Goal: Task Accomplishment & Management: Manage account settings

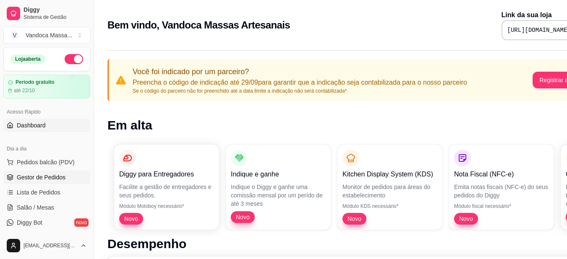
click at [50, 174] on span "Gestor de Pedidos" at bounding box center [41, 177] width 49 height 8
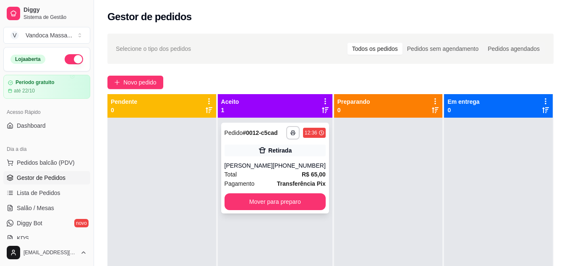
scroll to position [23, 0]
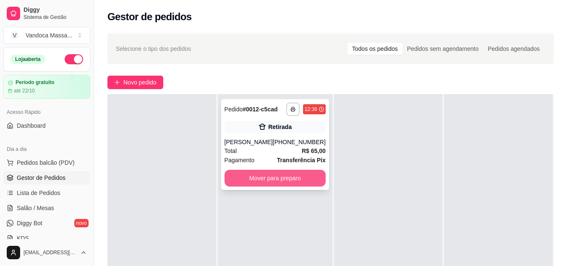
click at [293, 176] on button "Mover para preparo" at bounding box center [274, 177] width 101 height 17
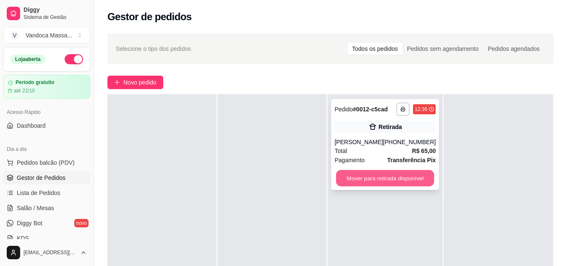
click at [387, 178] on button "Mover para retirada disponível" at bounding box center [385, 178] width 98 height 16
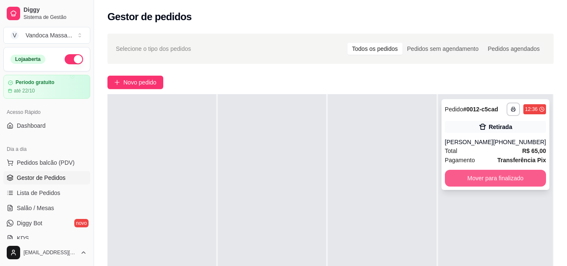
click at [507, 184] on button "Mover para finalizado" at bounding box center [495, 177] width 101 height 17
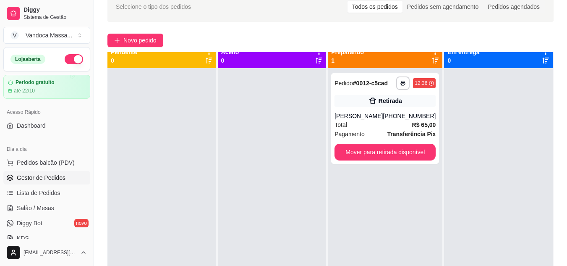
scroll to position [0, 0]
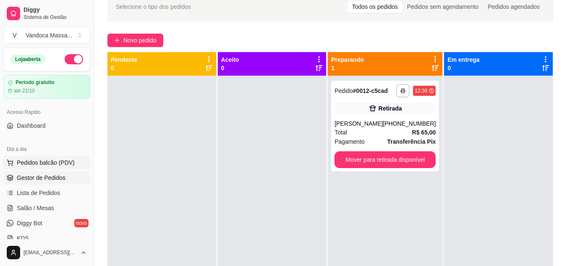
click at [50, 157] on button "Pedidos balcão (PDV)" at bounding box center [46, 162] width 87 height 13
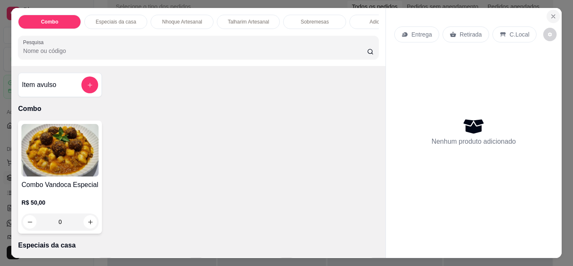
click at [552, 15] on icon "Close" at bounding box center [553, 16] width 3 height 3
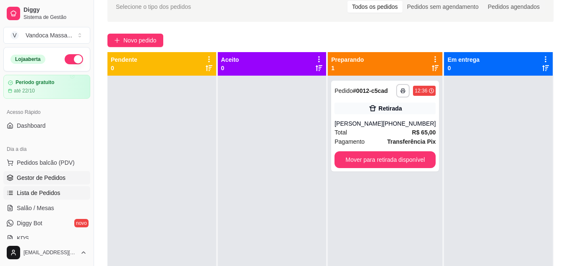
click at [43, 193] on span "Lista de Pedidos" at bounding box center [39, 192] width 44 height 8
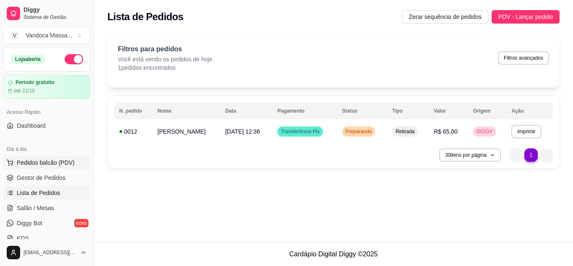
click at [32, 162] on span "Pedidos balcão (PDV)" at bounding box center [46, 162] width 58 height 8
click at [260, 128] on span "[DATE] 12:36" at bounding box center [242, 131] width 35 height 7
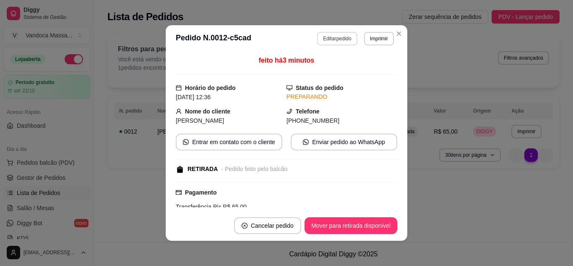
click at [341, 38] on button "Editar pedido" at bounding box center [337, 38] width 40 height 13
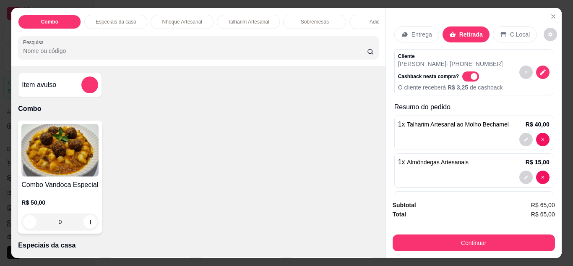
click at [471, 74] on span "Automatic updates" at bounding box center [474, 76] width 7 height 7
click at [466, 78] on input "Automatic updates" at bounding box center [464, 80] width 5 height 5
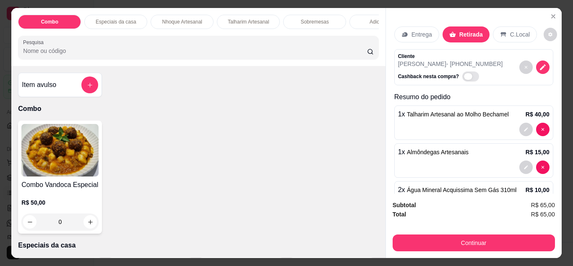
click at [462, 71] on span "Automatic updates" at bounding box center [470, 76] width 17 height 10
click at [462, 78] on input "Automatic updates" at bounding box center [464, 80] width 5 height 5
checkbox input "true"
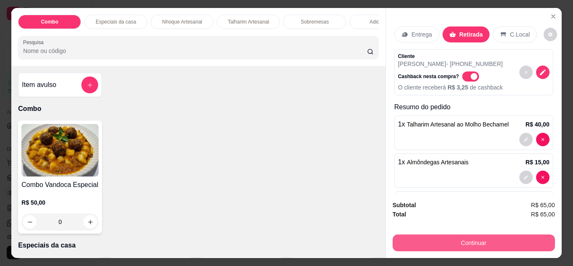
click at [487, 237] on button "Continuar" at bounding box center [474, 242] width 162 height 17
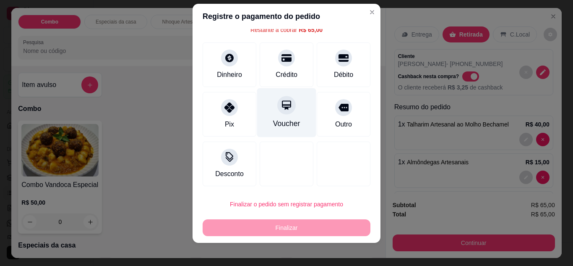
scroll to position [13, 0]
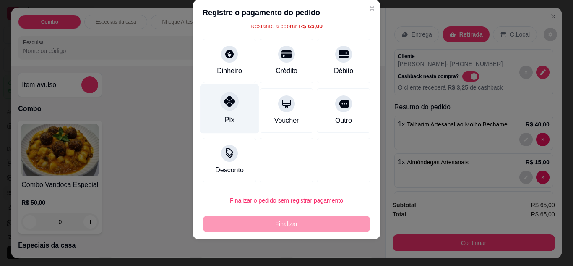
click at [230, 113] on div "Pix" at bounding box center [229, 108] width 59 height 49
type input "R$ 0,00"
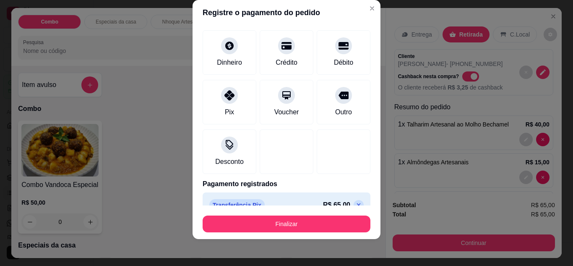
scroll to position [52, 0]
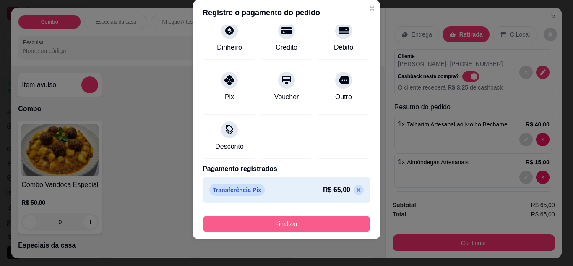
click at [317, 225] on button "Finalizar" at bounding box center [287, 223] width 168 height 17
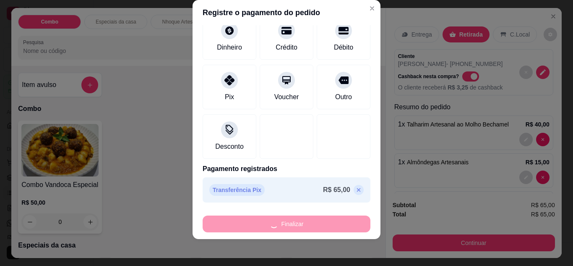
type input "0"
type input "-R$ 65,00"
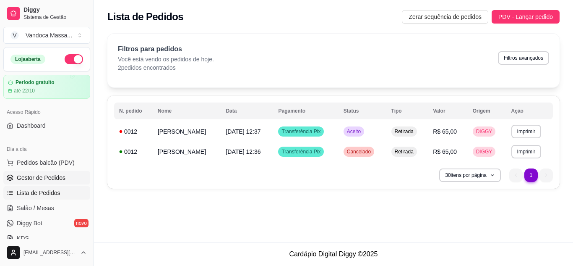
click at [52, 172] on link "Gestor de Pedidos" at bounding box center [46, 177] width 87 height 13
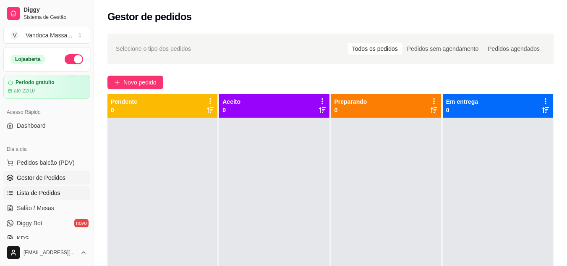
click at [42, 188] on span "Lista de Pedidos" at bounding box center [39, 192] width 44 height 8
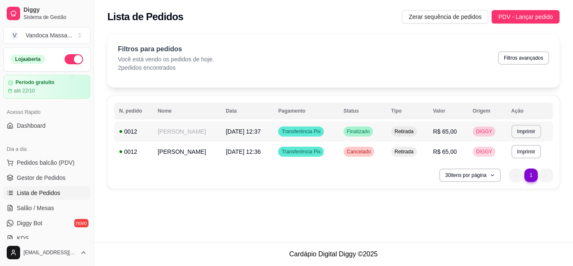
click at [345, 129] on td "Finalizado" at bounding box center [363, 131] width 48 height 20
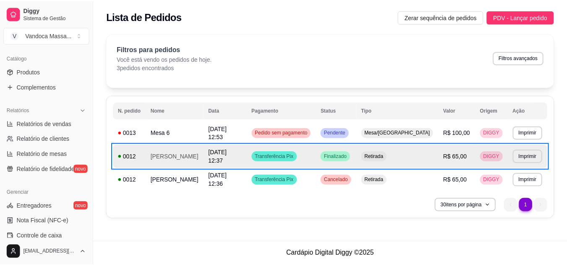
scroll to position [210, 0]
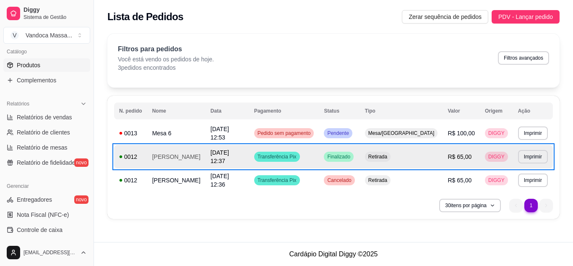
click at [29, 64] on span "Produtos" at bounding box center [28, 65] width 23 height 8
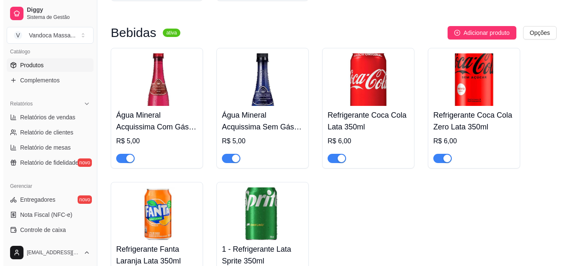
scroll to position [1081, 0]
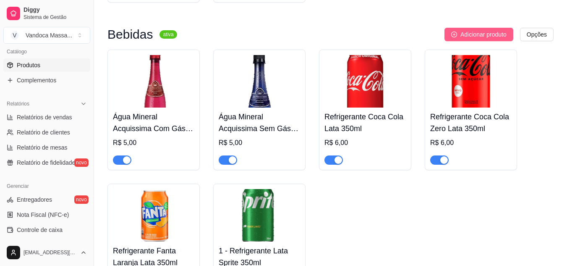
click at [472, 35] on span "Adicionar produto" at bounding box center [483, 34] width 46 height 9
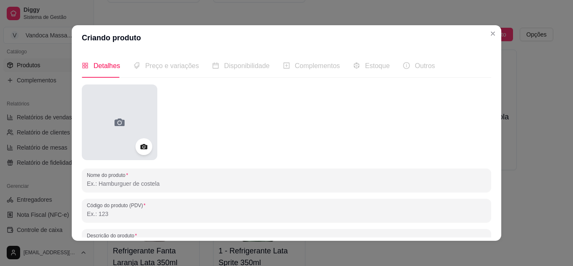
scroll to position [42, 0]
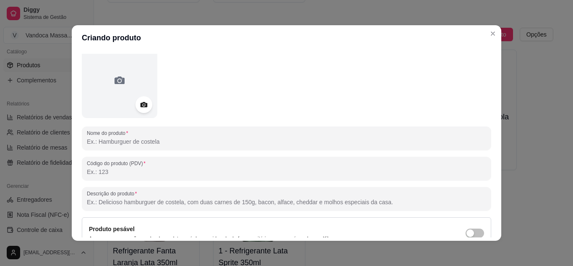
click at [154, 144] on input "Nome do produto" at bounding box center [286, 141] width 399 height 8
type input "T"
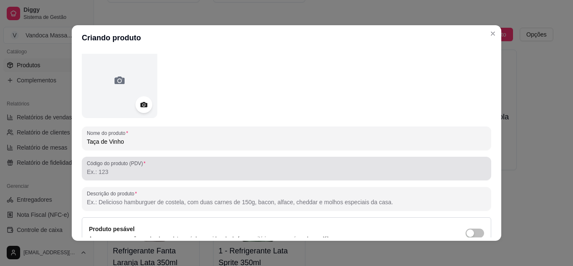
type input "Taça de Vinho"
click at [149, 170] on input "Código do produto (PDV)" at bounding box center [286, 171] width 399 height 8
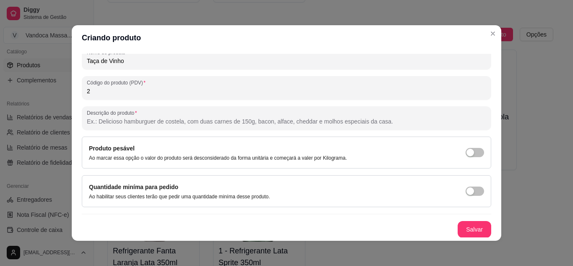
scroll to position [123, 0]
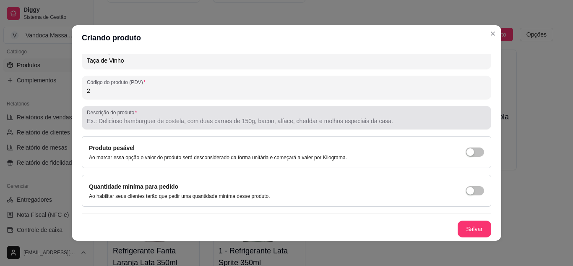
type input "2"
click at [144, 121] on input "Descrição do produto" at bounding box center [286, 121] width 399 height 8
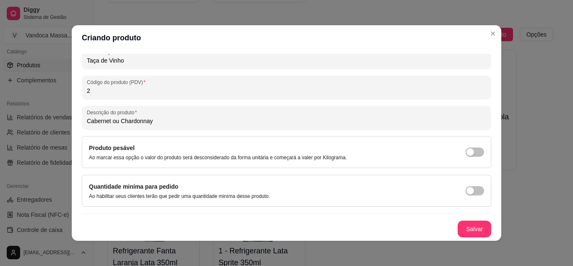
scroll to position [2, 0]
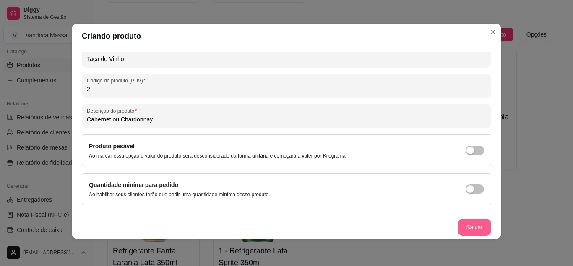
type input "Cabernet ou Chardonnay"
click at [472, 226] on button "Salvar" at bounding box center [475, 227] width 34 height 17
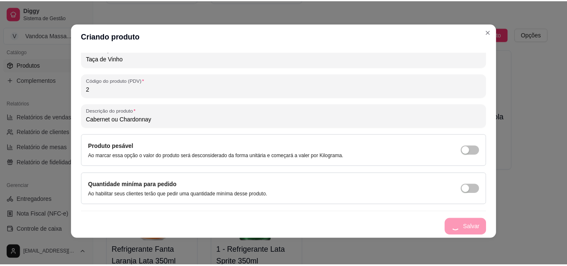
scroll to position [0, 0]
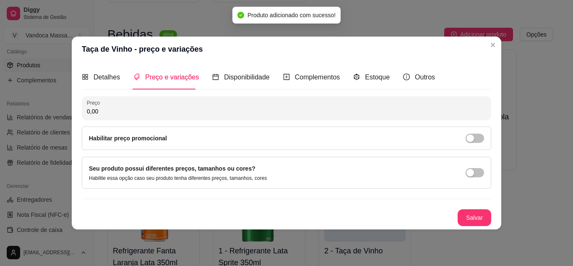
click at [183, 114] on input "0,00" at bounding box center [286, 111] width 399 height 8
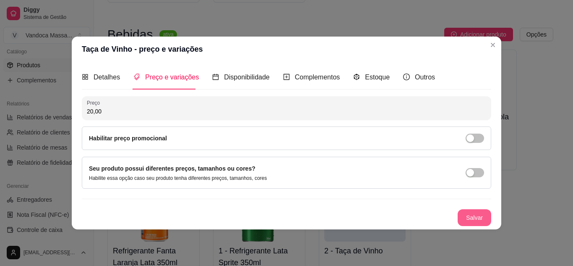
type input "20,00"
click at [482, 215] on button "Salvar" at bounding box center [475, 217] width 34 height 17
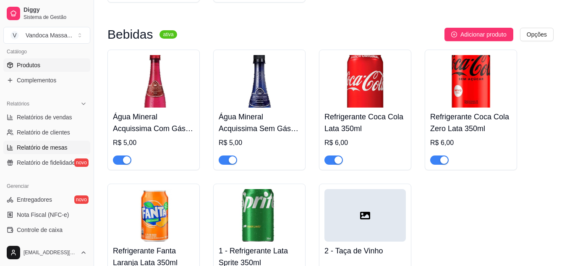
click at [48, 145] on span "Relatório de mesas" at bounding box center [42, 147] width 51 height 8
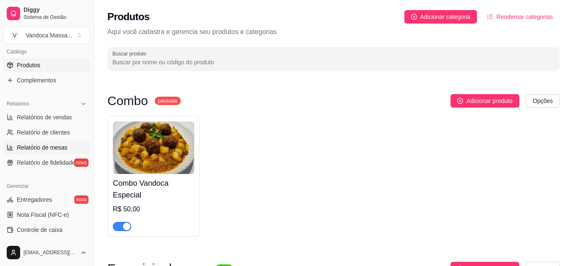
select select "TOTAL_OF_ORDERS"
select select "7"
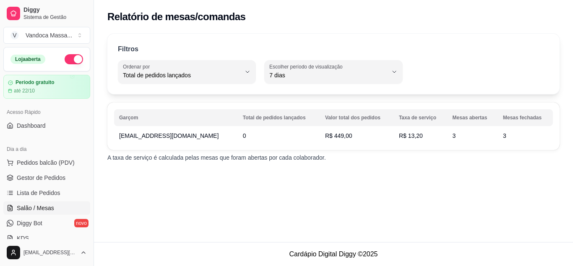
click at [48, 204] on span "Salão / Mesas" at bounding box center [35, 207] width 37 height 8
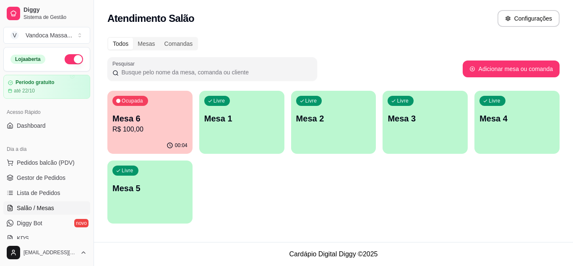
click at [163, 118] on p "Mesa 6" at bounding box center [149, 118] width 75 height 12
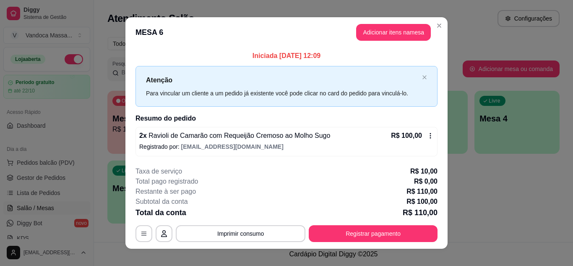
click at [386, 34] on button "Adicionar itens na mesa" at bounding box center [393, 32] width 75 height 17
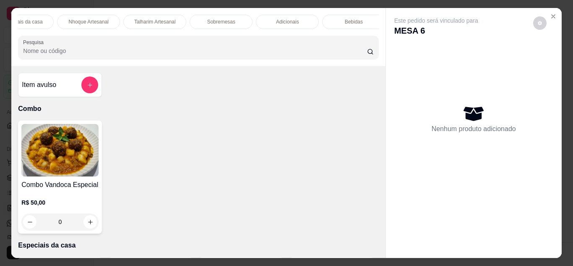
scroll to position [0, 100]
click at [346, 18] on p "Bebidas" at bounding box center [347, 21] width 18 height 7
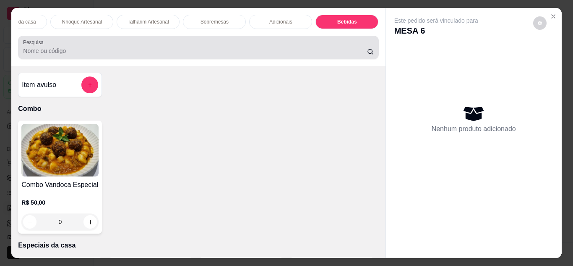
scroll to position [22, 0]
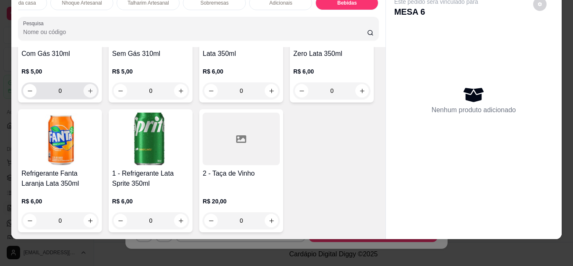
click at [90, 94] on icon "increase-product-quantity" at bounding box center [90, 91] width 6 height 6
type input "1"
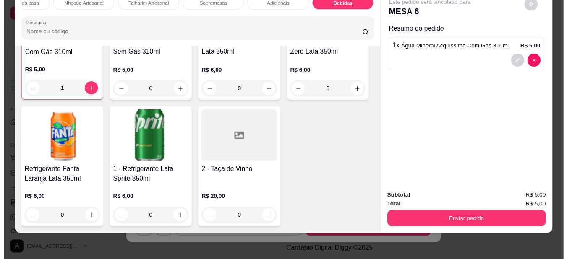
scroll to position [1376, 0]
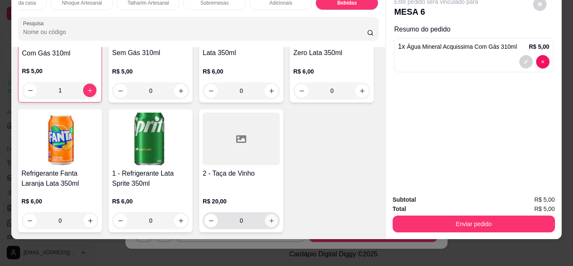
click at [265, 214] on button "increase-product-quantity" at bounding box center [271, 220] width 13 height 13
type input "1"
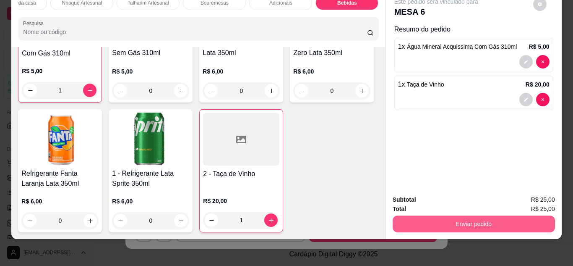
click at [417, 216] on button "Enviar pedido" at bounding box center [474, 223] width 162 height 17
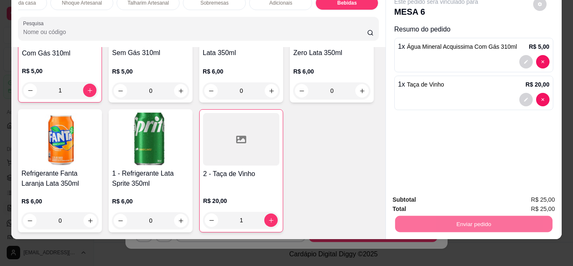
click at [535, 198] on button "Enviar pedido" at bounding box center [533, 196] width 46 height 16
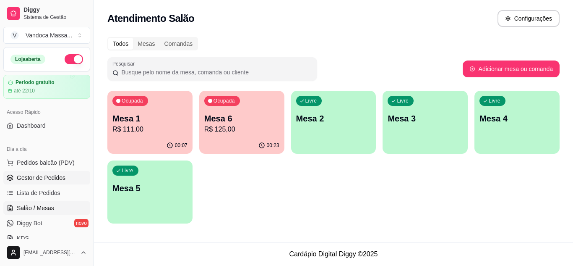
click at [49, 179] on span "Gestor de Pedidos" at bounding box center [41, 177] width 49 height 8
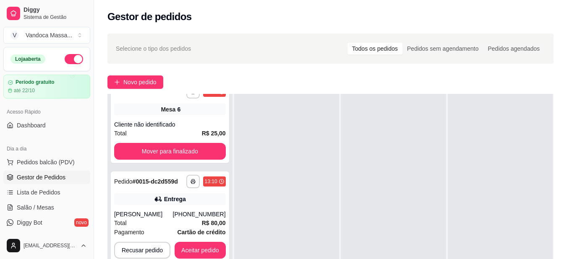
scroll to position [111, 0]
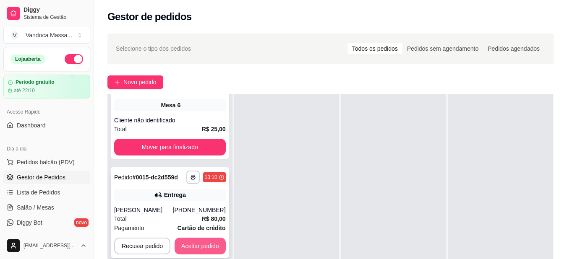
click at [200, 238] on button "Aceitar pedido" at bounding box center [200, 246] width 51 height 17
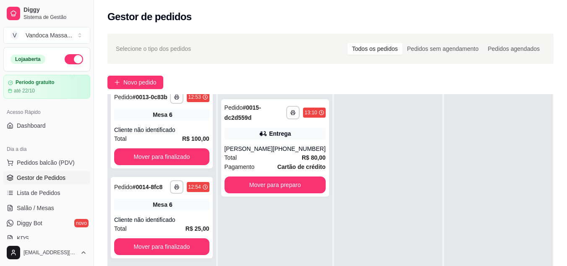
scroll to position [0, 0]
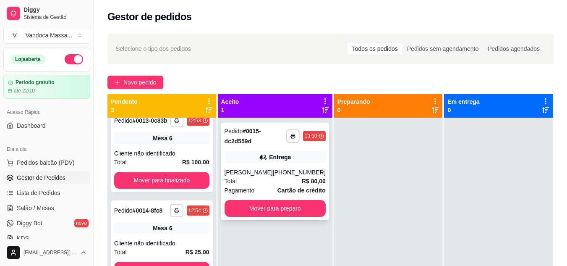
click at [258, 144] on div "Pedido # 0015-dc2d559d" at bounding box center [255, 136] width 62 height 20
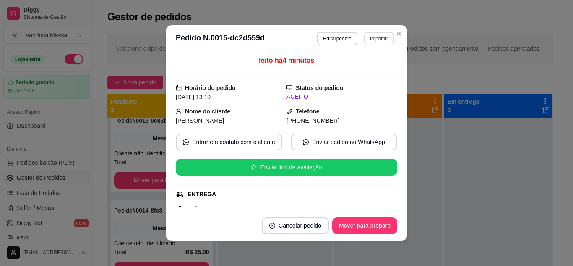
click at [381, 39] on button "Imprimir" at bounding box center [379, 38] width 30 height 13
click at [366, 72] on button "IMPRESSORA" at bounding box center [361, 67] width 61 height 13
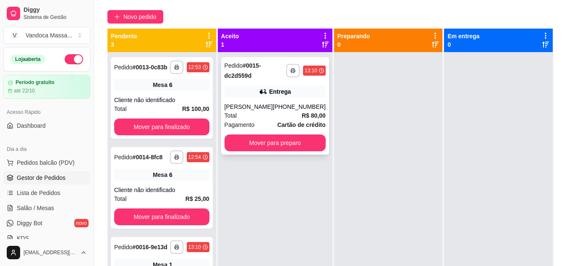
scroll to position [2, 0]
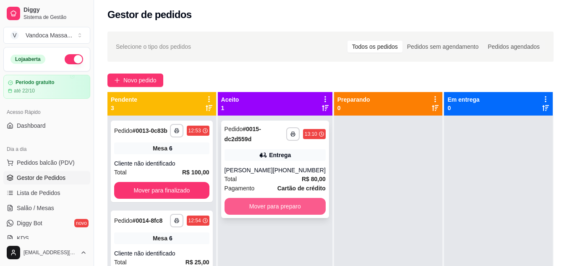
click at [282, 211] on button "Mover para preparo" at bounding box center [274, 206] width 101 height 17
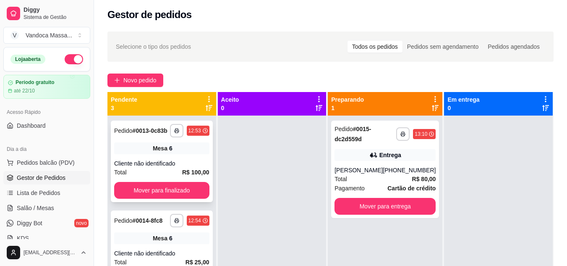
click at [147, 152] on div "Mesa 6" at bounding box center [161, 148] width 95 height 12
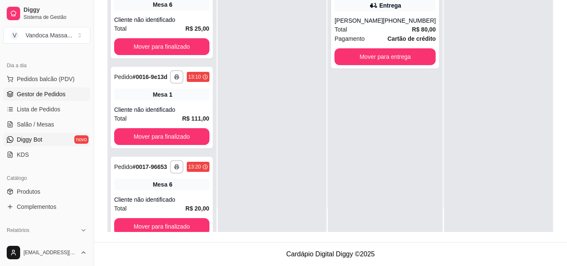
scroll to position [84, 0]
click at [37, 123] on span "Salão / Mesas" at bounding box center [35, 124] width 37 height 8
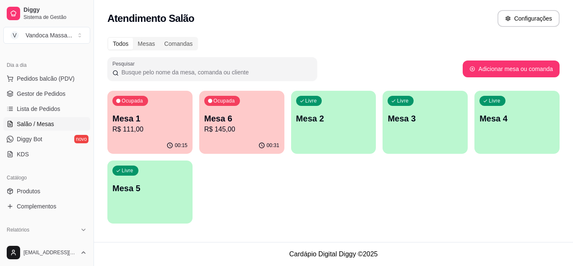
click at [306, 196] on div "Ocupada Mesa 1 R$ 111,00 00:15 Ocupada Mesa 6 R$ 145,00 00:31 Livre Mesa 2 Livr…" at bounding box center [333, 157] width 452 height 133
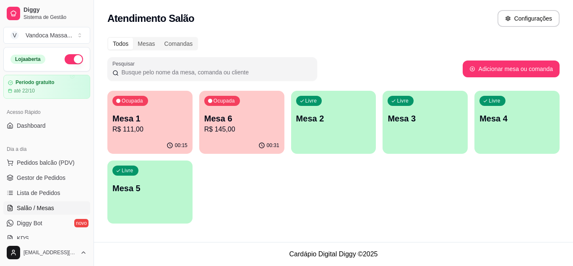
click at [313, 46] on div "Todos Mesas Comandas" at bounding box center [333, 43] width 452 height 13
click at [314, 45] on div "Todos Mesas Comandas" at bounding box center [333, 43] width 452 height 13
click at [147, 115] on p "Mesa 1" at bounding box center [150, 118] width 73 height 11
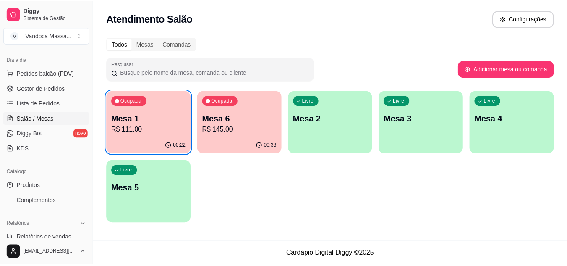
scroll to position [84, 0]
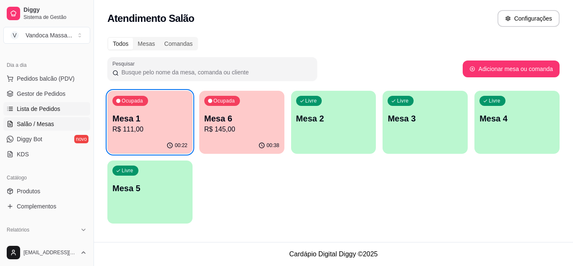
click at [42, 109] on span "Lista de Pedidos" at bounding box center [39, 108] width 44 height 8
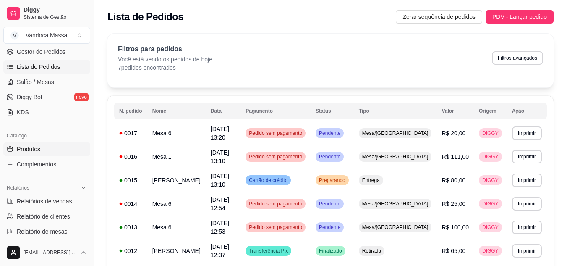
scroll to position [84, 0]
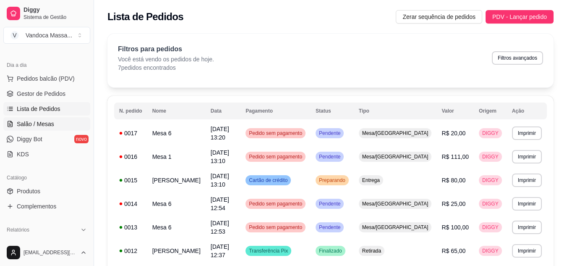
click at [41, 125] on span "Salão / Mesas" at bounding box center [35, 124] width 37 height 8
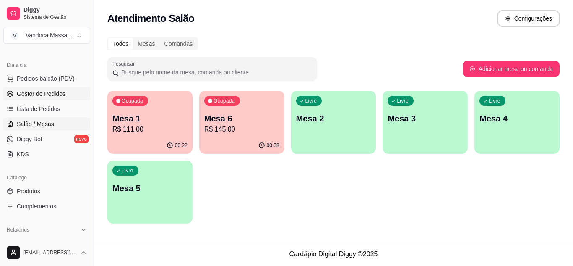
click at [57, 96] on span "Gestor de Pedidos" at bounding box center [41, 93] width 49 height 8
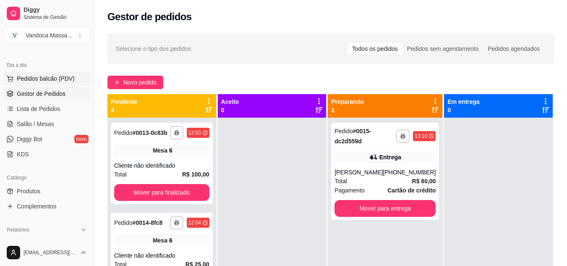
click at [65, 80] on span "Pedidos balcão (PDV)" at bounding box center [46, 78] width 58 height 8
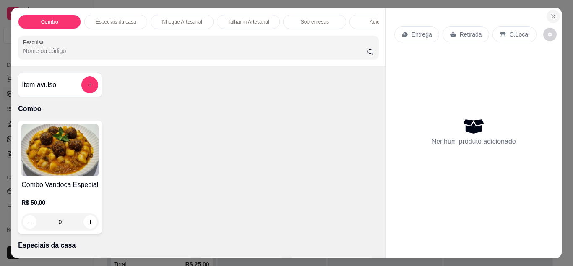
click at [550, 15] on icon "Close" at bounding box center [553, 16] width 7 height 7
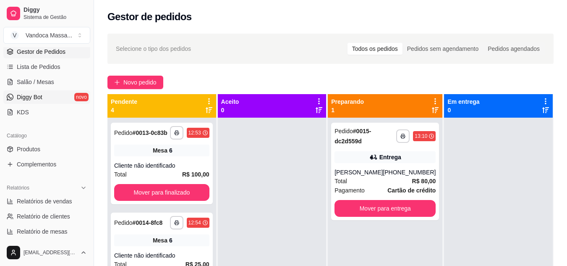
scroll to position [210, 0]
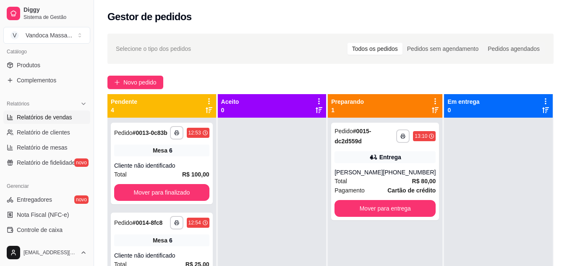
click at [60, 117] on span "Relatórios de vendas" at bounding box center [44, 117] width 55 height 8
select select "ALL"
select select "0"
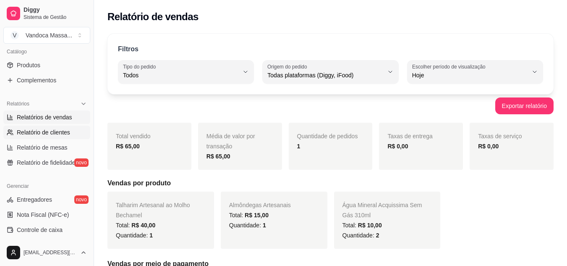
click at [44, 134] on span "Relatório de clientes" at bounding box center [43, 132] width 53 height 8
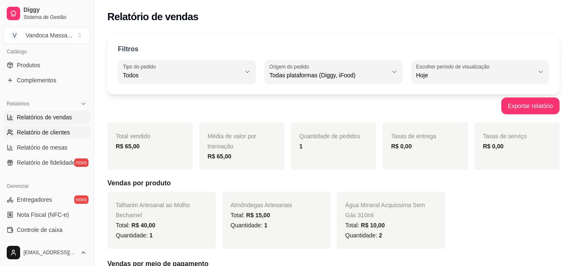
select select "30"
select select "HIGHEST_TOTAL_SPENT_WITH_ORDERS"
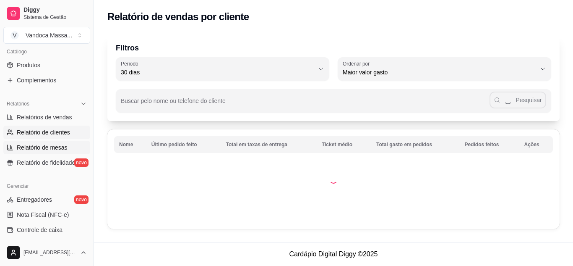
click at [47, 148] on span "Relatório de mesas" at bounding box center [42, 147] width 51 height 8
select select "TOTAL_OF_ORDERS"
select select "7"
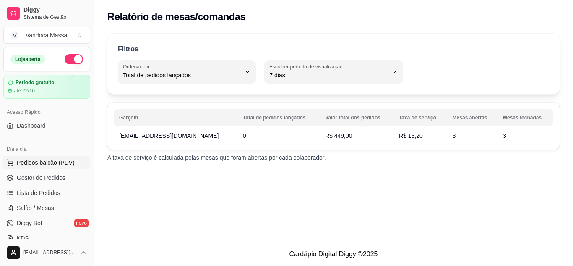
click at [45, 164] on span "Pedidos balcão (PDV)" at bounding box center [46, 162] width 58 height 8
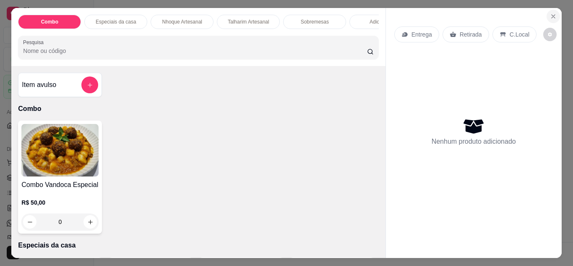
click at [550, 13] on icon "Close" at bounding box center [553, 16] width 7 height 7
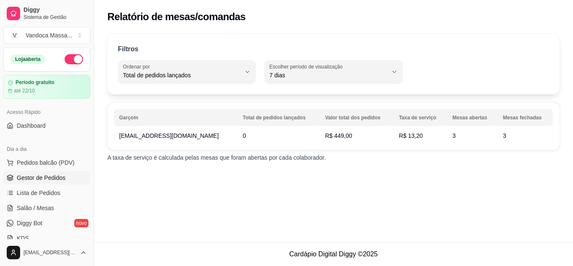
click at [49, 176] on span "Gestor de Pedidos" at bounding box center [41, 177] width 49 height 8
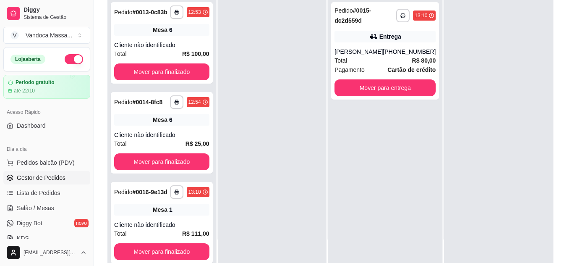
scroll to position [126, 0]
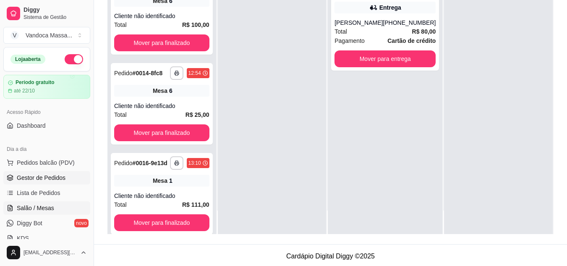
click at [44, 201] on link "Salão / Mesas" at bounding box center [46, 207] width 87 height 13
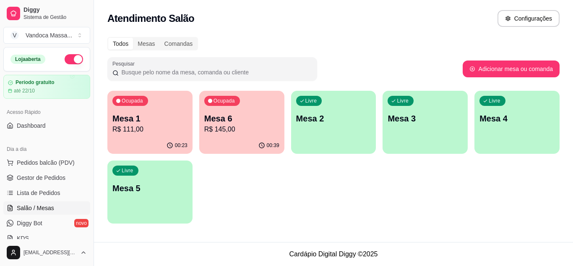
click at [133, 116] on p "Mesa 1" at bounding box center [149, 118] width 75 height 12
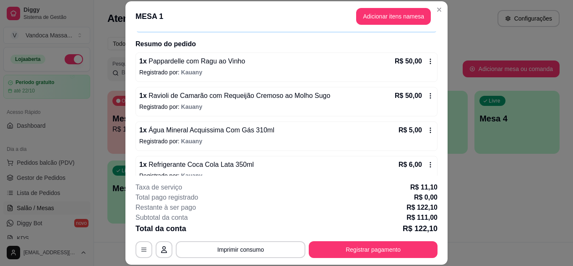
scroll to position [71, 0]
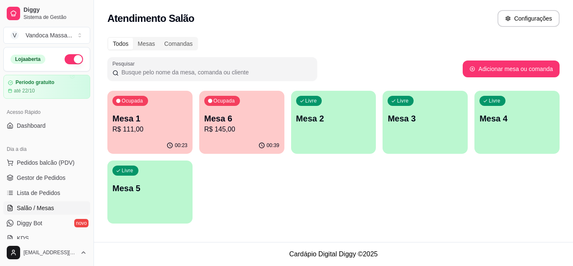
click at [253, 110] on div "Ocupada Mesa 6 R$ 145,00" at bounding box center [241, 114] width 85 height 47
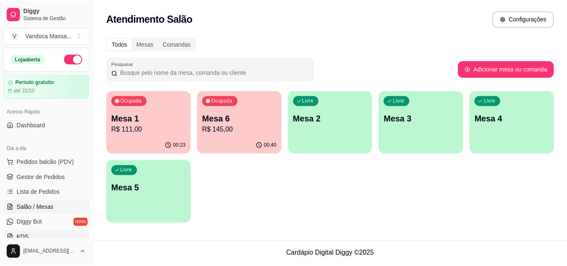
scroll to position [0, 0]
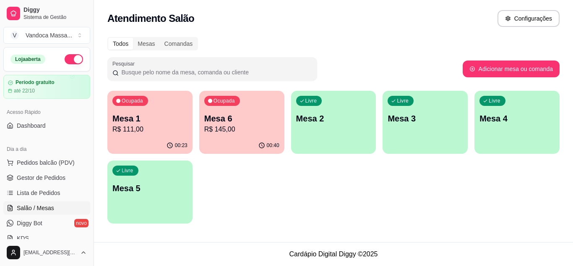
click at [281, 198] on div "Ocupada Mesa 1 R$ 111,00 00:23 Ocupada Mesa 6 R$ 145,00 00:40 Livre Mesa 2 Livr…" at bounding box center [333, 157] width 452 height 133
click at [43, 165] on span "Pedidos balcão (PDV)" at bounding box center [46, 162] width 58 height 8
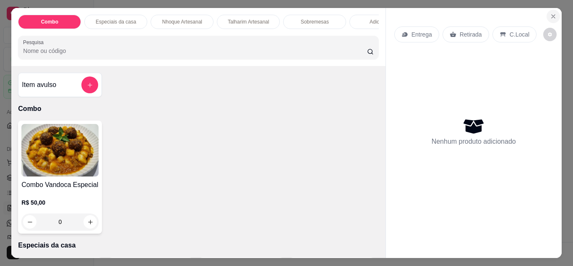
click at [547, 15] on button "Close" at bounding box center [553, 16] width 13 height 13
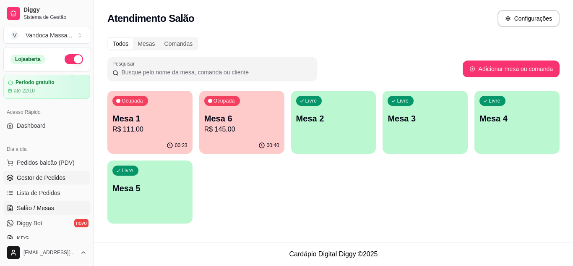
click at [48, 176] on span "Gestor de Pedidos" at bounding box center [41, 177] width 49 height 8
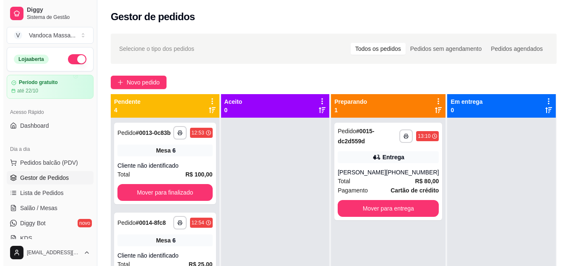
scroll to position [23, 0]
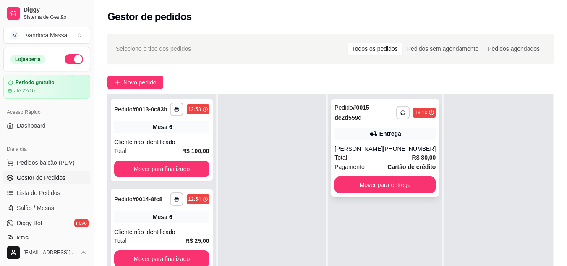
click at [345, 143] on div "**********" at bounding box center [385, 147] width 108 height 97
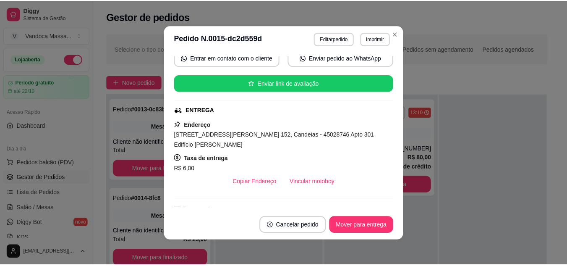
scroll to position [2, 0]
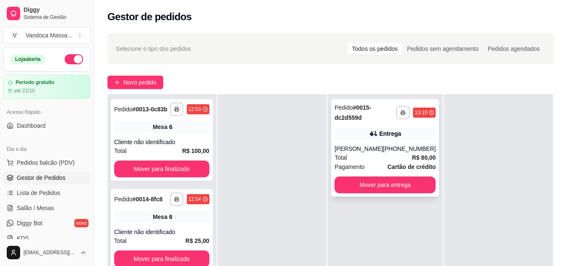
click at [391, 185] on button "Mover para entrega" at bounding box center [384, 184] width 101 height 17
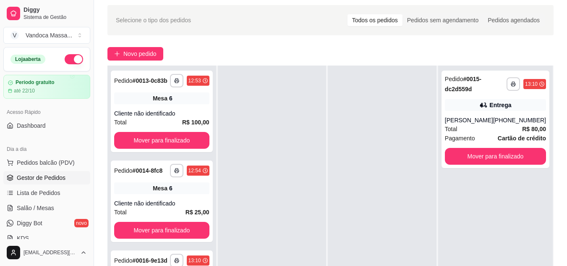
scroll to position [42, 0]
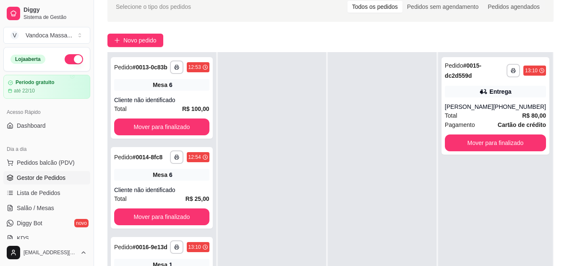
drag, startPoint x: 468, startPoint y: 144, endPoint x: 223, endPoint y: 140, distance: 245.0
click at [263, 171] on div at bounding box center [272, 185] width 109 height 266
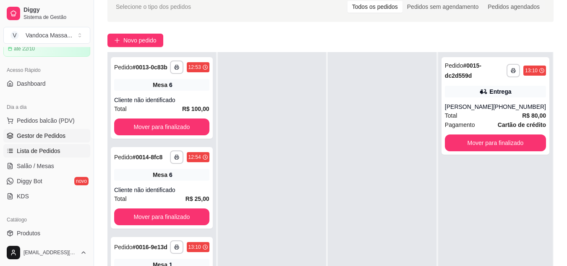
click at [47, 155] on link "Lista de Pedidos" at bounding box center [46, 150] width 87 height 13
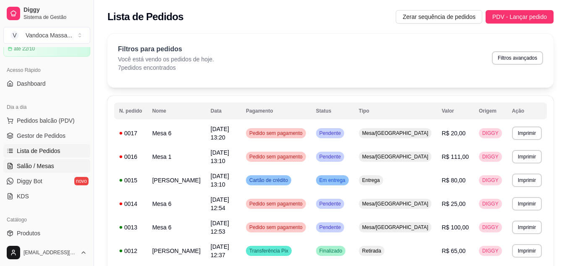
click at [52, 164] on span "Salão / Mesas" at bounding box center [35, 166] width 37 height 8
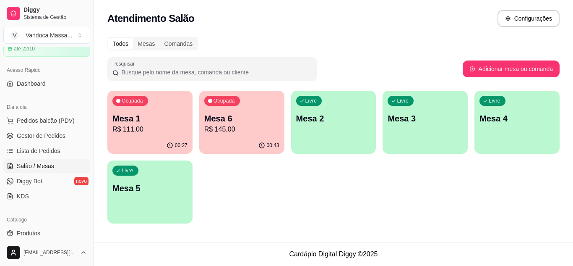
click at [229, 127] on p "R$ 145,00" at bounding box center [241, 129] width 75 height 10
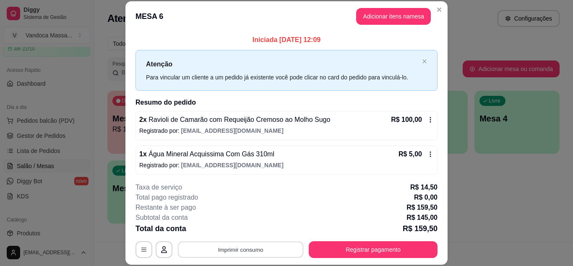
click at [227, 253] on button "Imprimir consumo" at bounding box center [241, 249] width 126 height 16
click at [231, 230] on button "IMPRESSORA" at bounding box center [240, 229] width 61 height 13
click at [200, 229] on div "Total da conta R$ 159,50" at bounding box center [286, 228] width 302 height 12
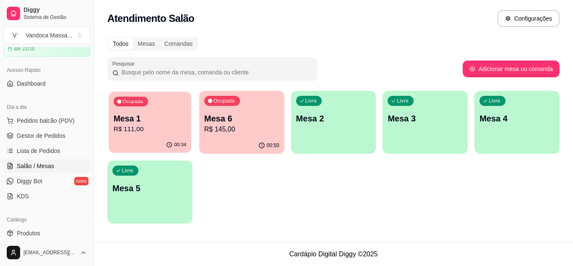
click at [168, 130] on p "R$ 111,00" at bounding box center [150, 129] width 73 height 10
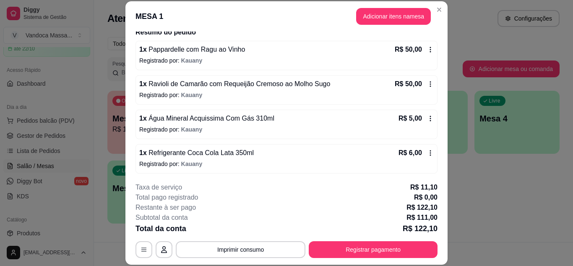
scroll to position [71, 0]
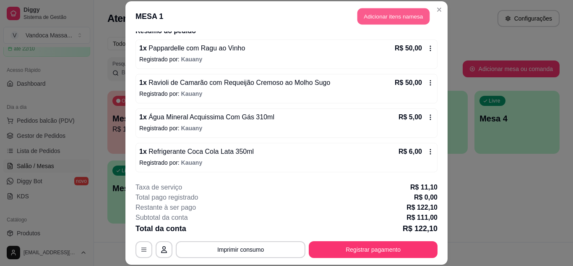
click at [406, 16] on button "Adicionar itens na mesa" at bounding box center [393, 16] width 72 height 16
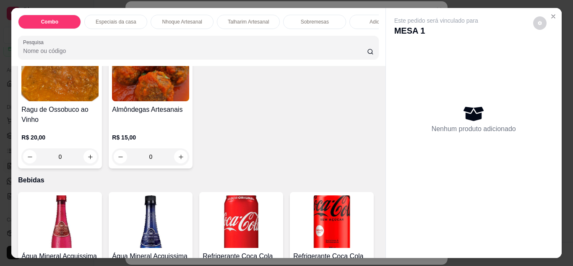
scroll to position [881, 0]
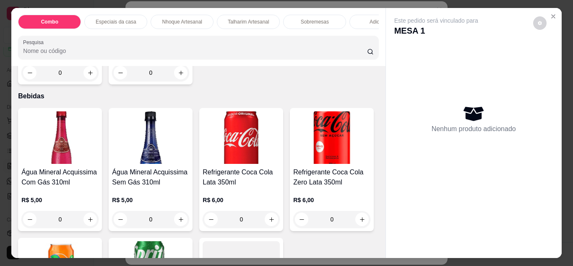
type input "1"
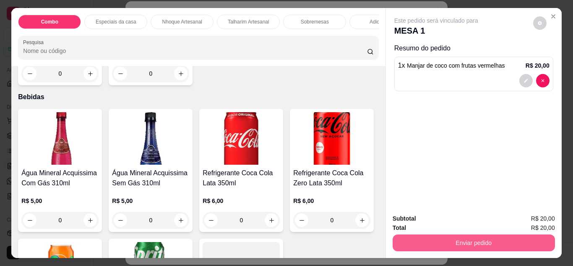
click at [490, 239] on button "Enviar pedido" at bounding box center [474, 242] width 162 height 17
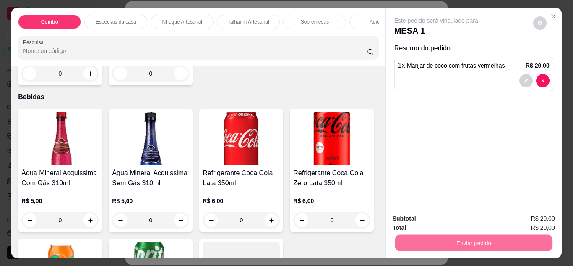
click at [521, 218] on button "Enviar pedido" at bounding box center [532, 219] width 47 height 16
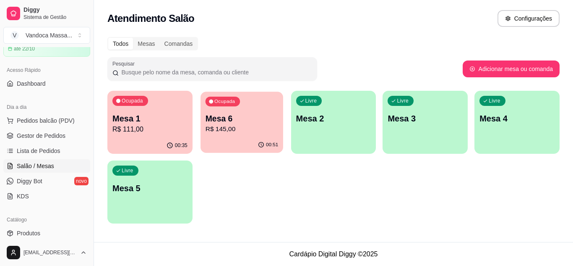
click at [219, 118] on p "Mesa 6" at bounding box center [241, 118] width 73 height 11
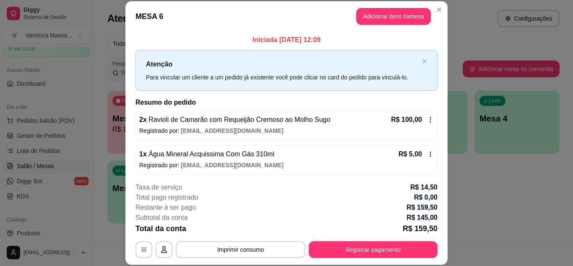
scroll to position [26, 0]
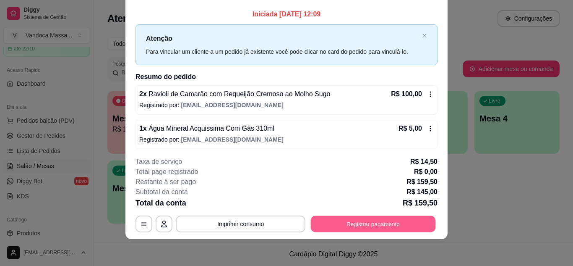
click at [402, 219] on button "Registrar pagamento" at bounding box center [373, 223] width 125 height 16
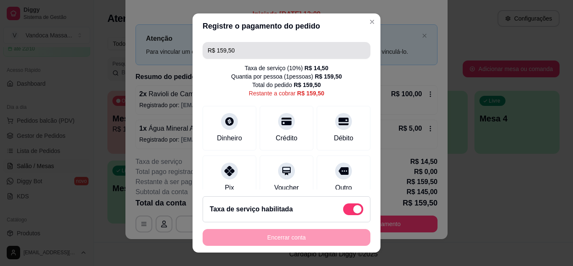
click at [302, 56] on input "R$ 159,50" at bounding box center [287, 50] width 158 height 17
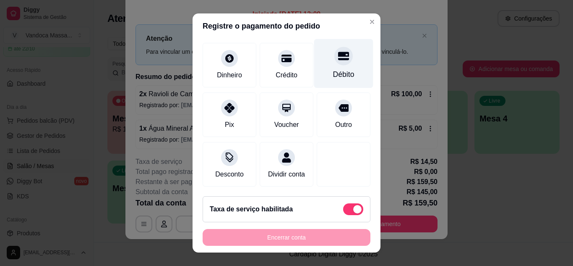
scroll to position [73, 0]
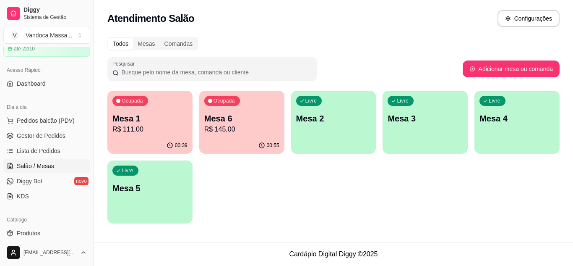
click at [167, 132] on p "R$ 111,00" at bounding box center [149, 129] width 75 height 10
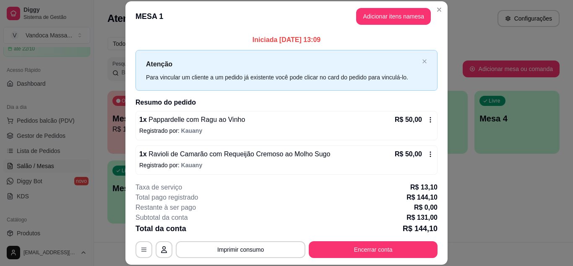
scroll to position [106, 0]
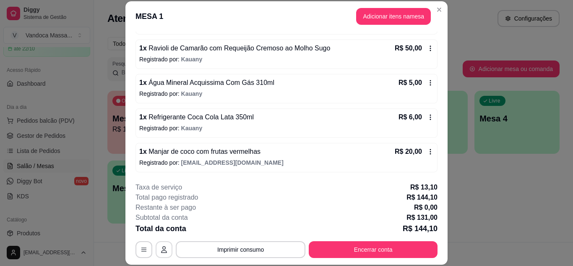
click at [160, 245] on button "button" at bounding box center [164, 249] width 17 height 17
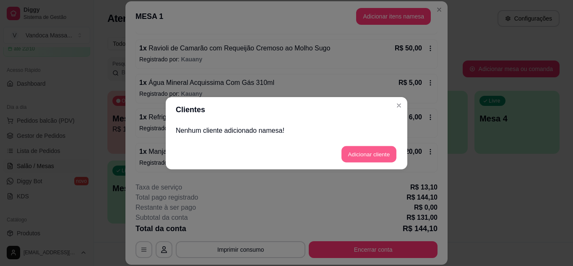
click at [370, 152] on button "Adicionar cliente" at bounding box center [368, 154] width 55 height 16
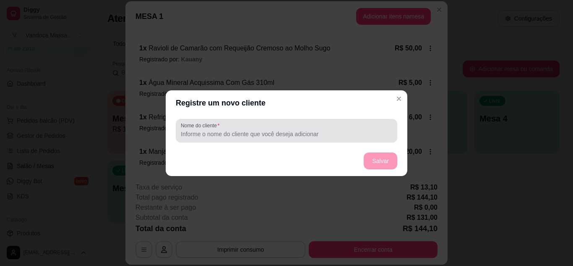
click at [260, 136] on input "Nome do cliente" at bounding box center [286, 134] width 211 height 8
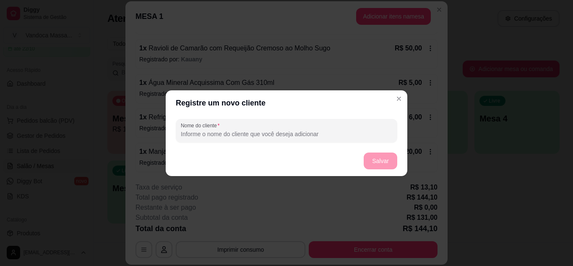
click at [272, 136] on input "Nome do cliente" at bounding box center [286, 134] width 211 height 8
type input "[PERSON_NAME]"
click at [380, 160] on button "Salvar" at bounding box center [380, 160] width 33 height 16
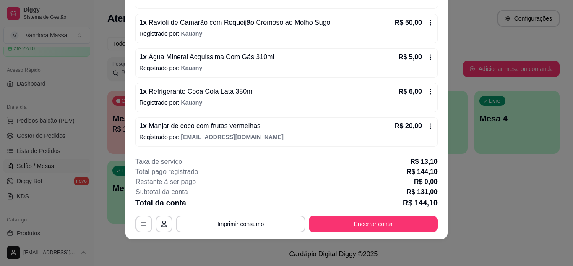
scroll to position [0, 0]
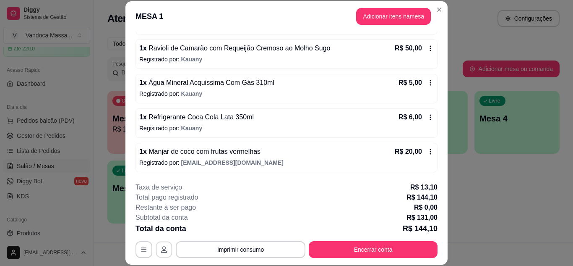
click at [161, 251] on icon "button" at bounding box center [164, 249] width 6 height 7
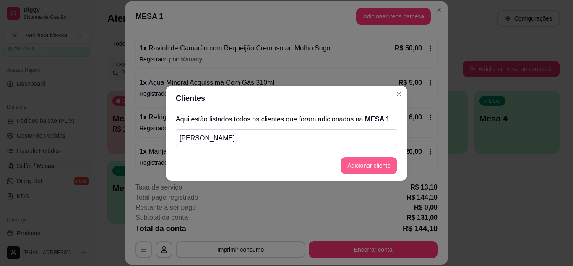
click at [388, 168] on button "Adicionar cliente" at bounding box center [369, 165] width 57 height 17
click at [378, 163] on button "Adicionar cliente" at bounding box center [368, 165] width 55 height 16
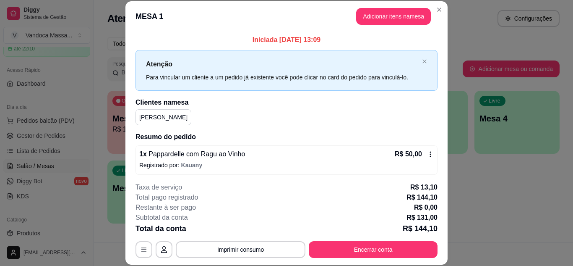
click at [168, 118] on p "[PERSON_NAME]" at bounding box center [163, 117] width 48 height 8
click at [164, 118] on p "[PERSON_NAME]" at bounding box center [163, 117] width 48 height 8
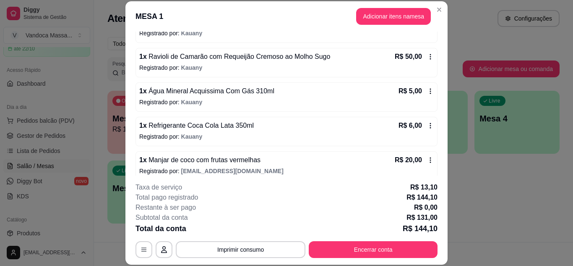
scroll to position [140, 0]
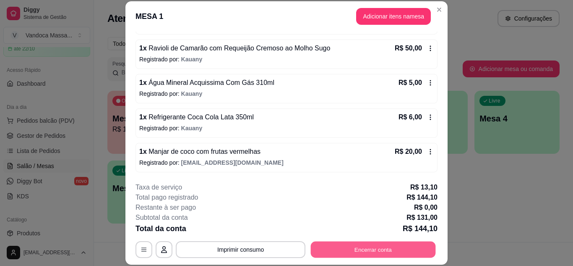
click at [332, 250] on button "Encerrar conta" at bounding box center [373, 249] width 125 height 16
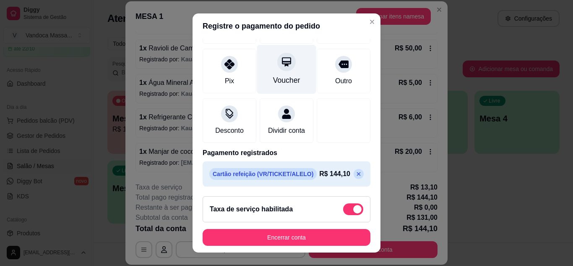
scroll to position [117, 0]
click at [285, 69] on div "Voucher" at bounding box center [286, 68] width 59 height 49
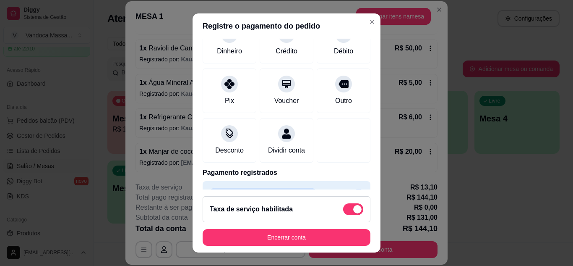
scroll to position [0, 0]
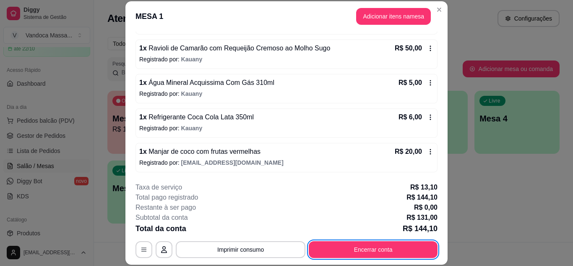
click at [162, 249] on icon "button" at bounding box center [164, 249] width 7 height 7
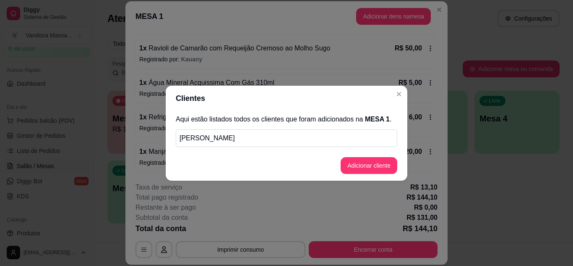
click at [266, 137] on p "[PERSON_NAME]" at bounding box center [287, 138] width 214 height 10
click at [246, 138] on p "[PERSON_NAME]" at bounding box center [287, 138] width 214 height 10
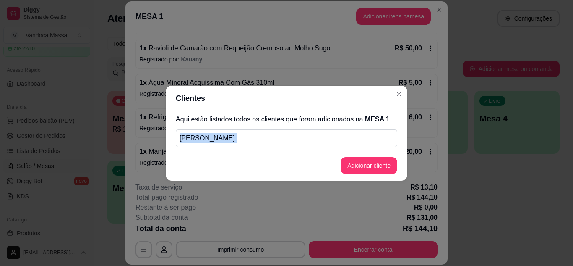
click at [246, 138] on p "[PERSON_NAME]" at bounding box center [287, 138] width 214 height 10
copy section "[PERSON_NAME] Adicionar cliente"
click at [381, 162] on button "Adicionar cliente" at bounding box center [369, 165] width 57 height 17
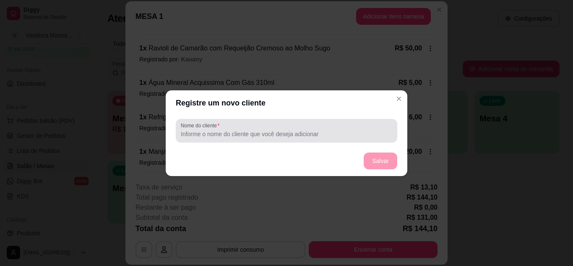
click at [294, 130] on div at bounding box center [286, 130] width 211 height 17
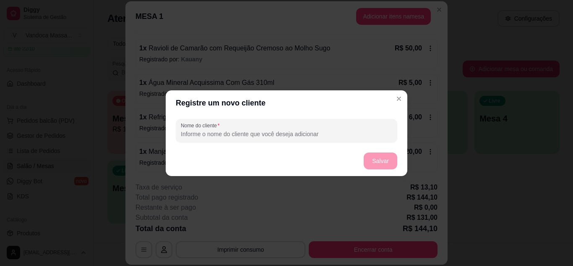
paste input "[PERSON_NAME]"
drag, startPoint x: 183, startPoint y: 135, endPoint x: 203, endPoint y: 159, distance: 30.7
click at [183, 136] on input "[PERSON_NAME]" at bounding box center [286, 134] width 211 height 8
type input "[PERSON_NAME]"
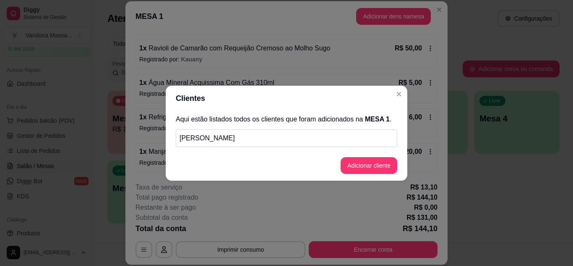
click at [276, 138] on p "[PERSON_NAME]" at bounding box center [287, 138] width 214 height 10
click at [366, 167] on button "Adicionar cliente" at bounding box center [369, 165] width 57 height 17
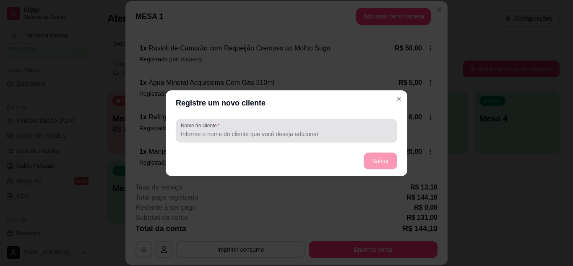
click at [226, 136] on input "Nome do cliente" at bounding box center [286, 134] width 211 height 8
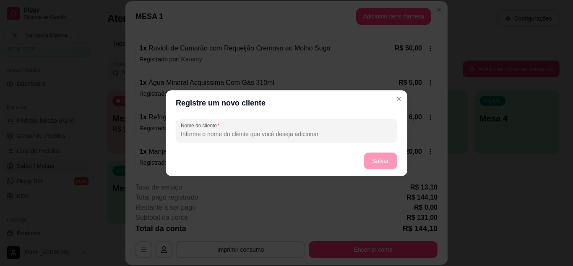
paste input "[PERSON_NAME]"
click at [182, 135] on input "[PERSON_NAME]" at bounding box center [286, 134] width 211 height 8
type input "[PERSON_NAME]"
click at [368, 155] on button "Salvar" at bounding box center [381, 160] width 34 height 17
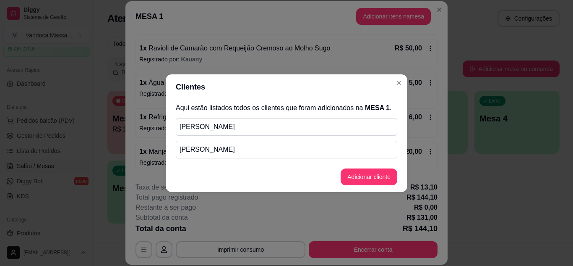
click at [262, 130] on p "[PERSON_NAME]" at bounding box center [287, 127] width 214 height 10
click at [336, 128] on p "[PERSON_NAME]" at bounding box center [287, 127] width 214 height 10
click at [224, 127] on p "[PERSON_NAME]" at bounding box center [287, 127] width 214 height 10
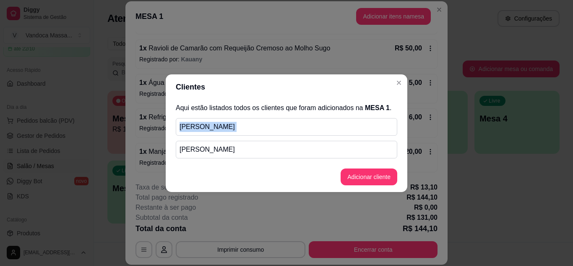
click at [224, 127] on p "[PERSON_NAME]" at bounding box center [287, 127] width 214 height 10
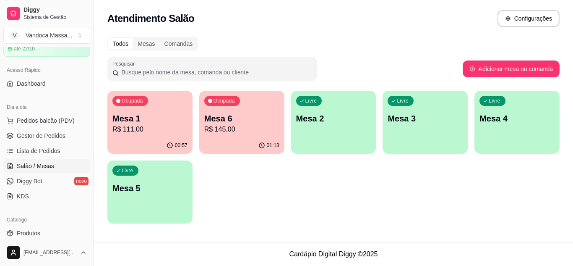
click at [158, 118] on p "Mesa 1" at bounding box center [149, 118] width 75 height 12
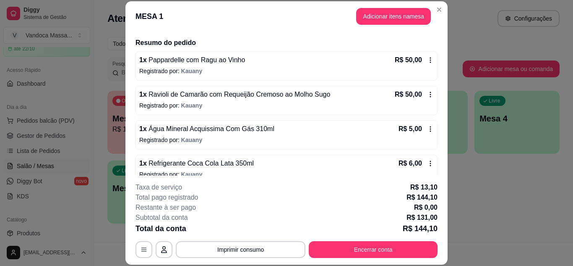
scroll to position [126, 0]
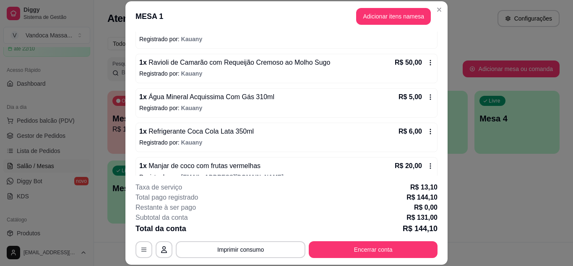
click at [129, 247] on footer "**********" at bounding box center [286, 219] width 322 height 89
click at [143, 248] on icon "button" at bounding box center [144, 249] width 7 height 7
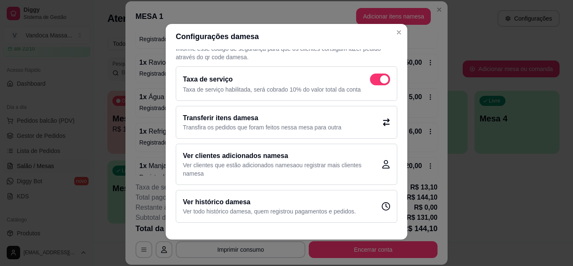
scroll to position [2, 0]
click at [290, 164] on p "Ver clientes que estão adicionados na mesa ou registrar mais clientes na mesa" at bounding box center [282, 168] width 199 height 17
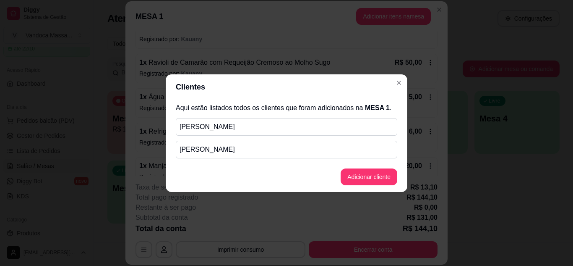
click at [273, 146] on p "[PERSON_NAME]" at bounding box center [287, 149] width 214 height 10
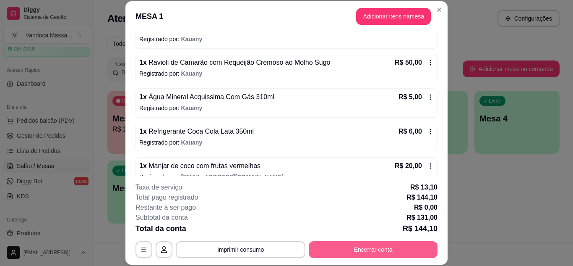
click at [388, 247] on button "Encerrar conta" at bounding box center [373, 249] width 129 height 17
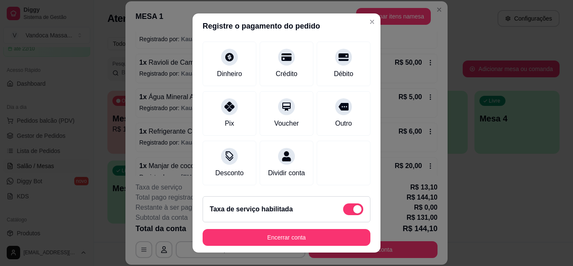
scroll to position [117, 0]
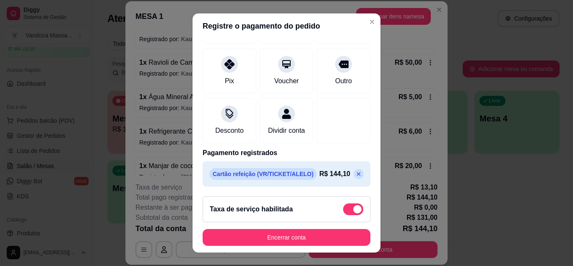
click at [355, 170] on icon at bounding box center [358, 173] width 7 height 7
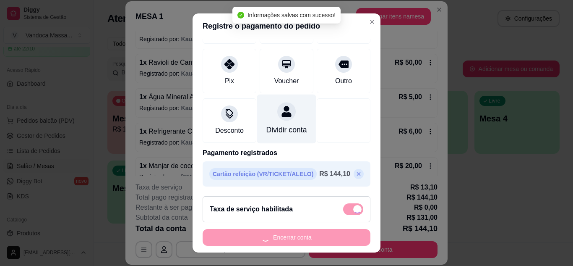
type input "R$ 144,10"
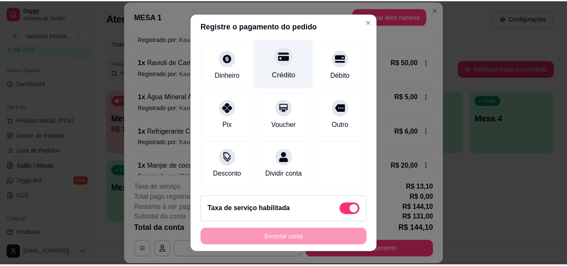
scroll to position [0, 0]
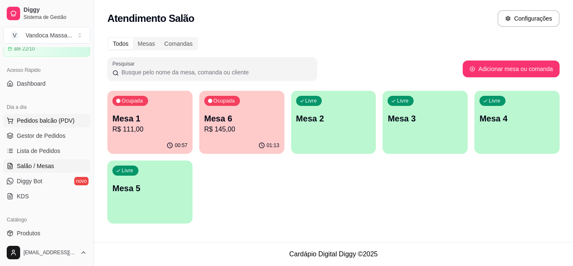
click at [31, 121] on span "Pedidos balcão (PDV)" at bounding box center [46, 120] width 58 height 8
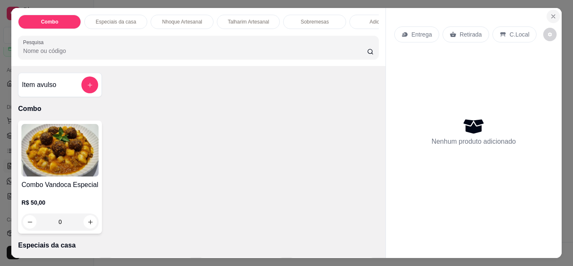
click at [551, 15] on icon "Close" at bounding box center [553, 16] width 7 height 7
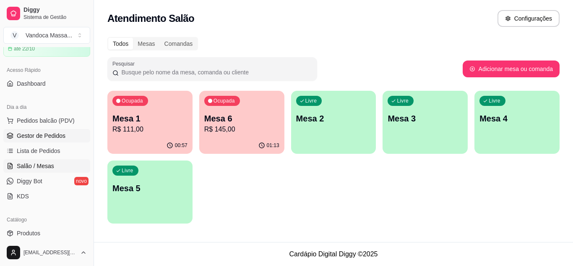
click at [50, 137] on span "Gestor de Pedidos" at bounding box center [41, 135] width 49 height 8
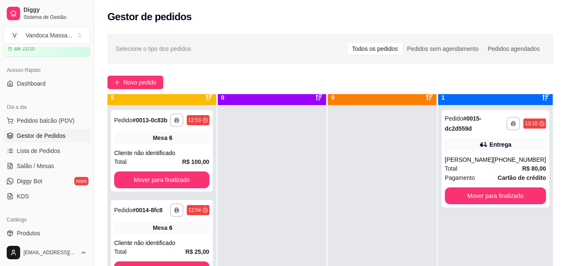
scroll to position [23, 0]
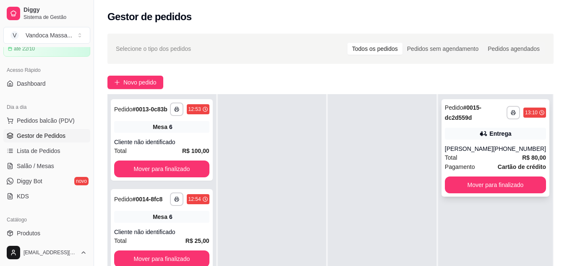
click at [532, 189] on button "Mover para finalizado" at bounding box center [495, 184] width 101 height 17
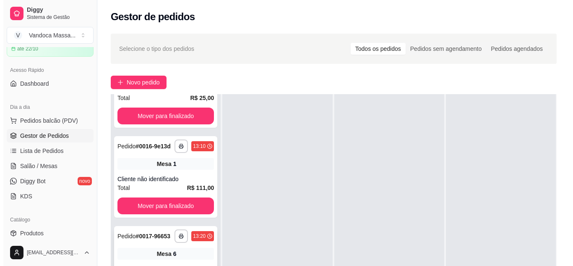
scroll to position [212, 0]
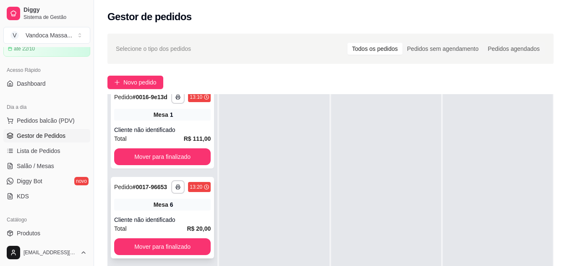
click at [145, 192] on div "Pedido # 0017-96653" at bounding box center [140, 187] width 53 height 10
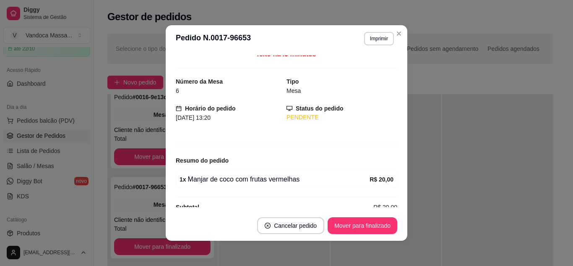
scroll to position [0, 0]
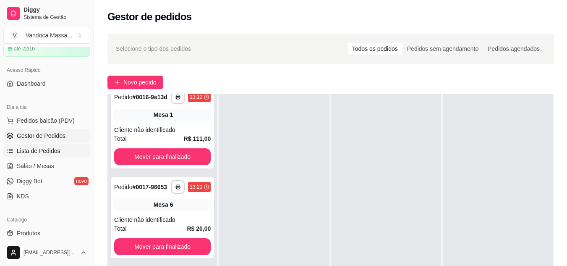
click at [35, 155] on link "Lista de Pedidos" at bounding box center [46, 150] width 87 height 13
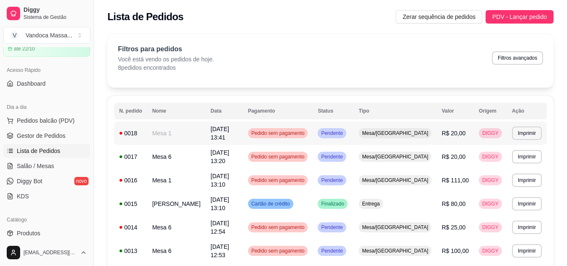
click at [353, 133] on td "Pendente" at bounding box center [333, 132] width 41 height 23
click at [61, 163] on link "Salão / Mesas" at bounding box center [46, 165] width 87 height 13
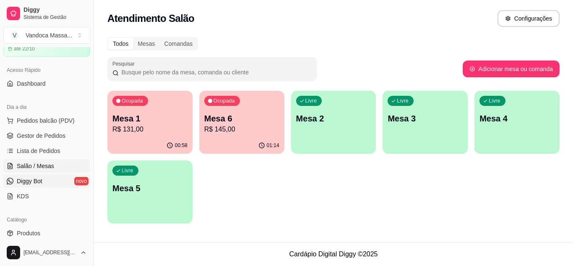
click at [49, 178] on link "Diggy Bot novo" at bounding box center [46, 180] width 87 height 13
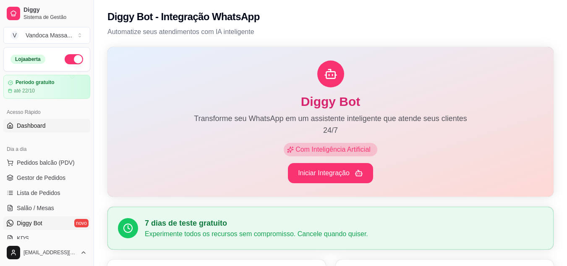
click at [38, 122] on span "Dashboard" at bounding box center [31, 125] width 29 height 8
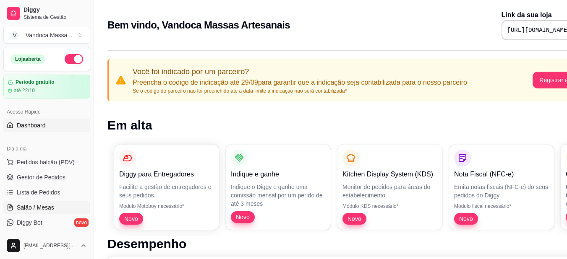
click at [42, 204] on span "Salão / Mesas" at bounding box center [35, 207] width 37 height 8
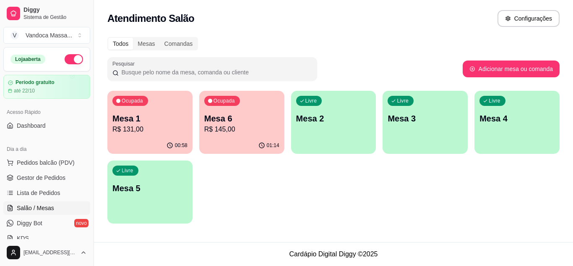
click at [174, 123] on p "Mesa 1" at bounding box center [149, 118] width 75 height 12
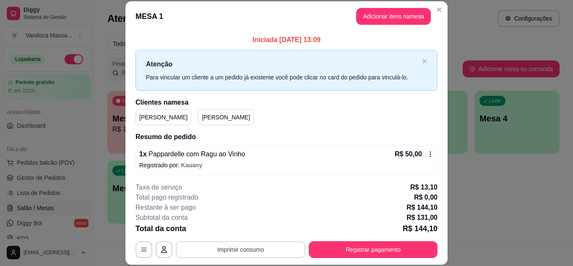
click at [263, 253] on button "Imprimir consumo" at bounding box center [241, 249] width 130 height 17
click at [438, 9] on icon "Close" at bounding box center [439, 9] width 7 height 7
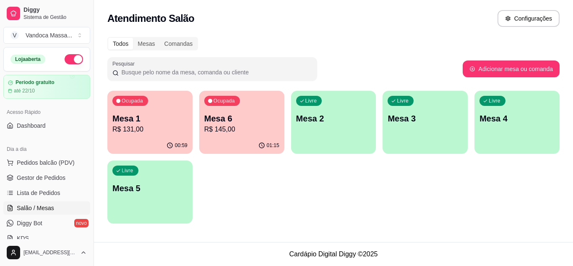
click at [227, 122] on p "Mesa 6" at bounding box center [241, 118] width 75 height 12
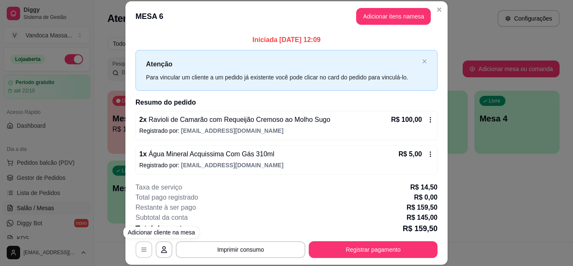
click at [141, 252] on icon "button" at bounding box center [144, 249] width 7 height 7
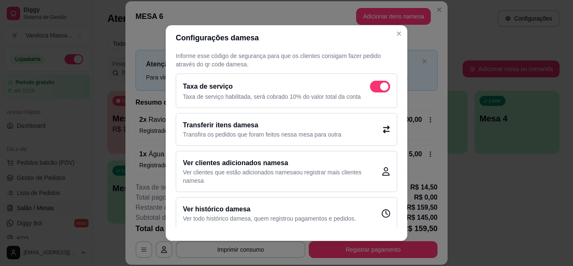
scroll to position [20, 0]
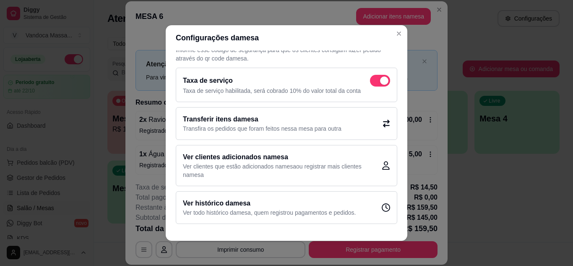
click at [277, 154] on h2 "Ver clientes adicionados na mesa" at bounding box center [282, 157] width 199 height 10
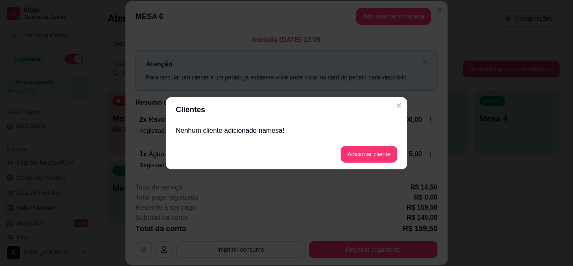
click at [285, 135] on div "Nenhum cliente adicionado na mesa !" at bounding box center [287, 130] width 242 height 17
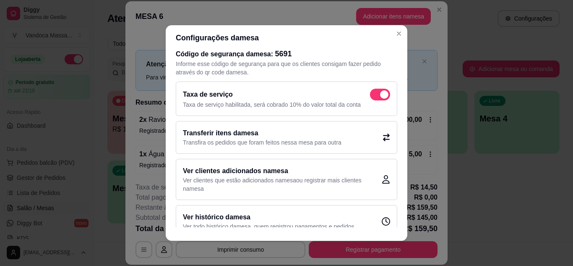
scroll to position [0, 0]
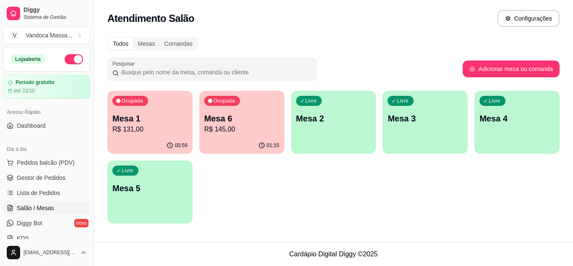
click at [164, 119] on p "Mesa 1" at bounding box center [149, 118] width 75 height 12
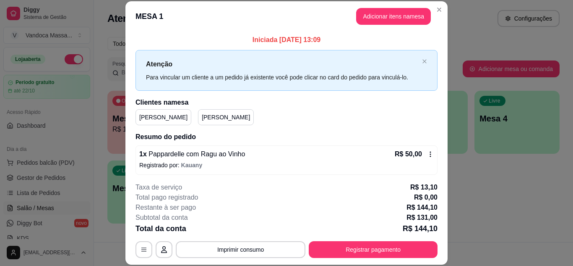
click at [155, 117] on p "[PERSON_NAME]" at bounding box center [163, 117] width 48 height 8
click at [202, 115] on p "[PERSON_NAME]" at bounding box center [226, 117] width 48 height 8
click at [331, 125] on div "Iniciada [DATE] 13:09 Atenção Para vincular um cliente a um pedido já existente…" at bounding box center [286, 173] width 302 height 277
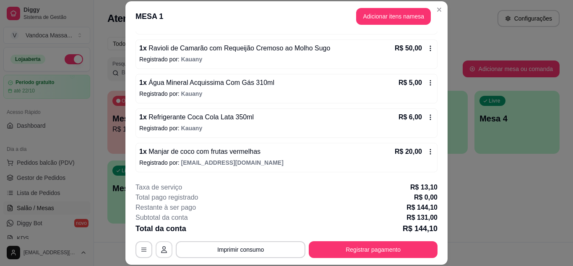
click at [162, 242] on button "button" at bounding box center [164, 249] width 17 height 17
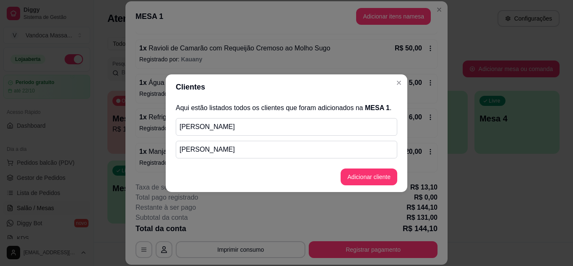
click at [287, 139] on div "Aqui estão listados todos os clientes que foram adicionados na MESA 1 . [PERSON…" at bounding box center [287, 130] width 242 height 62
drag, startPoint x: 287, startPoint y: 139, endPoint x: 283, endPoint y: 122, distance: 16.8
click at [286, 127] on div "Aqui estão listados todos os clientes que foram adicionados na MESA 1 . [PERSON…" at bounding box center [287, 130] width 242 height 62
click at [283, 122] on p "[PERSON_NAME]" at bounding box center [287, 127] width 214 height 10
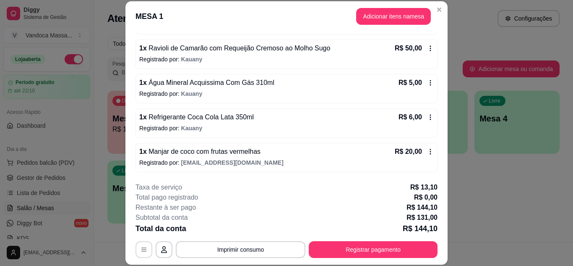
click at [140, 255] on button "button" at bounding box center [143, 249] width 17 height 17
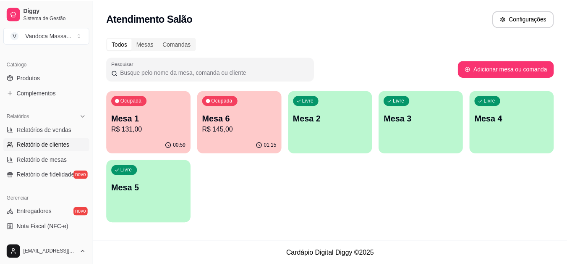
scroll to position [210, 0]
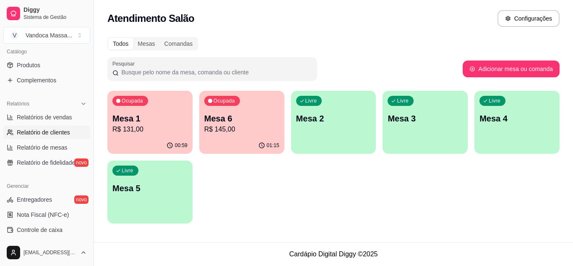
click at [60, 137] on link "Relatório de clientes" at bounding box center [46, 131] width 87 height 13
select select "30"
select select "HIGHEST_TOTAL_SPENT_WITH_ORDERS"
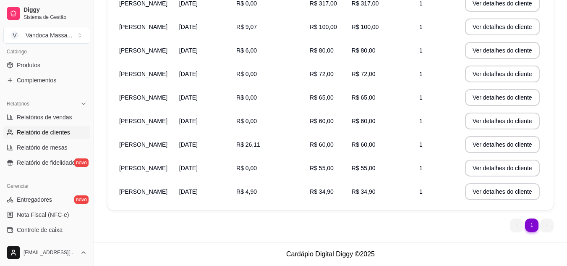
scroll to position [121, 0]
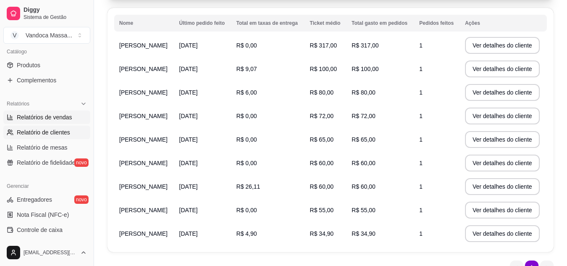
click at [36, 121] on span "Relatórios de vendas" at bounding box center [44, 117] width 55 height 8
select select "ALL"
select select "0"
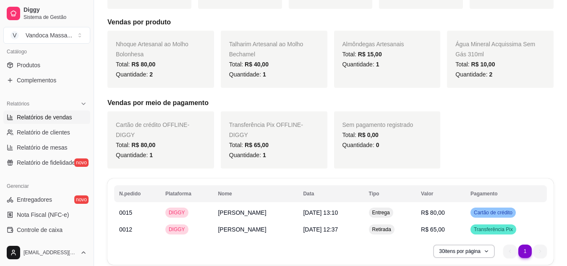
scroll to position [193, 0]
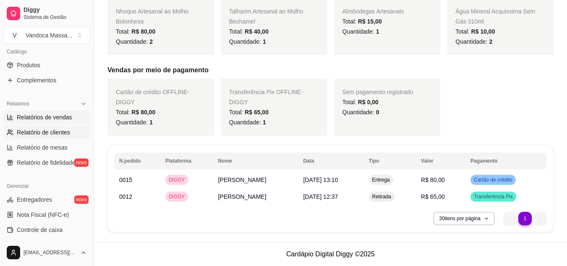
click at [34, 135] on span "Relatório de clientes" at bounding box center [43, 132] width 53 height 8
select select "30"
select select "HIGHEST_TOTAL_SPENT_WITH_ORDERS"
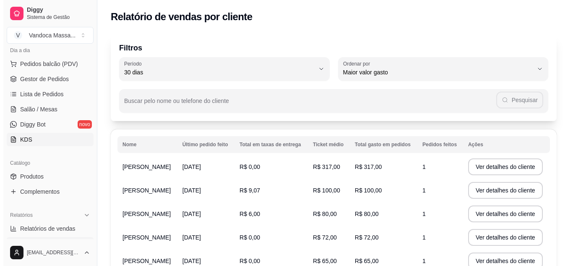
scroll to position [84, 0]
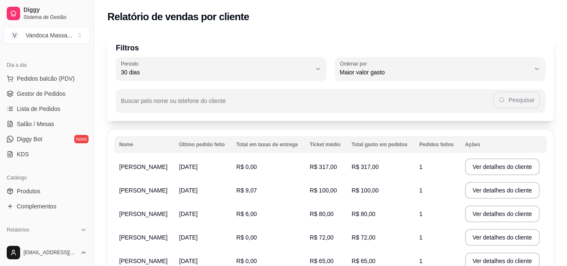
click at [51, 102] on ul "Pedidos balcão (PDV) Gestor de Pedidos Lista de Pedidos Salão / Mesas Diggy Bot…" at bounding box center [46, 116] width 87 height 89
click at [46, 114] on link "Lista de Pedidos" at bounding box center [46, 108] width 87 height 13
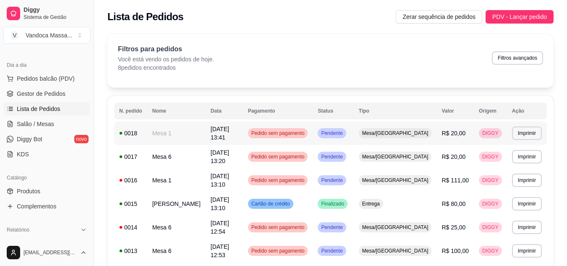
click at [207, 127] on td "[DATE] 13:41" at bounding box center [224, 132] width 37 height 23
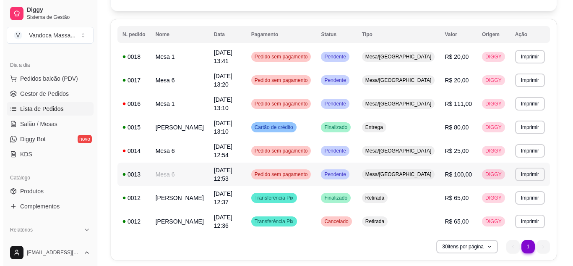
scroll to position [78, 0]
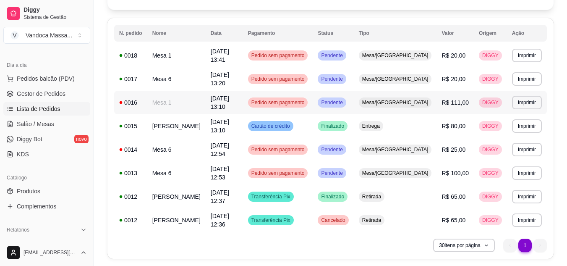
click at [229, 95] on span "[DATE] 13:10" at bounding box center [220, 102] width 18 height 15
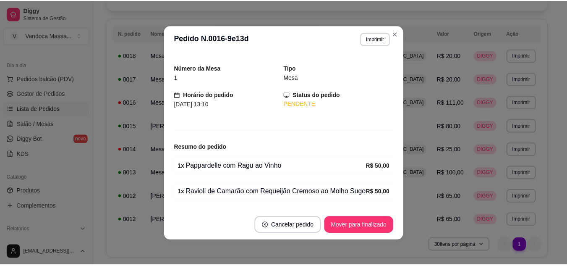
scroll to position [0, 0]
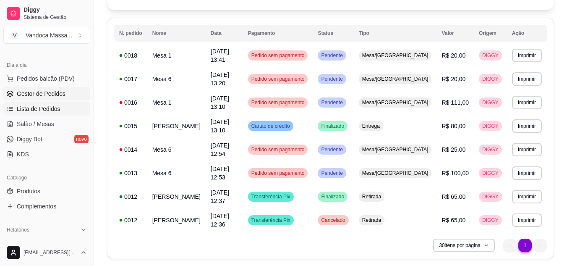
click at [34, 94] on span "Gestor de Pedidos" at bounding box center [41, 93] width 49 height 8
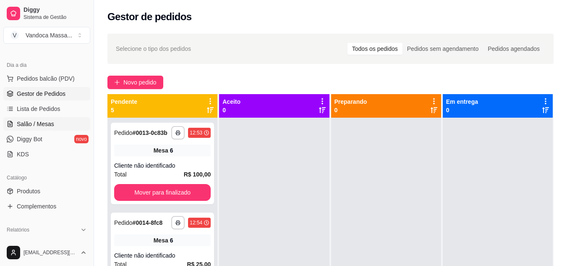
click at [49, 124] on span "Salão / Mesas" at bounding box center [35, 124] width 37 height 8
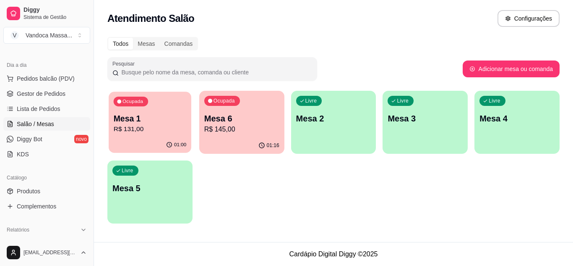
click at [168, 122] on p "Mesa 1" at bounding box center [150, 118] width 73 height 11
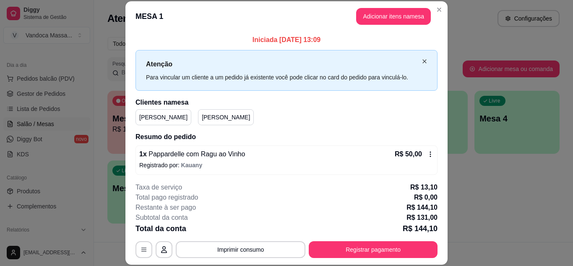
click at [422, 63] on icon "close" at bounding box center [424, 62] width 4 height 4
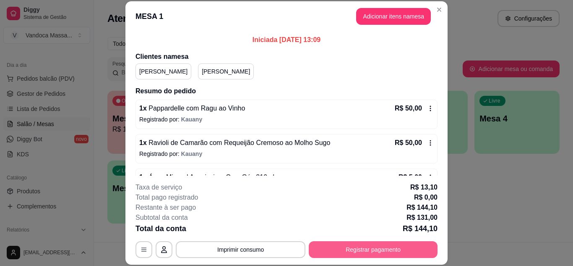
click at [371, 246] on button "Registrar pagamento" at bounding box center [373, 249] width 129 height 17
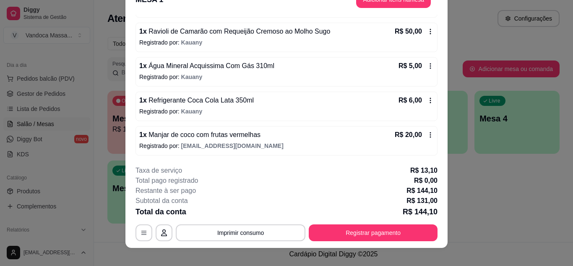
scroll to position [26, 0]
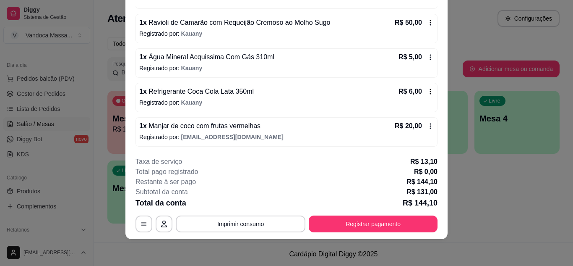
click at [250, 139] on p "Registrado por: [EMAIL_ADDRESS][DOMAIN_NAME]" at bounding box center [286, 137] width 294 height 8
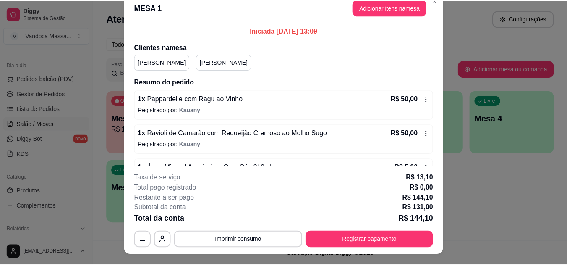
scroll to position [0, 0]
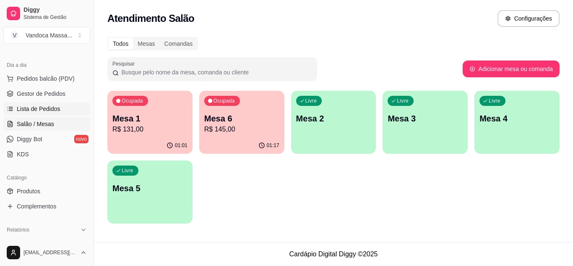
click at [54, 106] on span "Lista de Pedidos" at bounding box center [39, 108] width 44 height 8
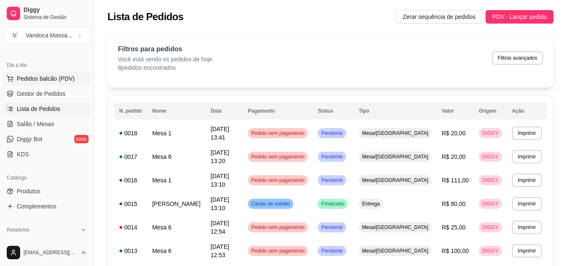
click at [31, 83] on button "Pedidos balcão (PDV)" at bounding box center [46, 78] width 87 height 13
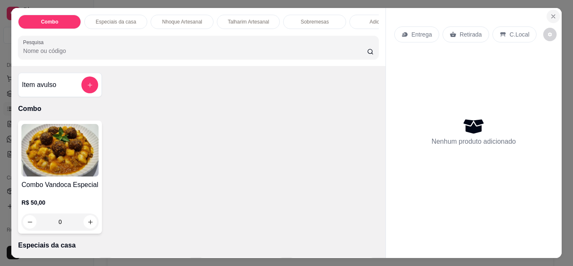
click at [550, 13] on icon "Close" at bounding box center [553, 16] width 7 height 7
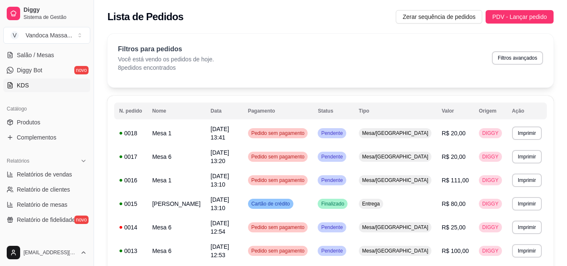
scroll to position [168, 0]
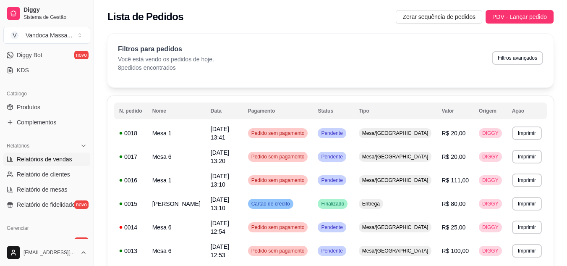
click at [46, 158] on span "Relatórios de vendas" at bounding box center [44, 159] width 55 height 8
select select "ALL"
select select "0"
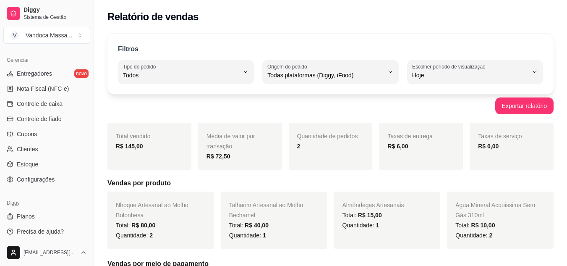
scroll to position [338, 0]
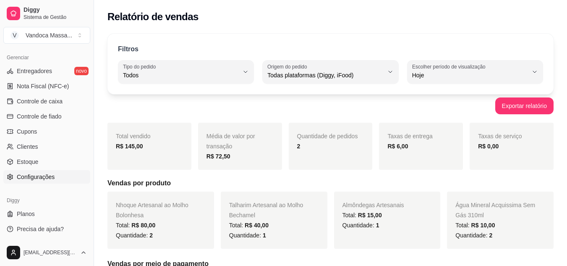
click at [50, 175] on span "Configurações" at bounding box center [36, 176] width 38 height 8
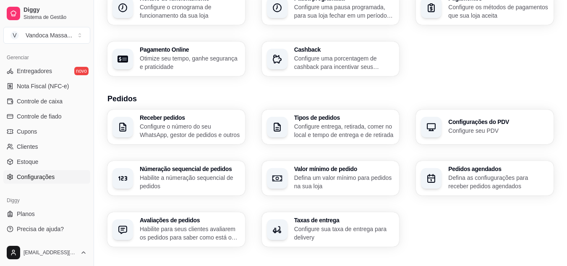
scroll to position [126, 0]
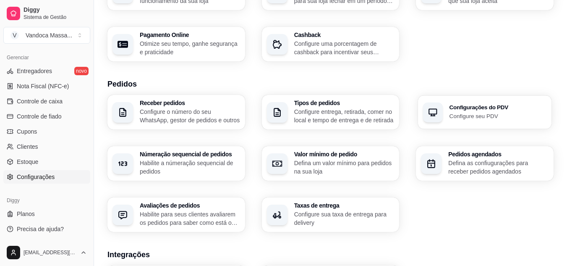
click at [456, 116] on p "Configure seu PDV" at bounding box center [497, 116] width 97 height 8
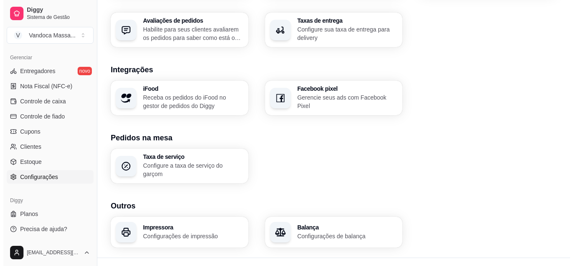
scroll to position [322, 0]
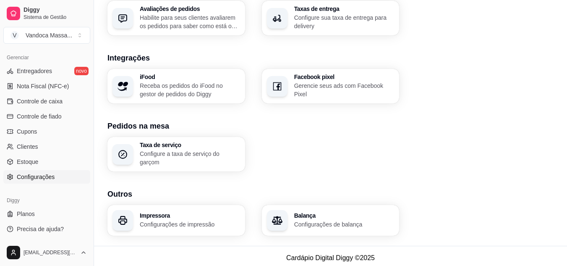
click at [238, 94] on p "Receba os pedidos do iFood no gestor de pedidos do Diggy" at bounding box center [190, 89] width 100 height 17
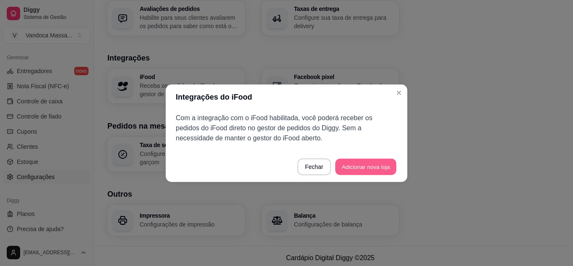
click at [354, 171] on button "Adicionar nova loja" at bounding box center [365, 166] width 61 height 16
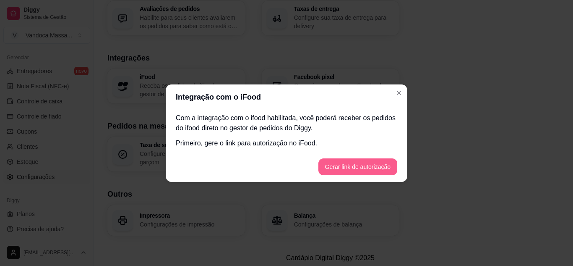
click at [354, 171] on button "Gerar link de autorização" at bounding box center [357, 166] width 79 height 17
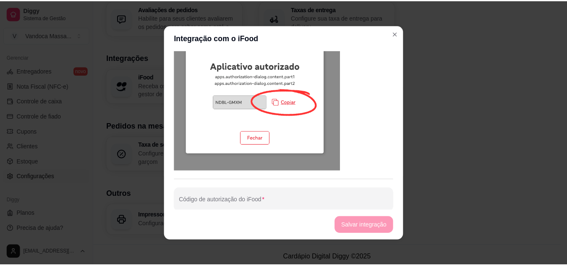
scroll to position [438, 0]
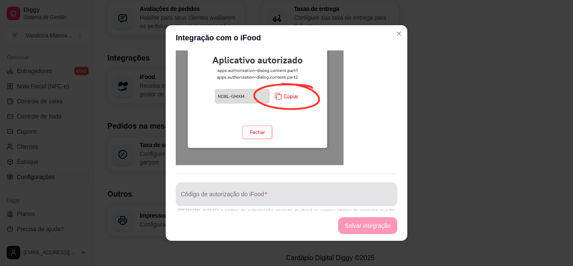
click at [288, 193] on input "Código de autorização do iFood" at bounding box center [286, 197] width 211 height 8
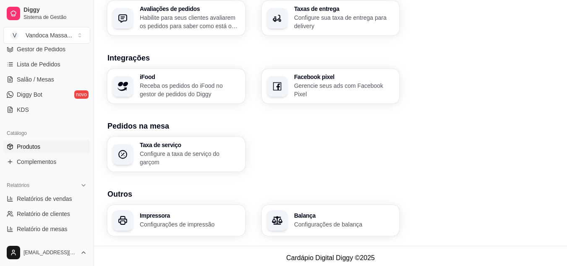
scroll to position [0, 0]
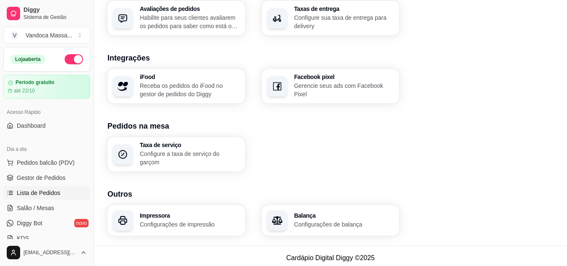
click at [42, 191] on span "Lista de Pedidos" at bounding box center [39, 192] width 44 height 8
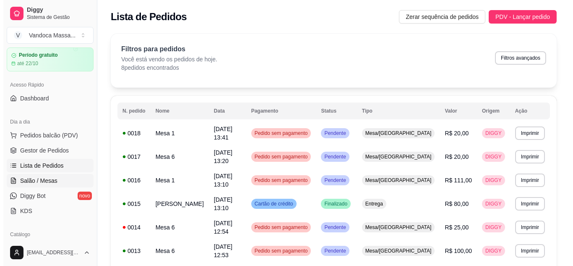
scroll to position [42, 0]
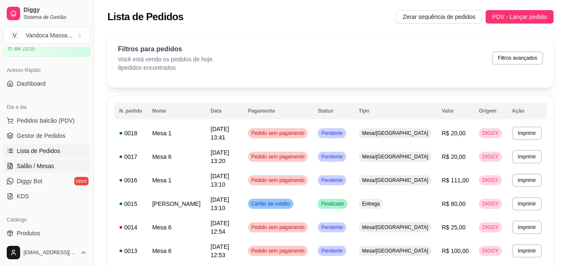
click at [42, 166] on span "Salão / Mesas" at bounding box center [35, 166] width 37 height 8
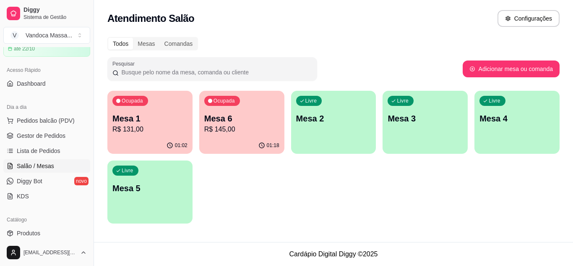
click at [172, 121] on p "Mesa 1" at bounding box center [149, 118] width 75 height 12
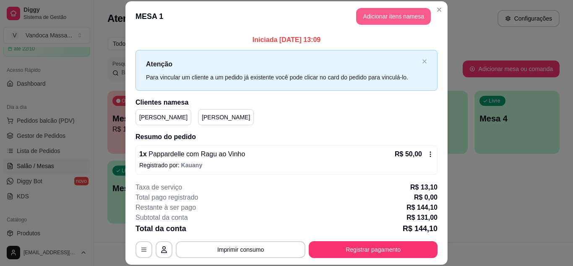
click at [396, 21] on button "Adicionar itens na mesa" at bounding box center [393, 16] width 75 height 17
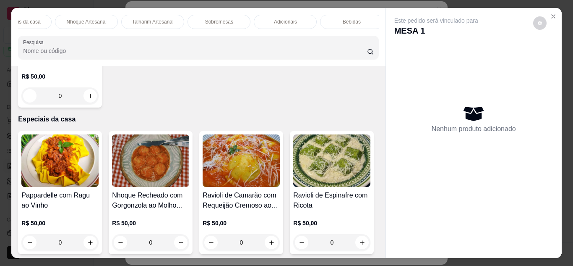
scroll to position [0, 100]
click at [348, 19] on p "Bebidas" at bounding box center [347, 21] width 18 height 7
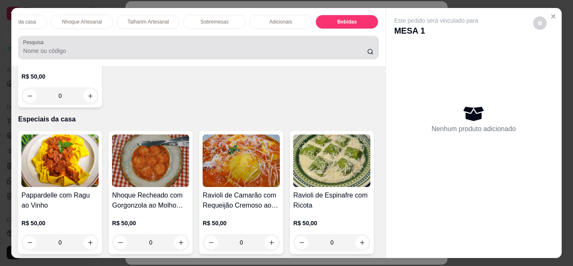
scroll to position [22, 0]
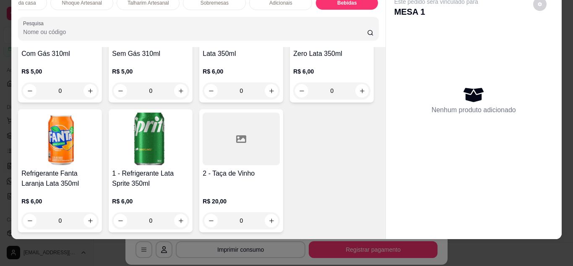
click at [149, 35] on img at bounding box center [150, 9] width 77 height 52
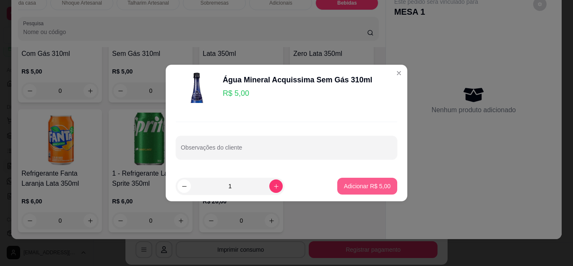
click at [372, 179] on button "Adicionar R$ 5,00" at bounding box center [367, 185] width 60 height 17
type input "1"
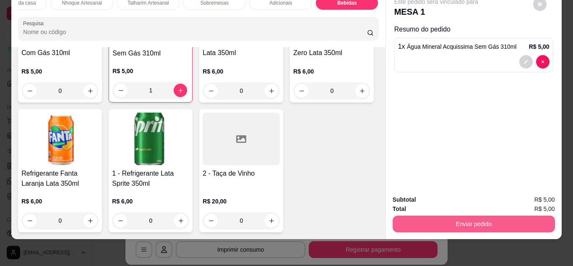
click at [506, 220] on button "Enviar pedido" at bounding box center [474, 223] width 162 height 17
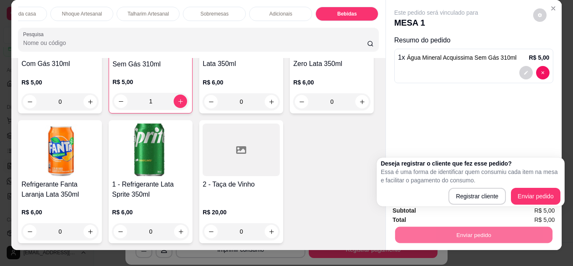
scroll to position [0, 0]
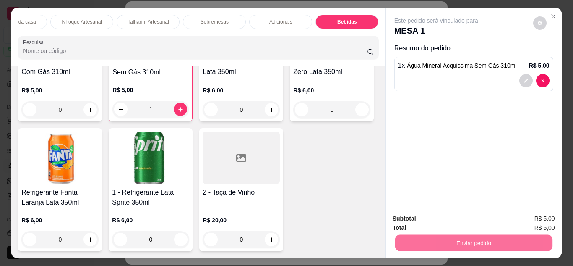
click at [493, 196] on button "Registrar cliente" at bounding box center [476, 196] width 55 height 16
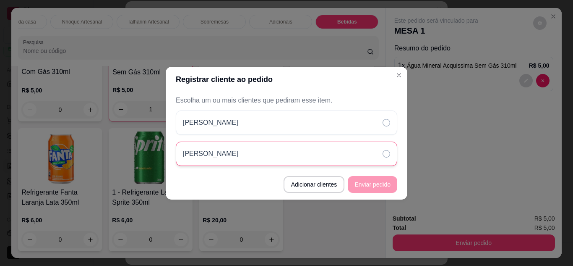
click at [349, 156] on div "[PERSON_NAME]" at bounding box center [286, 153] width 221 height 24
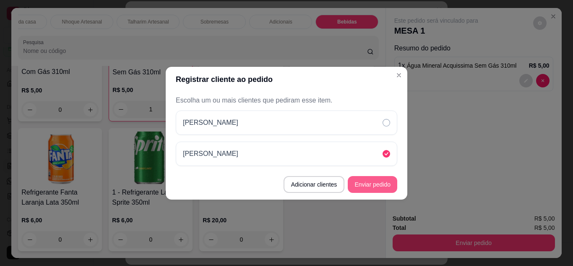
click at [381, 185] on button "Enviar pedido" at bounding box center [372, 184] width 49 height 17
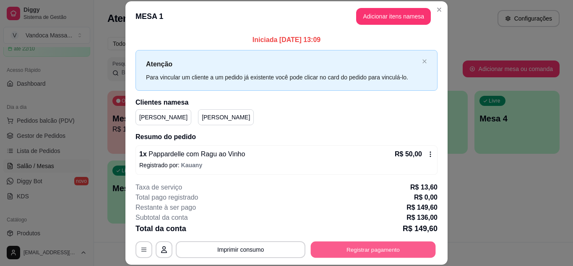
click at [377, 249] on button "Registrar pagamento" at bounding box center [373, 249] width 125 height 16
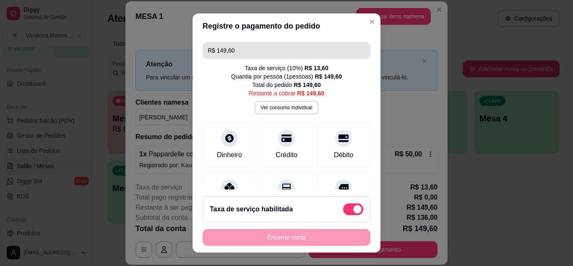
click at [247, 53] on input "R$ 149,60" at bounding box center [287, 50] width 158 height 17
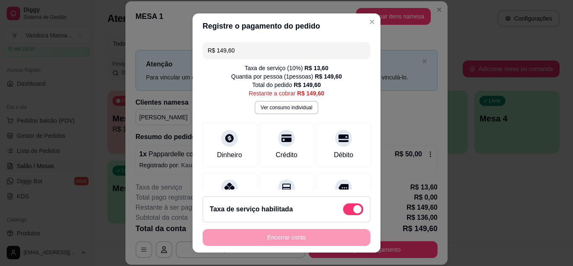
click at [246, 53] on input "R$ 149,60" at bounding box center [287, 50] width 158 height 17
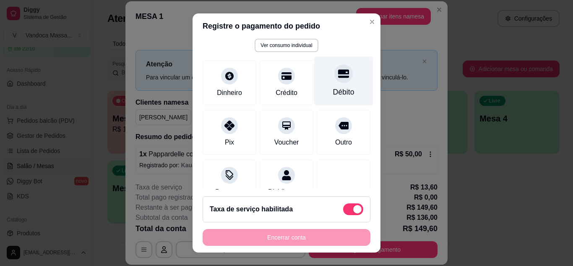
scroll to position [48, 0]
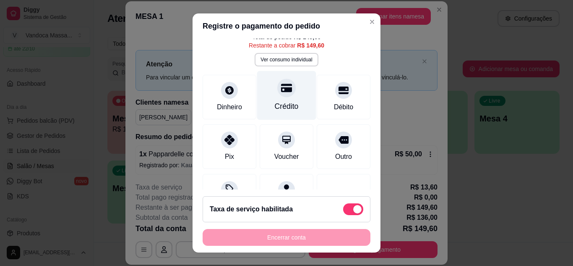
click at [282, 101] on div "Crédito" at bounding box center [287, 106] width 24 height 11
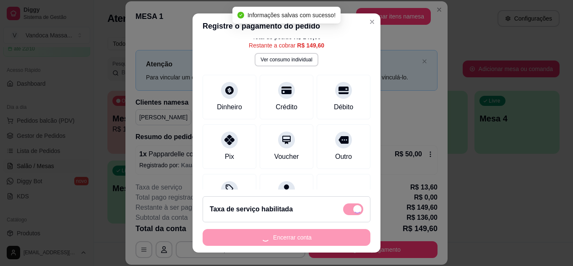
scroll to position [0, 0]
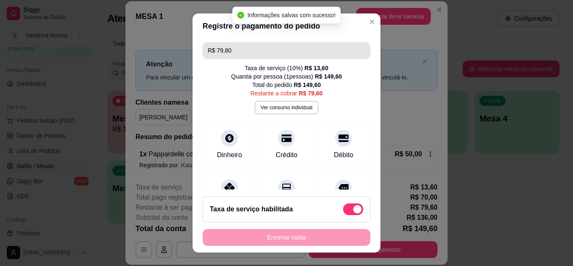
click at [258, 46] on input "R$ 79,60" at bounding box center [287, 50] width 158 height 17
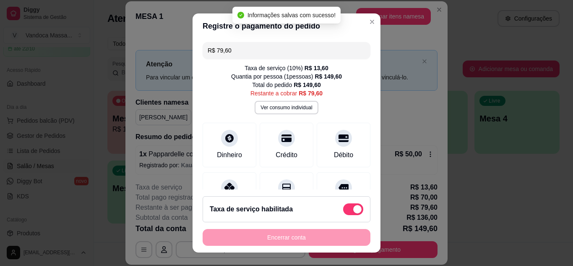
click at [258, 46] on input "R$ 79,60" at bounding box center [287, 50] width 158 height 17
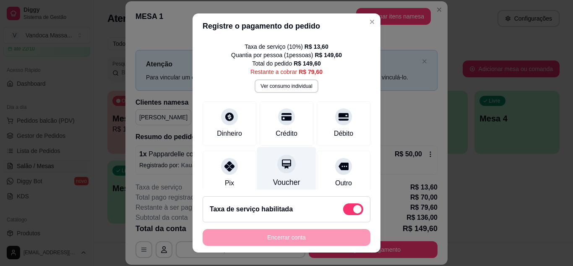
scroll to position [42, 0]
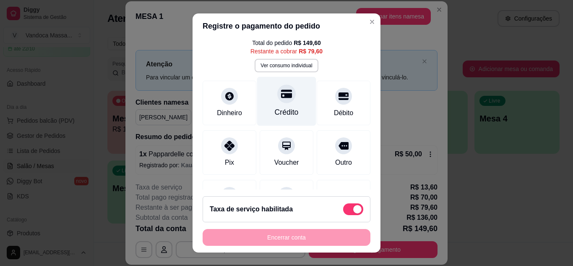
click at [276, 106] on div "Crédito" at bounding box center [286, 100] width 59 height 49
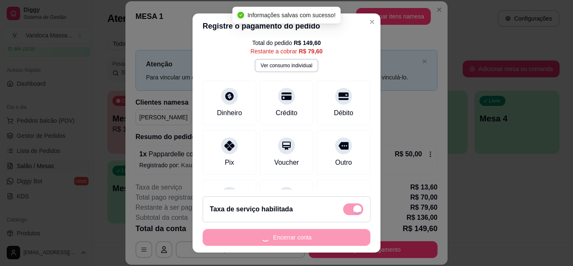
type input "R$ 3,60"
click at [302, 238] on div "Encerrar conta" at bounding box center [287, 237] width 168 height 17
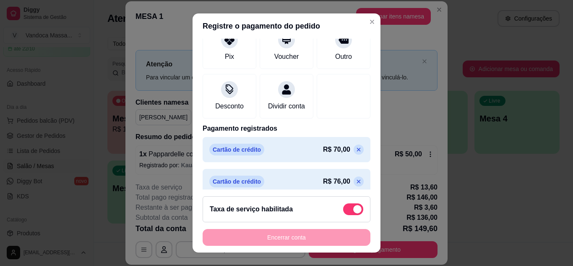
scroll to position [165, 0]
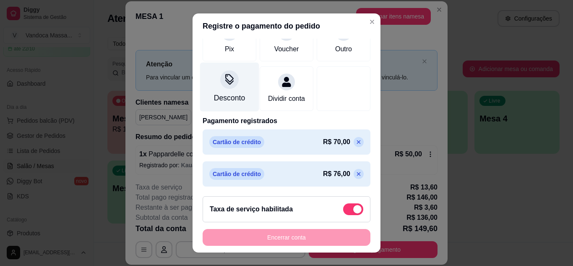
click at [224, 92] on div "Desconto" at bounding box center [229, 97] width 31 height 11
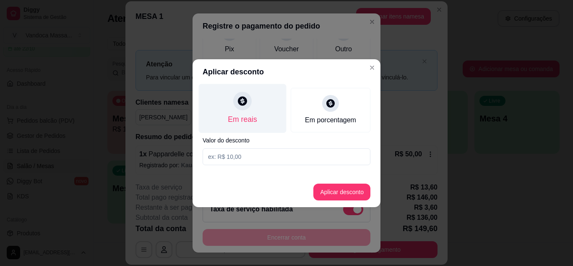
click at [258, 103] on div "Em reais" at bounding box center [243, 107] width 88 height 49
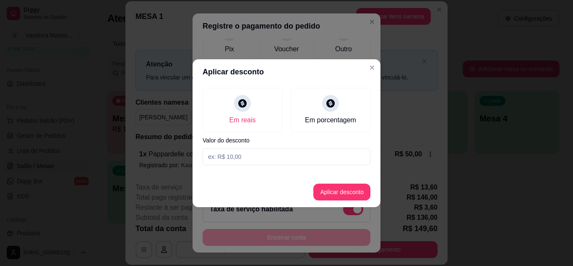
click at [264, 158] on input at bounding box center [287, 156] width 168 height 17
type input "3,60"
click at [341, 189] on button "Aplicar desconto" at bounding box center [342, 191] width 55 height 16
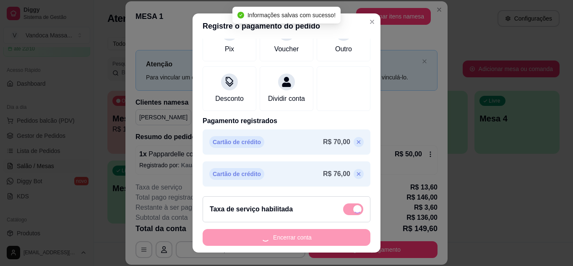
type input "R$ 0,00"
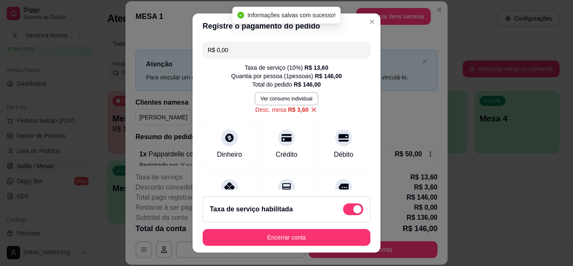
scroll to position [0, 0]
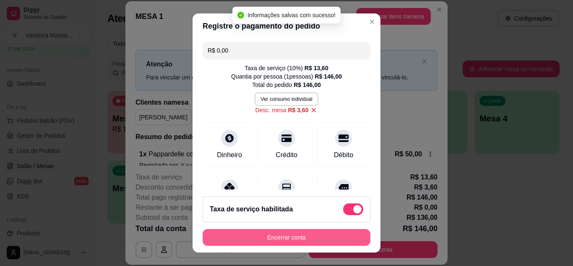
click at [301, 236] on button "Encerrar conta" at bounding box center [287, 237] width 168 height 17
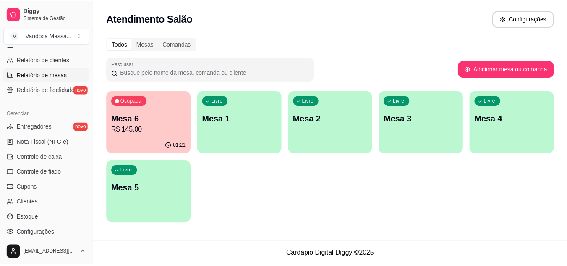
scroll to position [212, 0]
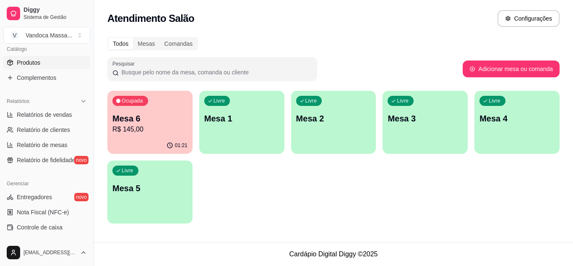
click at [28, 64] on span "Produtos" at bounding box center [28, 62] width 23 height 8
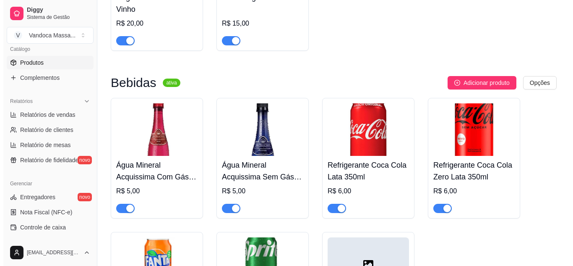
scroll to position [913, 0]
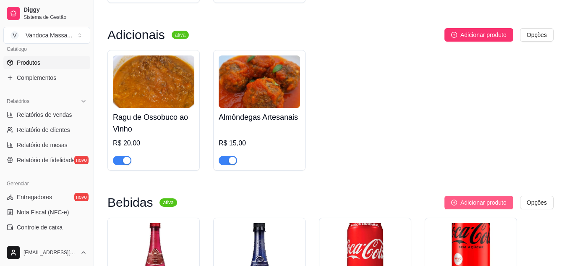
click at [476, 198] on button "Adicionar produto" at bounding box center [478, 201] width 69 height 13
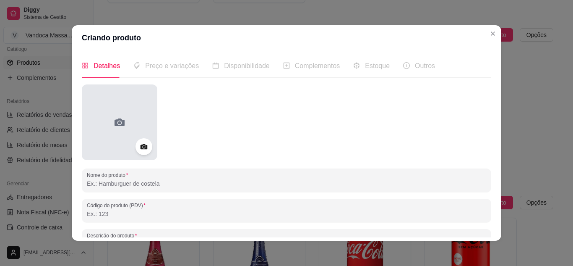
click at [122, 111] on div at bounding box center [120, 122] width 76 height 76
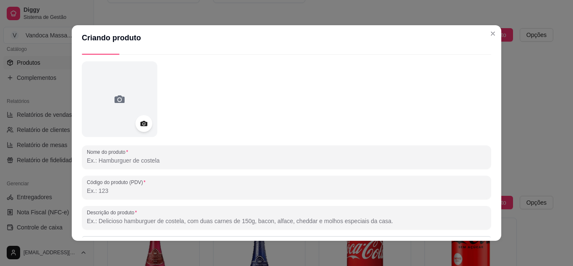
scroll to position [42, 0]
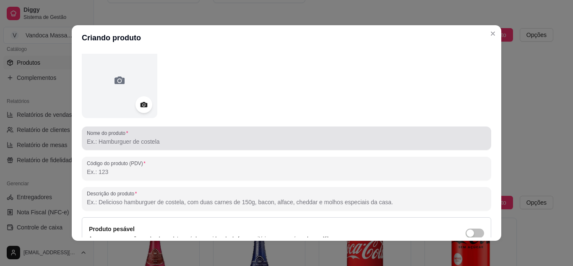
click at [134, 139] on input "Nome do produto" at bounding box center [286, 141] width 399 height 8
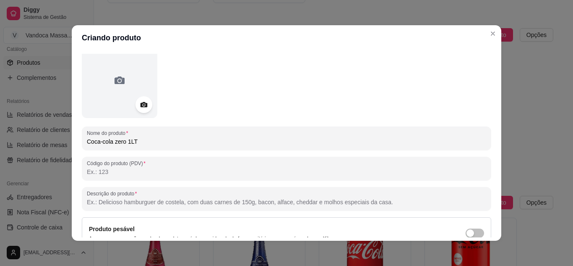
scroll to position [84, 0]
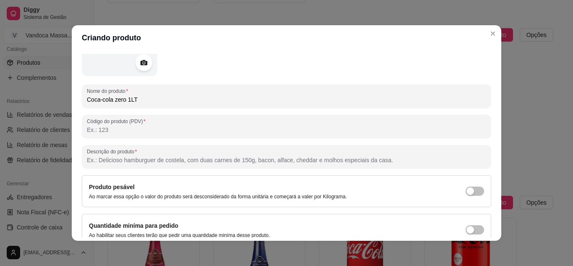
type input "Coca-cola zero 1LT"
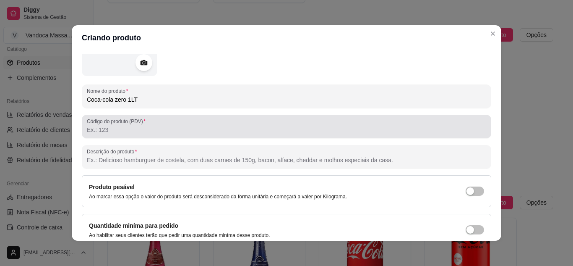
click at [136, 137] on div "Código do produto (PDV)" at bounding box center [286, 126] width 409 height 23
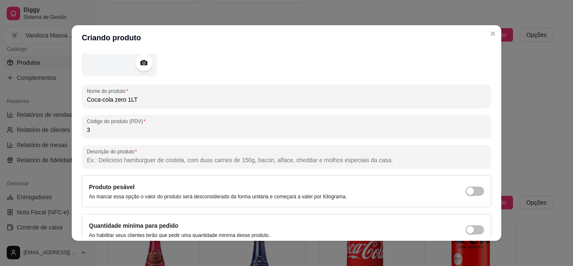
scroll to position [123, 0]
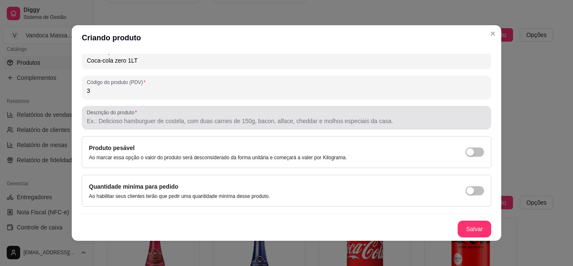
type input "3"
click at [156, 123] on input "Descrição do produto" at bounding box center [286, 121] width 399 height 8
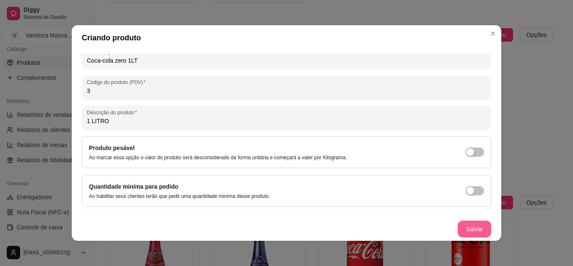
type input "1 LITRO"
click at [458, 230] on button "Salvar" at bounding box center [475, 228] width 34 height 17
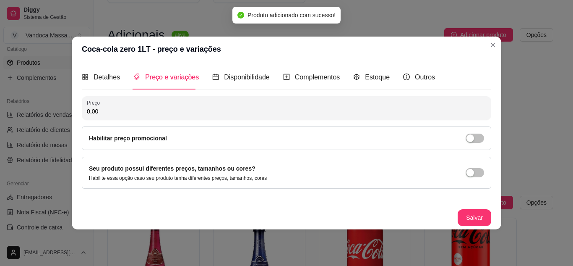
scroll to position [0, 0]
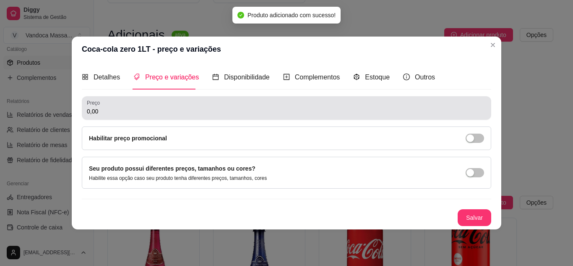
click at [162, 114] on div "0,00" at bounding box center [286, 107] width 399 height 17
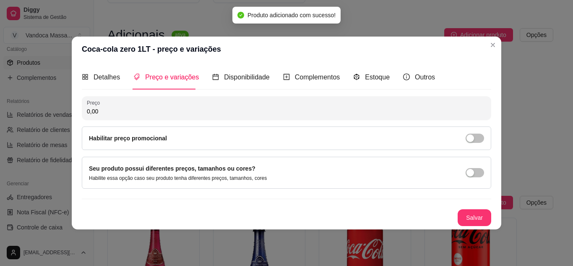
click at [162, 114] on input "0,00" at bounding box center [286, 111] width 399 height 8
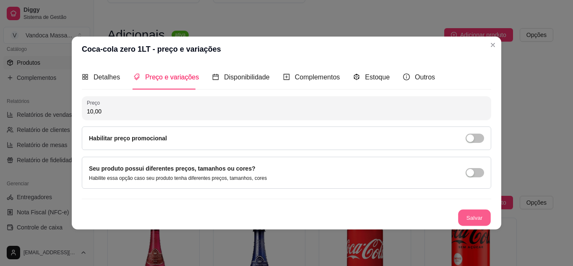
click at [469, 209] on button "Salvar" at bounding box center [474, 217] width 33 height 16
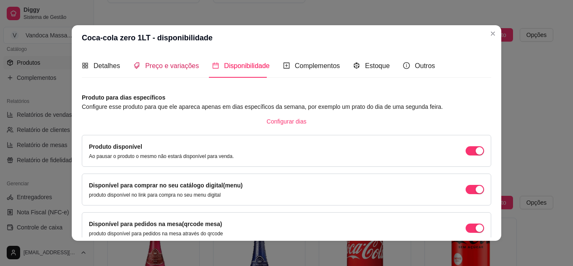
click at [179, 70] on div "Preço e variações" at bounding box center [165, 65] width 65 height 10
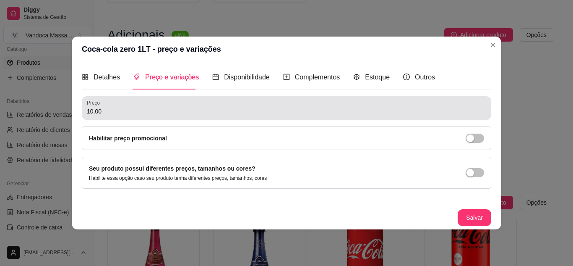
click at [156, 107] on input "10,00" at bounding box center [286, 111] width 399 height 8
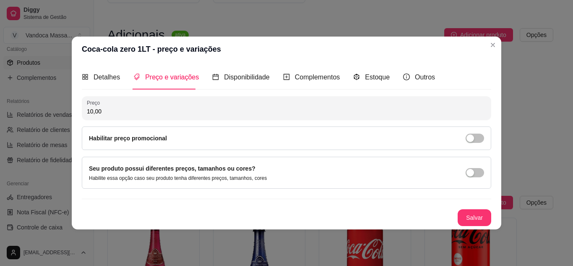
click at [156, 107] on input "10,00" at bounding box center [286, 111] width 399 height 8
type input "12,00"
click at [479, 212] on button "Salvar" at bounding box center [475, 217] width 34 height 17
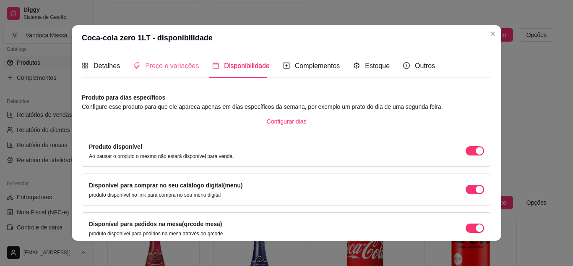
click at [169, 60] on div "Preço e variações" at bounding box center [165, 66] width 65 height 24
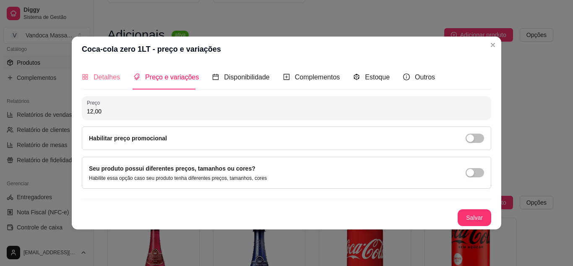
click at [113, 71] on div "Detalhes" at bounding box center [101, 77] width 38 height 24
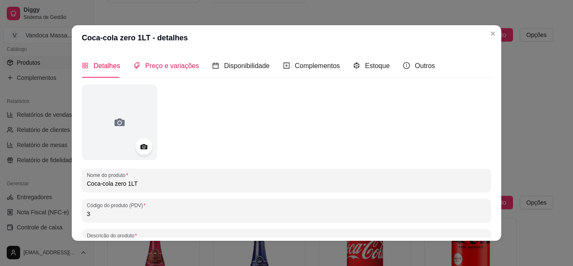
click at [165, 67] on span "Preço e variações" at bounding box center [172, 65] width 54 height 7
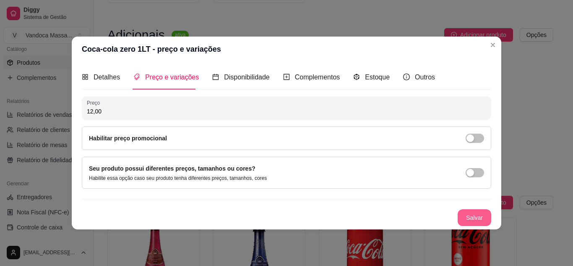
click at [488, 216] on button "Salvar" at bounding box center [475, 217] width 34 height 17
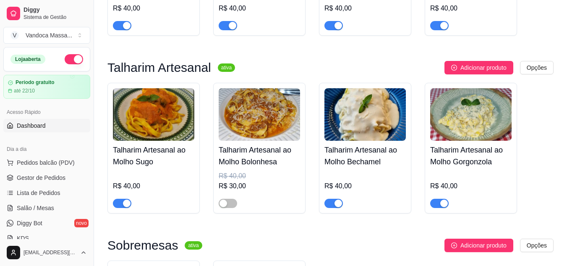
click at [33, 129] on span "Dashboard" at bounding box center [31, 125] width 29 height 8
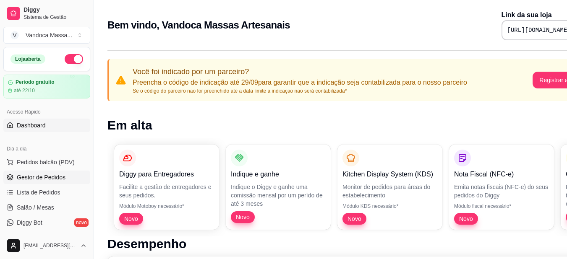
click at [61, 173] on link "Gestor de Pedidos" at bounding box center [46, 177] width 87 height 13
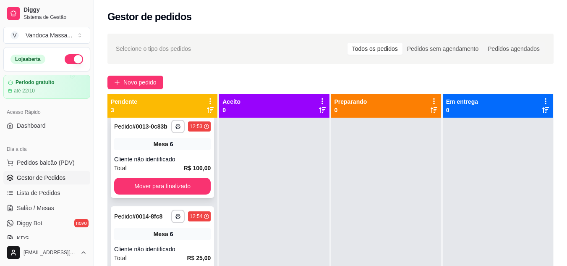
scroll to position [26, 0]
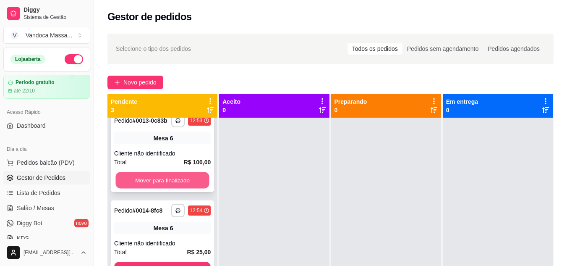
click at [149, 180] on button "Mover para finalizado" at bounding box center [162, 180] width 94 height 16
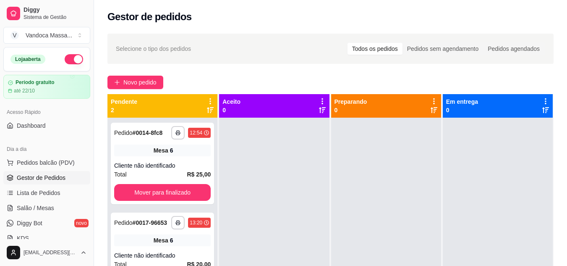
scroll to position [0, 0]
click at [146, 190] on button "Mover para finalizado" at bounding box center [162, 192] width 96 height 17
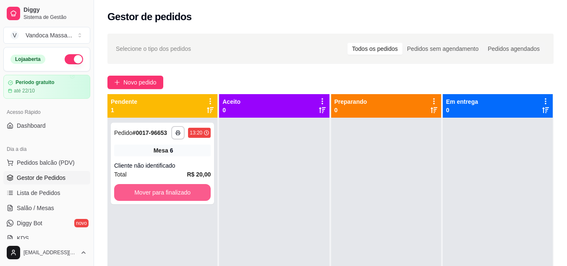
click at [146, 190] on button "Mover para finalizado" at bounding box center [162, 192] width 96 height 17
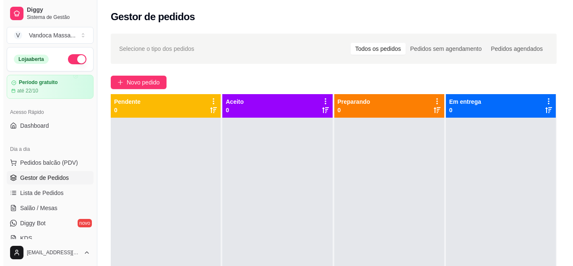
scroll to position [42, 0]
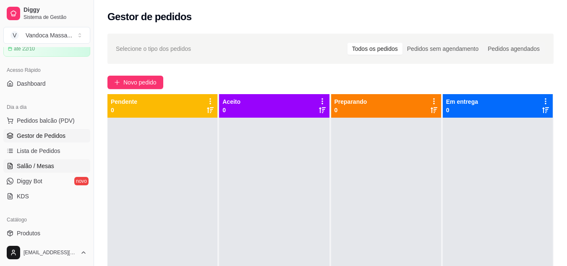
click at [43, 167] on span "Salão / Mesas" at bounding box center [35, 166] width 37 height 8
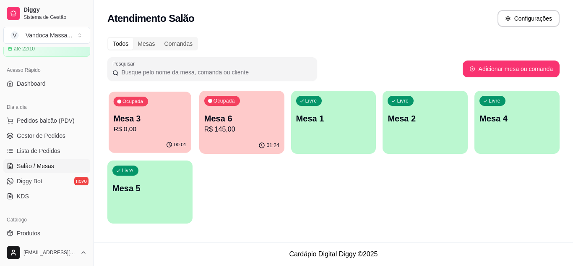
click at [164, 129] on p "R$ 0,00" at bounding box center [150, 129] width 73 height 10
click at [266, 123] on p "Mesa 6" at bounding box center [241, 118] width 73 height 11
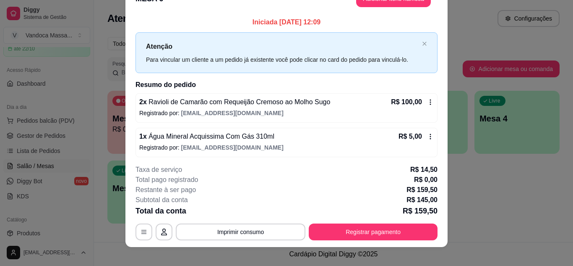
scroll to position [26, 0]
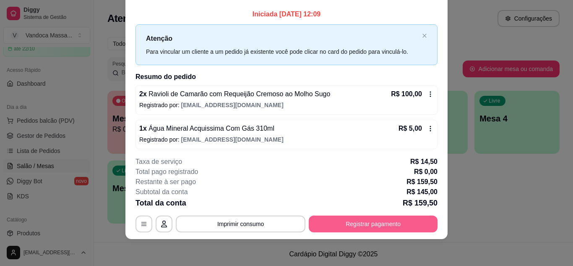
click at [367, 221] on button "Registrar pagamento" at bounding box center [373, 223] width 129 height 17
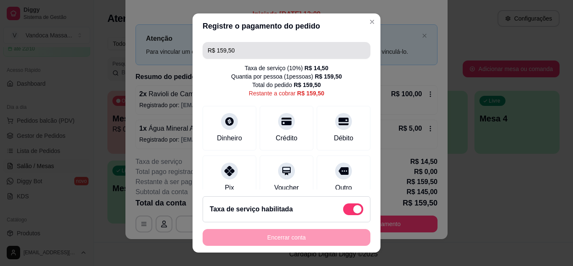
click at [252, 49] on input "R$ 159,50" at bounding box center [287, 50] width 158 height 17
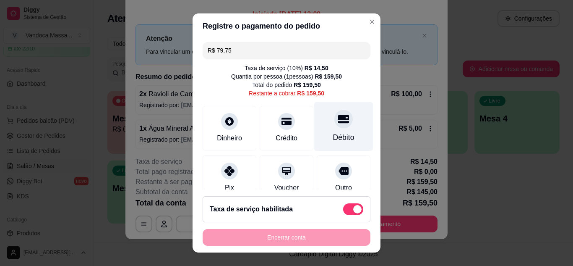
click at [334, 125] on div at bounding box center [343, 118] width 18 height 18
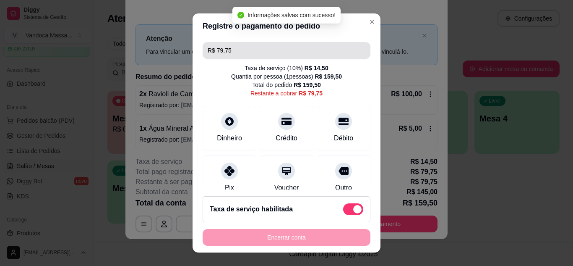
click at [247, 53] on input "R$ 79,75" at bounding box center [287, 50] width 158 height 17
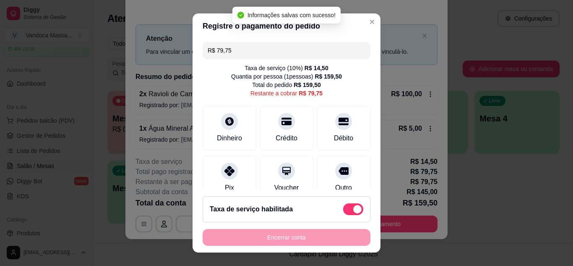
click at [247, 53] on input "R$ 79,75" at bounding box center [287, 50] width 158 height 17
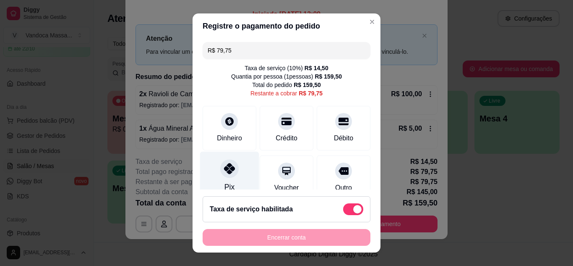
click at [220, 172] on div at bounding box center [229, 168] width 18 height 18
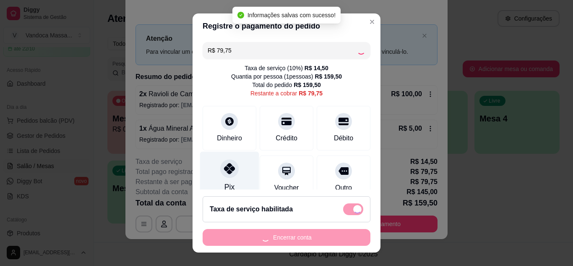
type input "R$ 0,00"
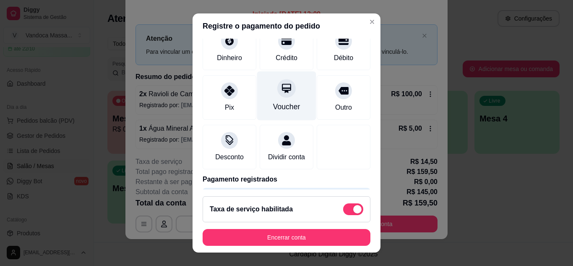
scroll to position [0, 0]
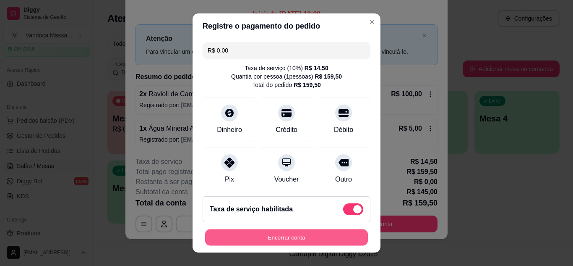
click at [295, 234] on button "Encerrar conta" at bounding box center [286, 237] width 163 height 16
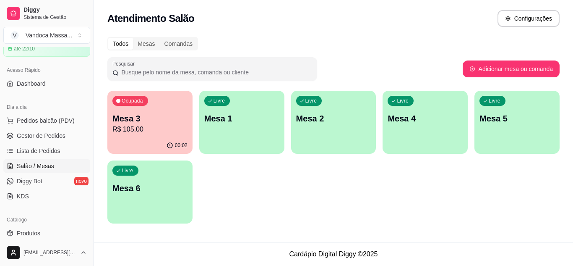
click at [138, 128] on p "R$ 105,00" at bounding box center [149, 129] width 75 height 10
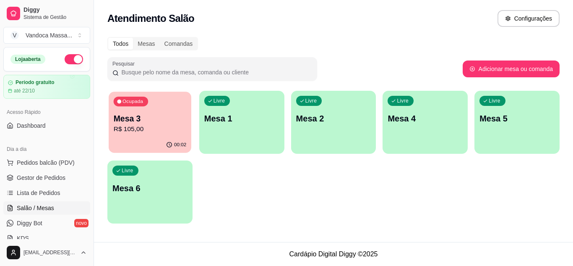
click at [133, 138] on div "00:02" at bounding box center [150, 145] width 83 height 16
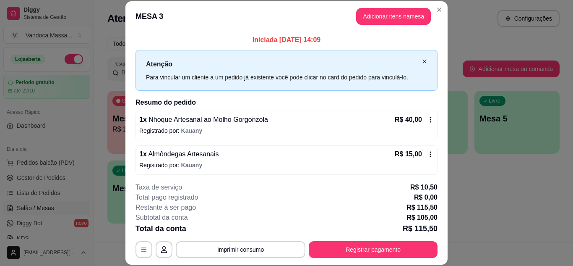
click at [422, 62] on icon "close" at bounding box center [424, 61] width 5 height 5
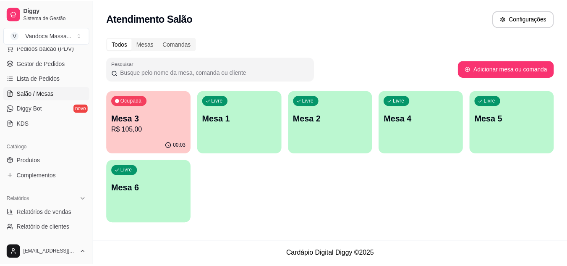
scroll to position [252, 0]
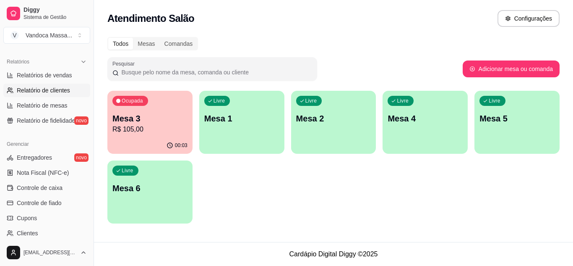
click at [42, 94] on link "Relatório de clientes" at bounding box center [46, 89] width 87 height 13
select select "30"
select select "HIGHEST_TOTAL_SPENT_WITH_ORDERS"
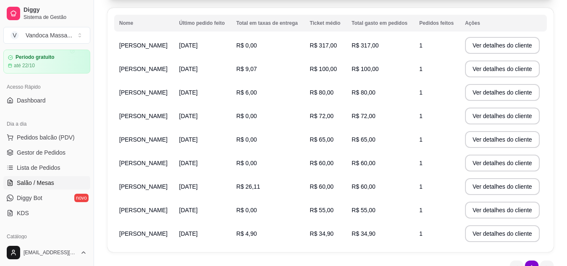
scroll to position [44, 0]
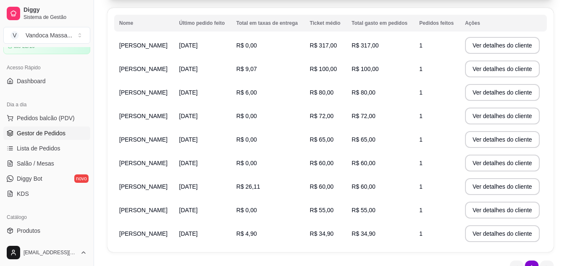
click at [49, 133] on span "Gestor de Pedidos" at bounding box center [41, 133] width 49 height 8
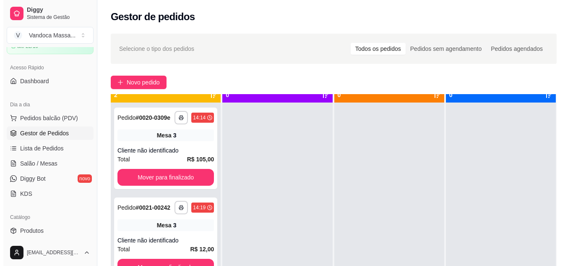
scroll to position [23, 0]
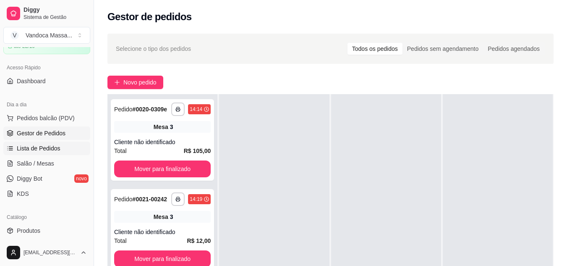
click at [42, 150] on span "Lista de Pedidos" at bounding box center [39, 148] width 44 height 8
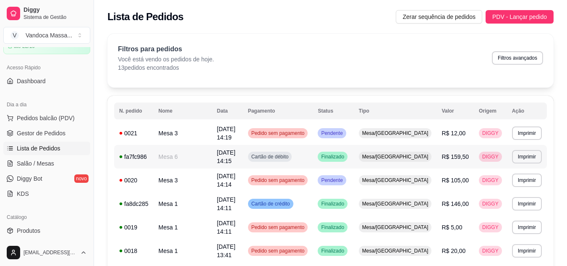
click at [205, 147] on td "Mesa 6" at bounding box center [183, 156] width 58 height 23
click at [32, 138] on link "Gestor de Pedidos" at bounding box center [46, 132] width 87 height 13
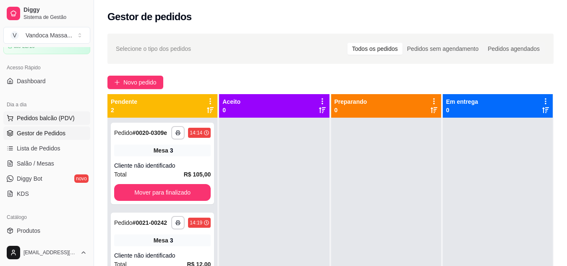
click at [72, 123] on button "Pedidos balcão (PDV)" at bounding box center [46, 117] width 87 height 13
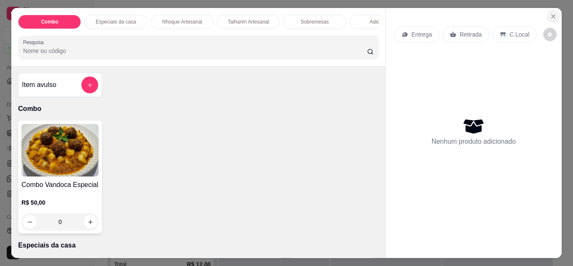
click at [547, 13] on button "Close" at bounding box center [553, 16] width 13 height 13
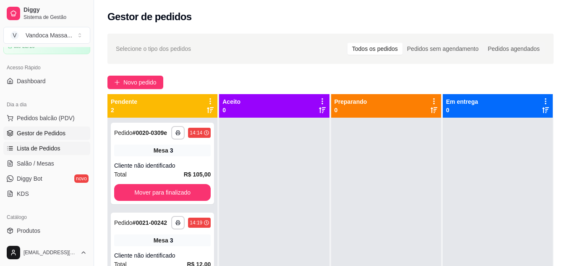
click at [56, 146] on span "Lista de Pedidos" at bounding box center [39, 148] width 44 height 8
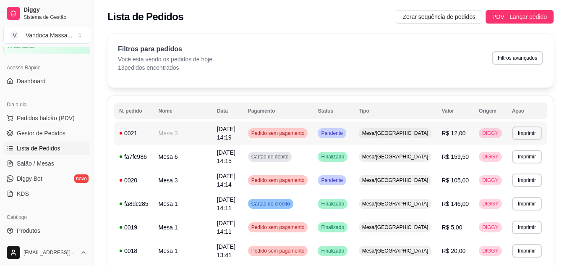
click at [204, 125] on td "Mesa 3" at bounding box center [183, 132] width 58 height 23
click at [181, 192] on td "Mesa 1" at bounding box center [183, 203] width 58 height 23
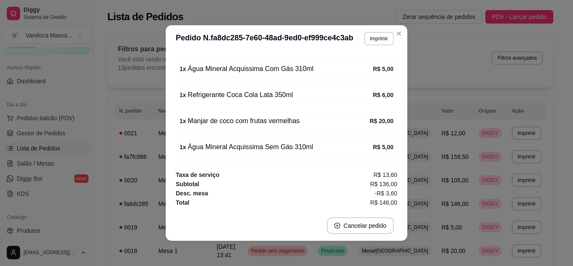
scroll to position [2, 0]
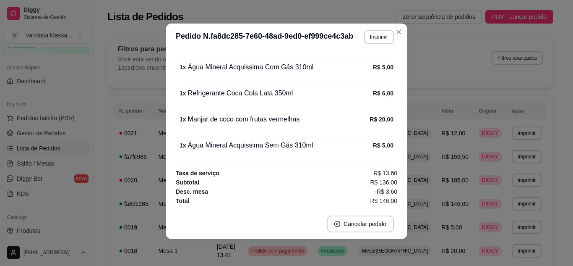
click at [346, 189] on div "Desc. mesa -R$ 3,60" at bounding box center [286, 191] width 221 height 9
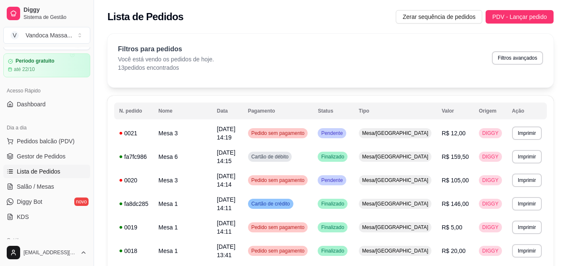
scroll to position [3, 0]
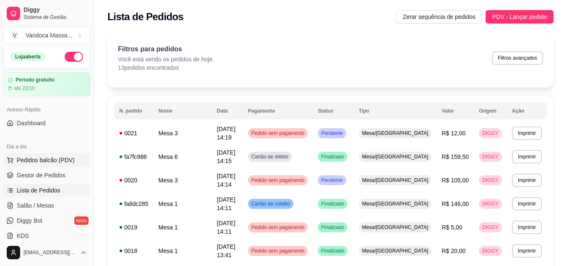
click at [57, 162] on span "Pedidos balcão (PDV)" at bounding box center [46, 160] width 58 height 8
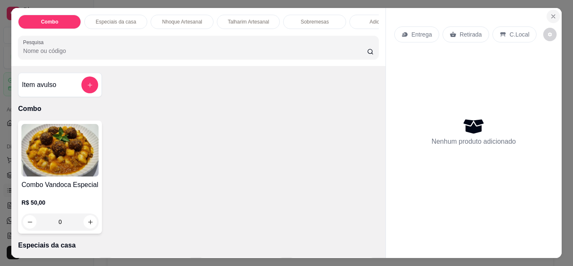
click at [550, 15] on icon "Close" at bounding box center [553, 16] width 7 height 7
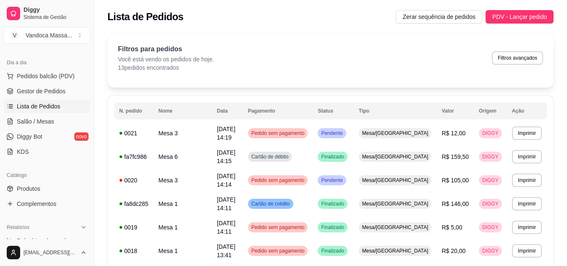
scroll to position [128, 0]
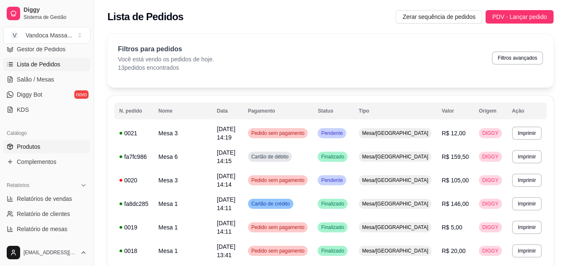
click at [35, 142] on span "Produtos" at bounding box center [28, 146] width 23 height 8
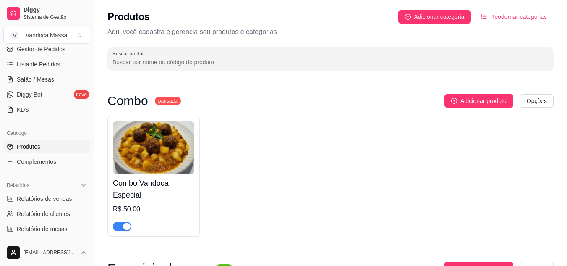
scroll to position [170, 0]
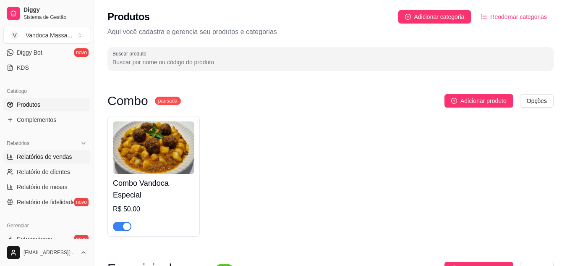
click at [57, 157] on span "Relatórios de vendas" at bounding box center [44, 156] width 55 height 8
select select "ALL"
select select "0"
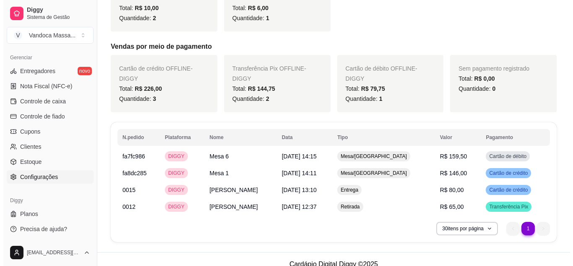
scroll to position [365, 0]
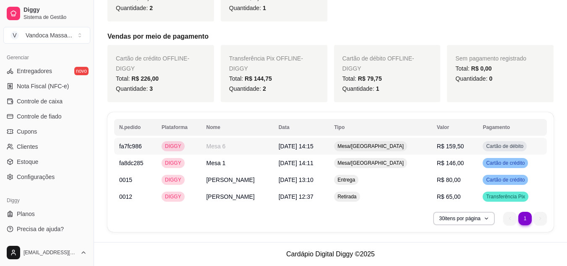
click at [329, 151] on td "[DATE] 14:15" at bounding box center [301, 146] width 55 height 17
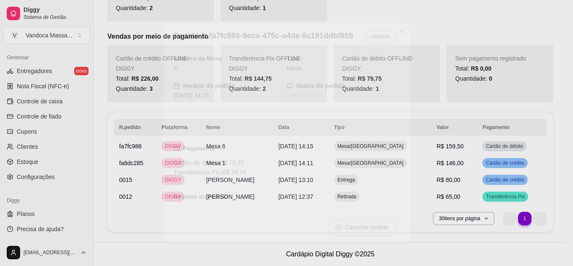
drag, startPoint x: 51, startPoint y: 171, endPoint x: 329, endPoint y: 151, distance: 278.9
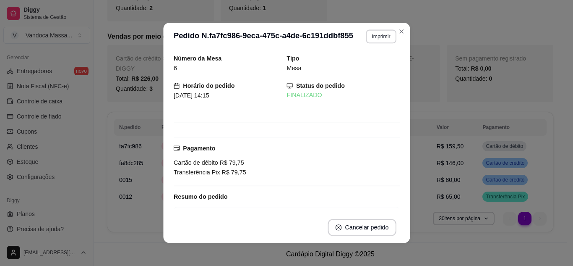
click at [329, 151] on div "Pagamento Cartão de débito R$ 79,75 Transferência Pix R$ 79,75" at bounding box center [286, 160] width 226 height 34
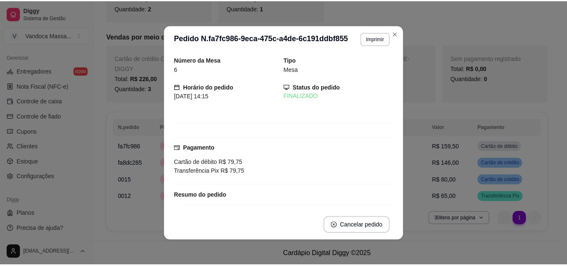
scroll to position [344, 0]
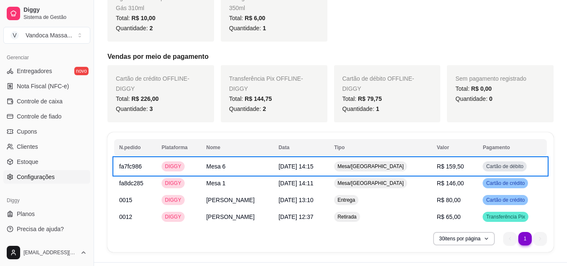
click at [36, 182] on link "Configurações" at bounding box center [46, 176] width 87 height 13
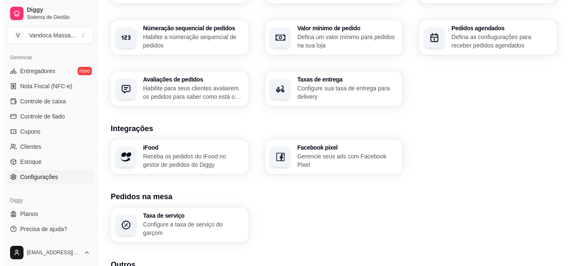
scroll to position [322, 0]
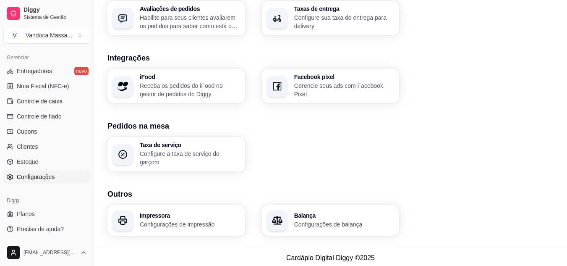
click at [187, 89] on p "Receba os pedidos do iFood no gestor de pedidos do Diggy" at bounding box center [190, 89] width 100 height 17
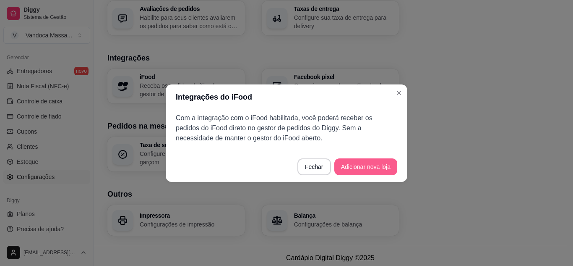
click at [371, 169] on button "Adicionar nova loja" at bounding box center [365, 166] width 63 height 17
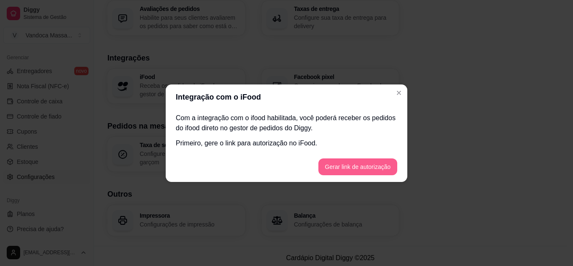
click at [367, 169] on button "Gerar link de autorização" at bounding box center [357, 166] width 79 height 17
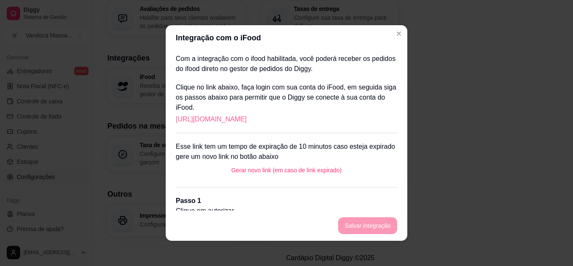
click at [247, 122] on link "[URL][DOMAIN_NAME]" at bounding box center [211, 119] width 71 height 10
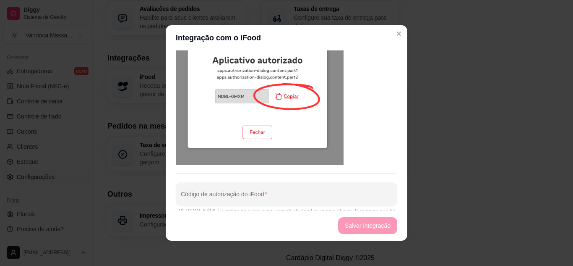
scroll to position [2, 0]
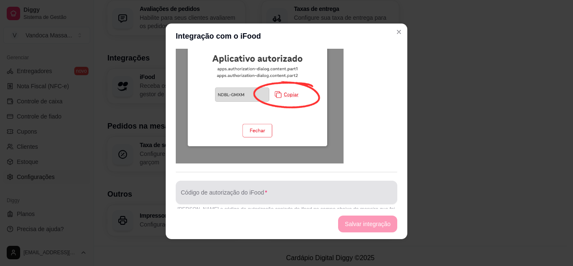
click at [283, 185] on div "Código de autorização do iFood" at bounding box center [286, 191] width 221 height 23
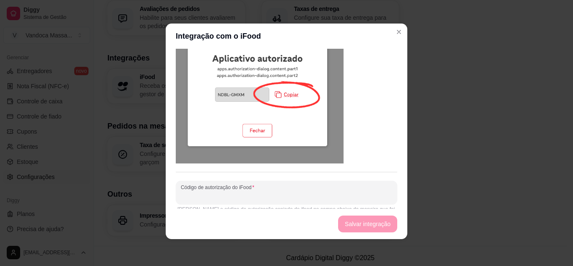
paste input "KKFW-DPPZ"
type input "KKFW-DPPZ"
click at [367, 217] on button "Salvar integração" at bounding box center [367, 223] width 59 height 17
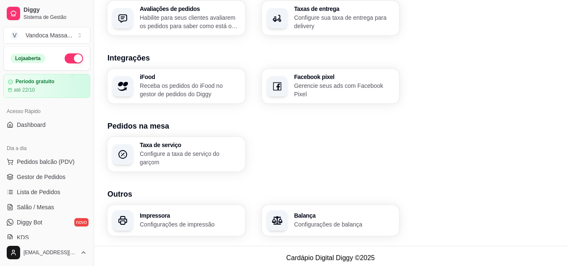
scroll to position [0, 0]
click at [49, 177] on span "Gestor de Pedidos" at bounding box center [41, 177] width 49 height 8
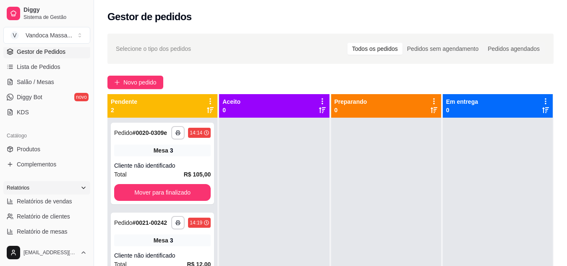
scroll to position [168, 0]
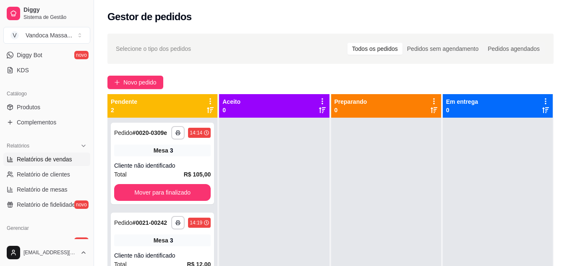
click at [47, 159] on span "Relatórios de vendas" at bounding box center [44, 159] width 55 height 8
select select "ALL"
select select "0"
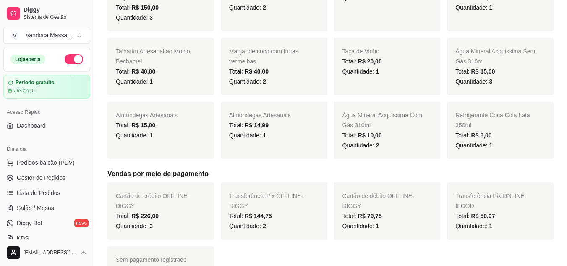
scroll to position [183, 0]
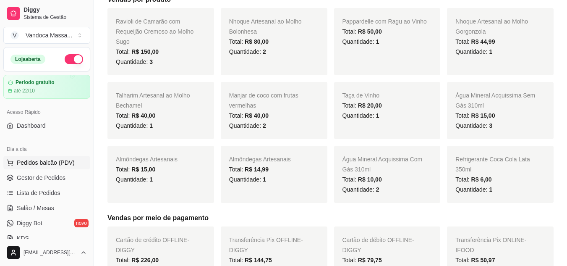
click at [62, 166] on span "Pedidos balcão (PDV)" at bounding box center [46, 162] width 58 height 8
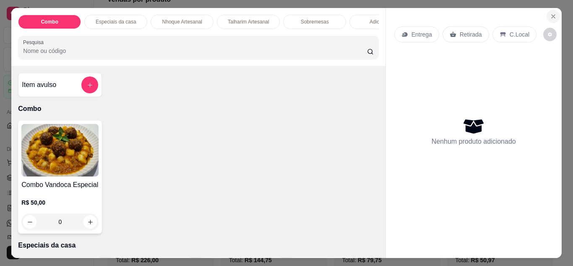
click at [549, 10] on button "Close" at bounding box center [553, 16] width 13 height 13
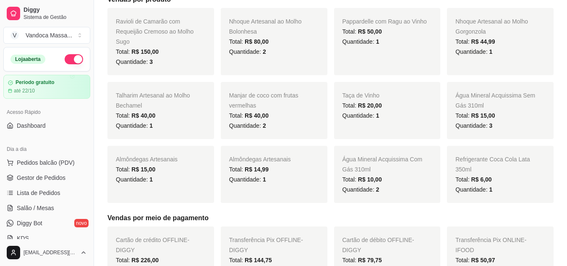
click at [52, 185] on ul "Pedidos balcão (PDV) Gestor de Pedidos Lista de Pedidos Salão / Mesas Diggy Bot…" at bounding box center [46, 200] width 87 height 89
click at [53, 180] on span "Gestor de Pedidos" at bounding box center [41, 177] width 49 height 8
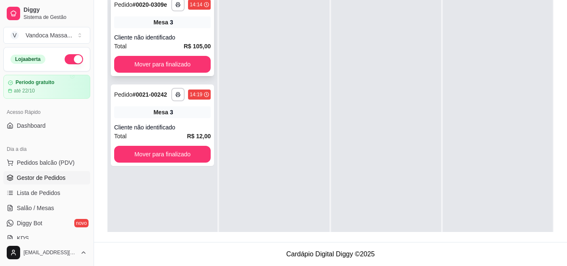
click at [163, 33] on div "Cliente não identificado" at bounding box center [162, 37] width 96 height 8
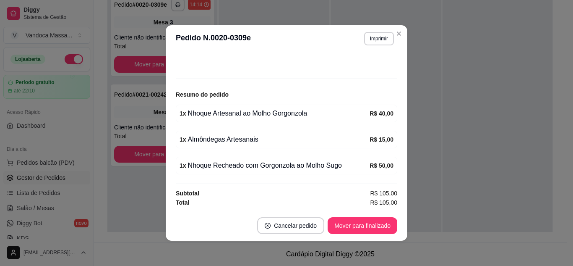
scroll to position [2, 0]
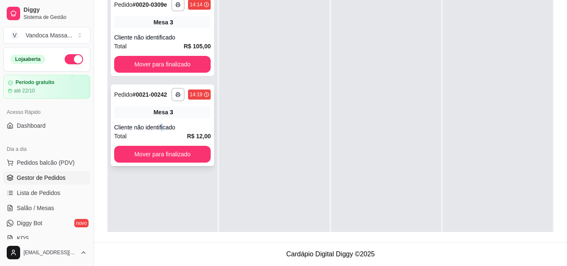
click at [163, 122] on div "**********" at bounding box center [162, 124] width 103 height 81
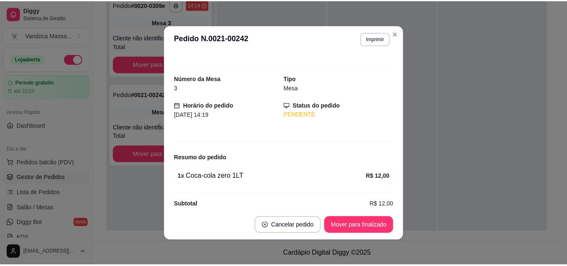
scroll to position [0, 0]
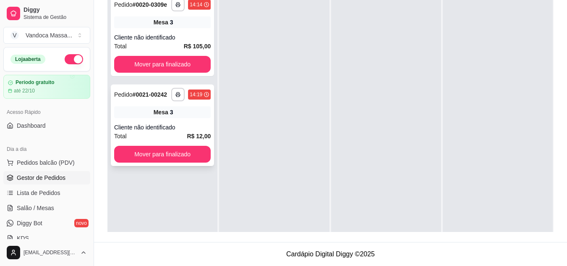
click at [193, 120] on div "**********" at bounding box center [162, 124] width 103 height 81
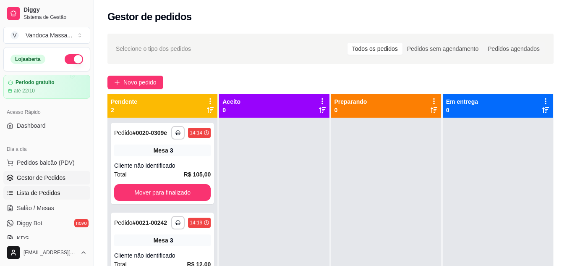
click at [47, 194] on span "Lista de Pedidos" at bounding box center [39, 192] width 44 height 8
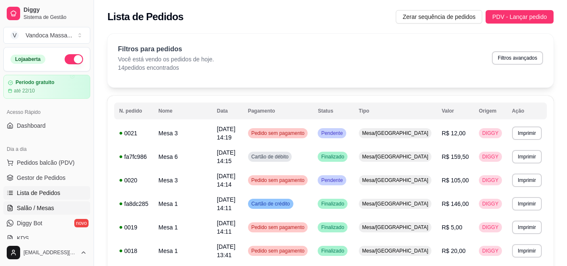
click at [49, 209] on span "Salão / Mesas" at bounding box center [35, 207] width 37 height 8
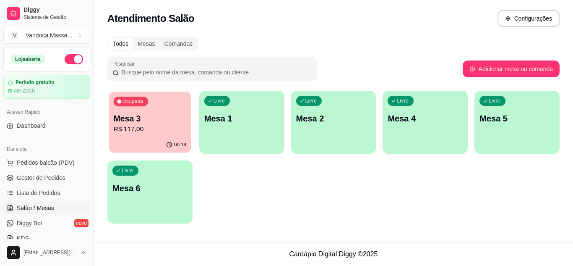
click at [172, 130] on p "R$ 117,00" at bounding box center [150, 129] width 73 height 10
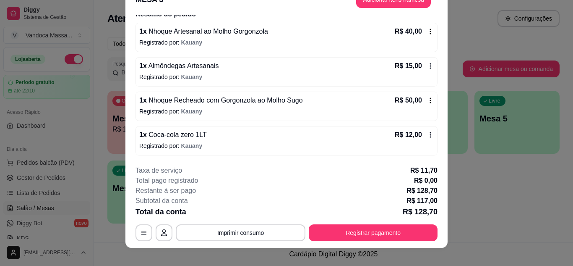
scroll to position [26, 0]
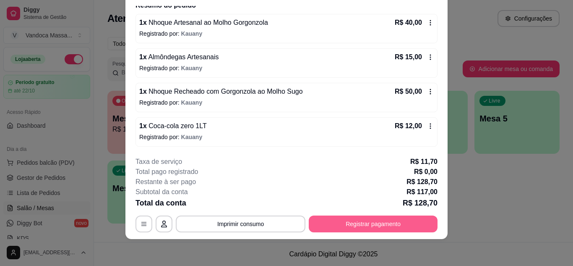
click at [350, 219] on button "Registrar pagamento" at bounding box center [373, 223] width 129 height 17
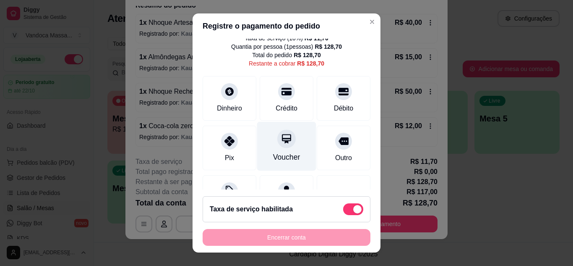
scroll to position [73, 0]
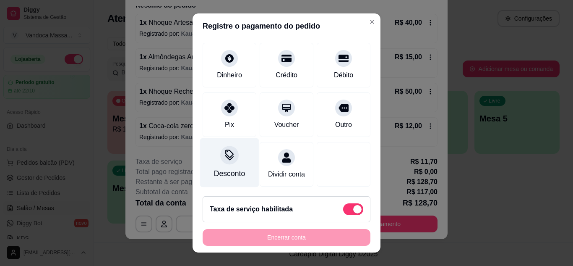
click at [233, 147] on div "Desconto" at bounding box center [229, 162] width 59 height 49
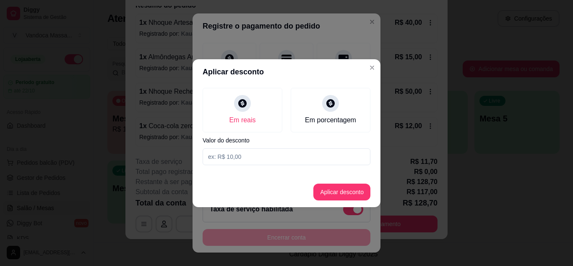
click at [260, 151] on input at bounding box center [287, 156] width 168 height 17
type input "2,00"
click at [341, 195] on button "Aplicar desconto" at bounding box center [341, 191] width 57 height 17
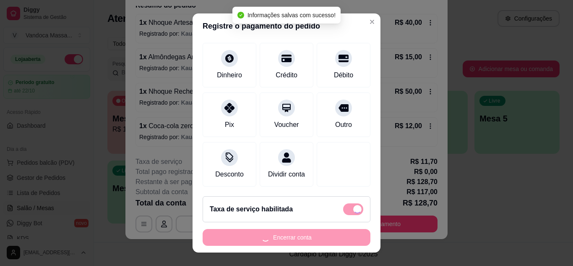
scroll to position [36, 0]
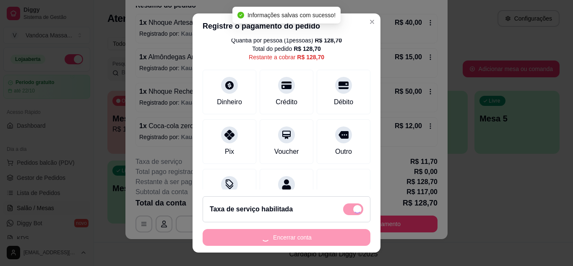
type input "R$ 126,70"
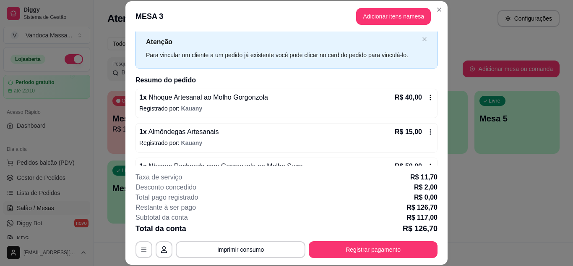
scroll to position [42, 0]
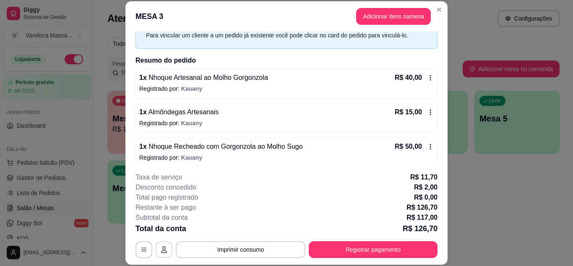
click at [165, 254] on button "button" at bounding box center [164, 249] width 17 height 17
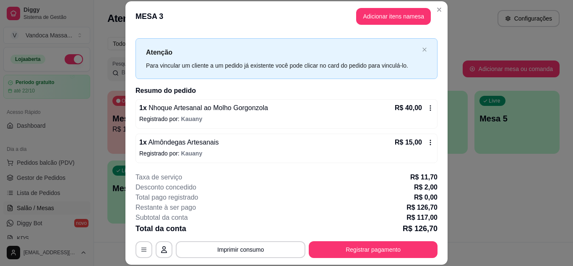
scroll to position [0, 0]
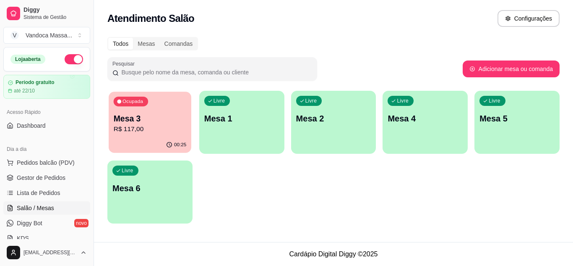
click at [149, 117] on p "Mesa 3" at bounding box center [150, 118] width 73 height 11
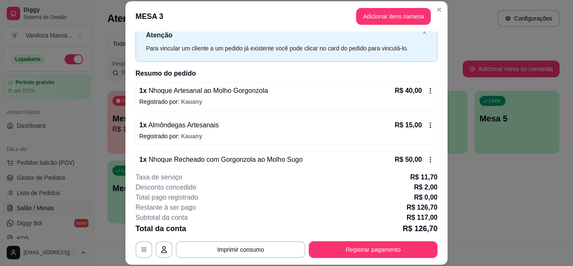
scroll to position [42, 0]
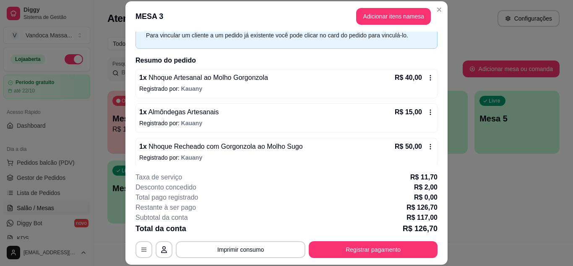
click at [427, 110] on icon at bounding box center [430, 112] width 7 height 7
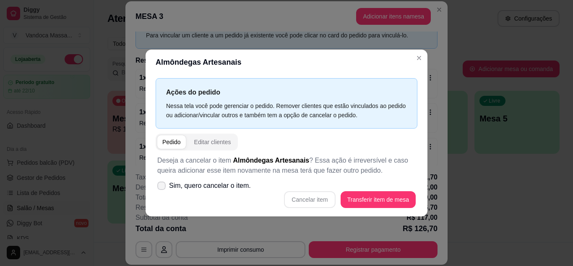
click at [217, 188] on span "Sim, quero cancelar o item." at bounding box center [210, 185] width 82 height 10
click at [162, 188] on input "Sim, quero cancelar o item." at bounding box center [159, 189] width 5 height 5
checkbox input "true"
click at [329, 201] on button "Cancelar item" at bounding box center [309, 199] width 51 height 17
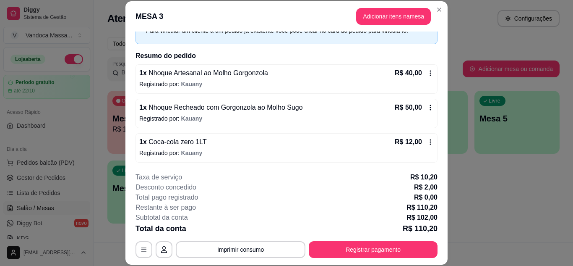
scroll to position [0, 0]
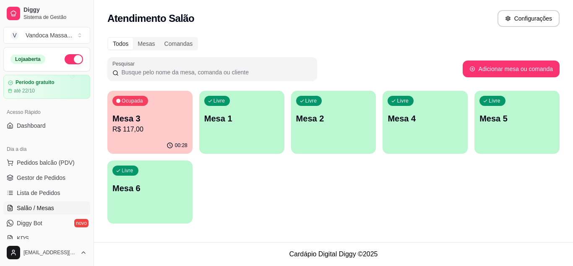
click at [142, 134] on div "Ocupada Mesa 3 R$ 117,00" at bounding box center [149, 114] width 85 height 47
click at [165, 126] on p "R$ 117,00" at bounding box center [149, 129] width 75 height 10
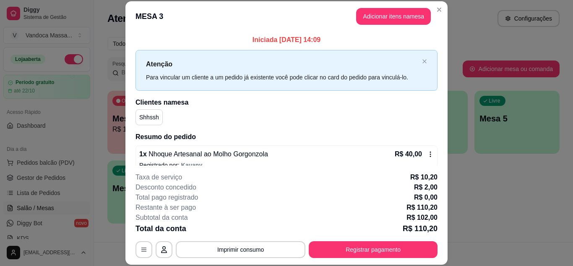
click at [149, 118] on p "Shhssh" at bounding box center [149, 117] width 20 height 8
click at [190, 118] on div "Shhssh" at bounding box center [286, 117] width 302 height 16
click at [154, 117] on div "Shhssh" at bounding box center [148, 117] width 27 height 16
click at [190, 122] on div "Shhssh" at bounding box center [286, 117] width 302 height 16
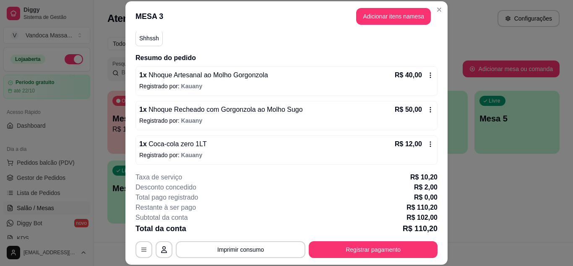
scroll to position [129, 0]
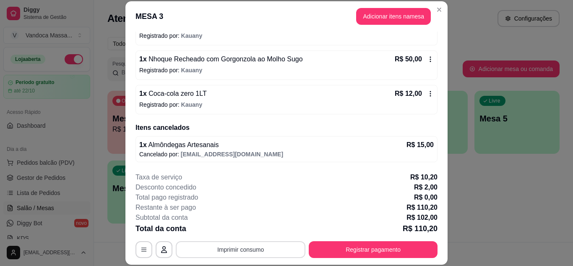
click at [255, 247] on button "Imprimir consumo" at bounding box center [241, 249] width 130 height 17
click at [253, 230] on button "IMPRESSORA" at bounding box center [240, 229] width 61 height 13
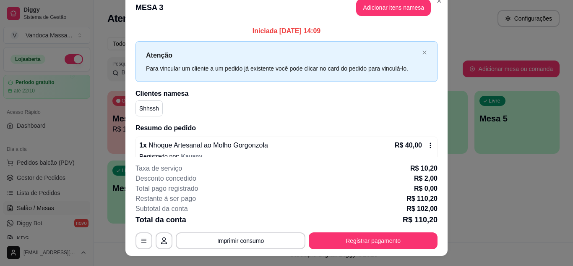
scroll to position [0, 0]
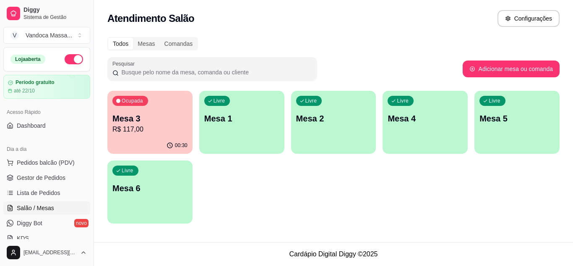
click at [154, 122] on p "Mesa 3" at bounding box center [149, 118] width 75 height 12
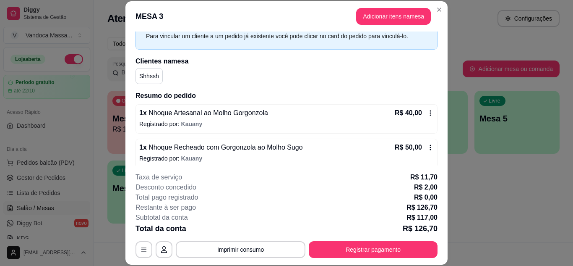
scroll to position [164, 0]
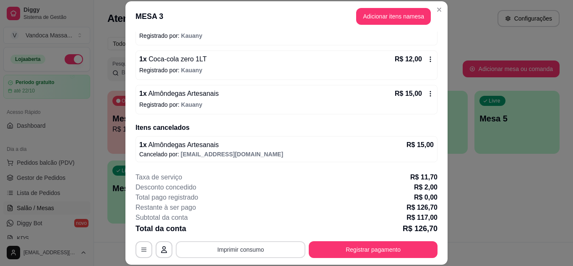
click at [259, 254] on button "Imprimir consumo" at bounding box center [241, 249] width 130 height 17
click at [228, 230] on button "IMPRESSORA" at bounding box center [240, 229] width 61 height 13
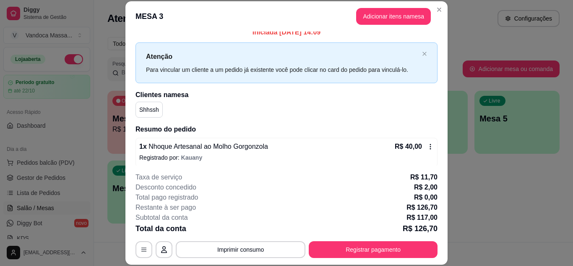
scroll to position [0, 0]
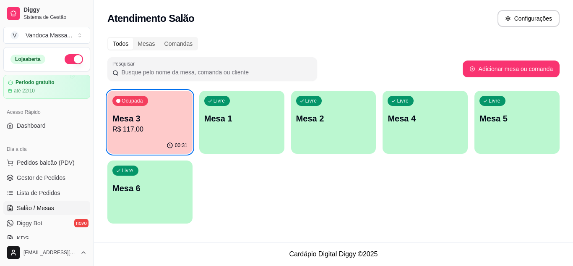
click at [156, 128] on p "R$ 117,00" at bounding box center [149, 129] width 75 height 10
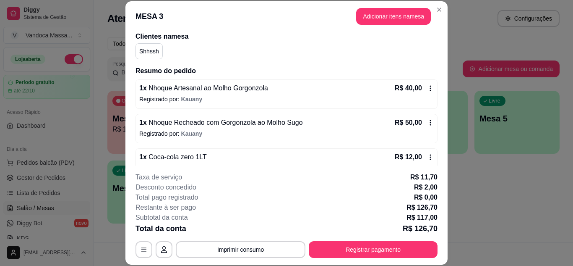
scroll to position [164, 0]
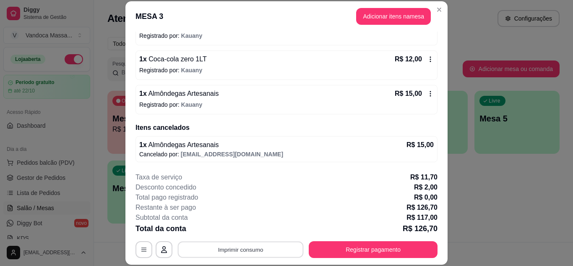
click at [262, 250] on button "Imprimir consumo" at bounding box center [241, 249] width 126 height 16
click at [260, 230] on button "IMPRESSORA" at bounding box center [240, 229] width 59 height 13
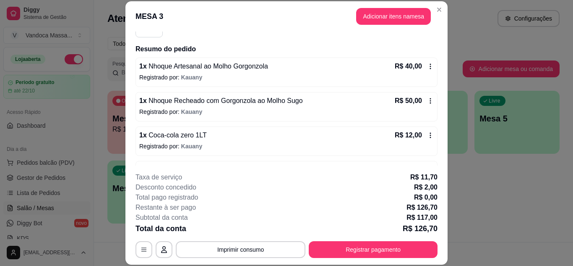
scroll to position [0, 0]
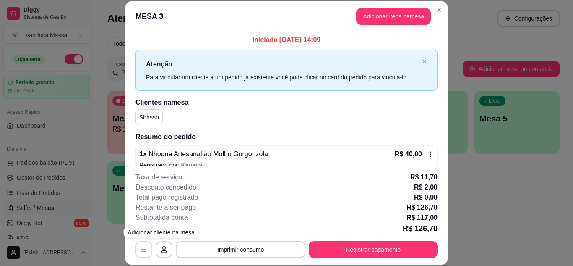
click at [146, 253] on button "button" at bounding box center [143, 249] width 17 height 17
click at [162, 251] on icon "button" at bounding box center [164, 249] width 7 height 7
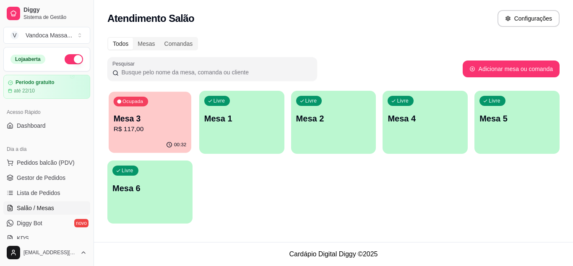
click at [167, 125] on p "R$ 117,00" at bounding box center [150, 129] width 73 height 10
click at [39, 195] on span "Lista de Pedidos" at bounding box center [39, 192] width 44 height 8
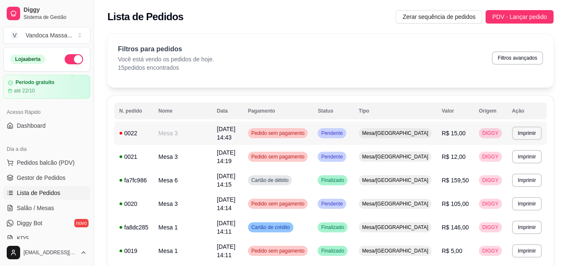
click at [243, 136] on td "[DATE] 14:43" at bounding box center [227, 132] width 31 height 23
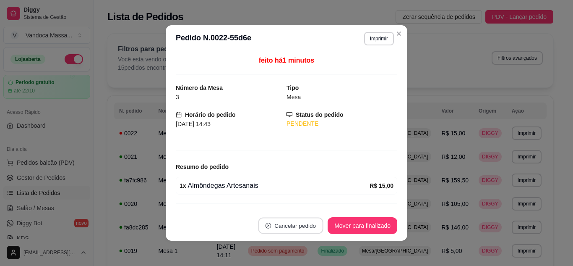
click at [293, 223] on button "Cancelar pedido" at bounding box center [290, 225] width 65 height 16
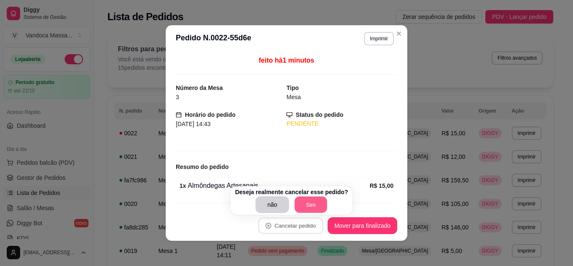
click at [299, 200] on button "Sim" at bounding box center [310, 204] width 33 height 16
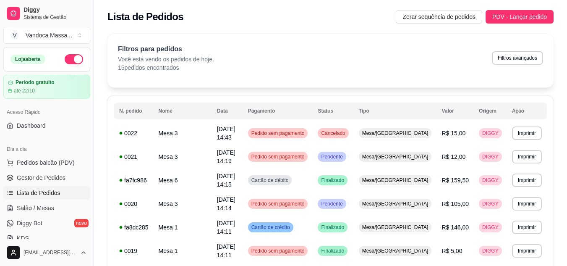
click at [47, 185] on ul "Pedidos balcão (PDV) Gestor de Pedidos Lista de Pedidos Salão / Mesas Diggy Bot…" at bounding box center [46, 200] width 87 height 89
click at [42, 202] on link "Salão / Mesas" at bounding box center [46, 207] width 87 height 13
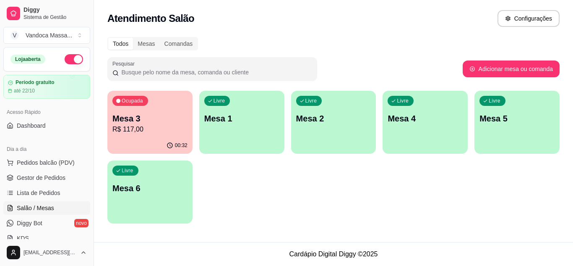
click at [174, 125] on p "R$ 117,00" at bounding box center [149, 129] width 75 height 10
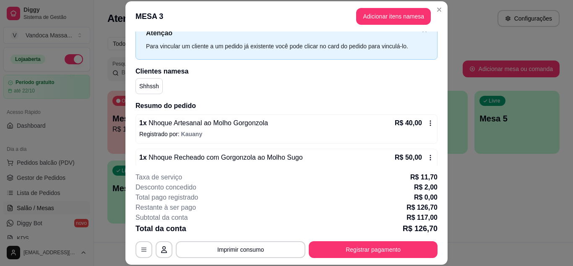
scroll to position [130, 0]
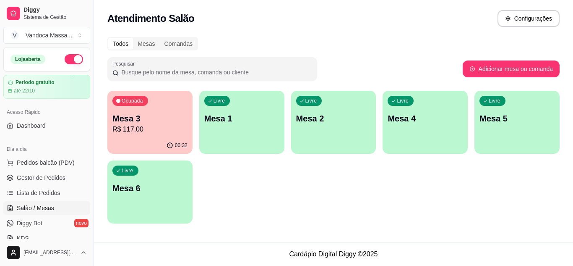
click at [148, 124] on p "R$ 117,00" at bounding box center [149, 129] width 75 height 10
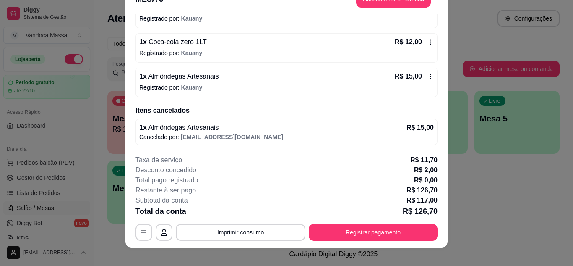
scroll to position [26, 0]
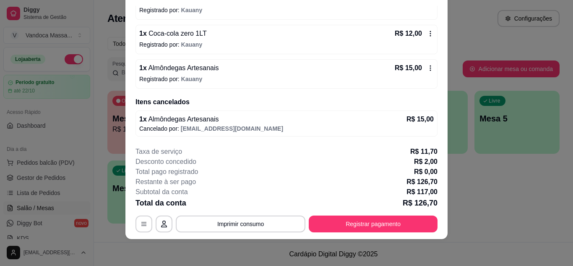
click at [419, 115] on p "R$ 15,00" at bounding box center [419, 119] width 27 height 10
click at [397, 121] on div "1 x Almôndegas Artesanais R$ 15,00" at bounding box center [286, 119] width 294 height 10
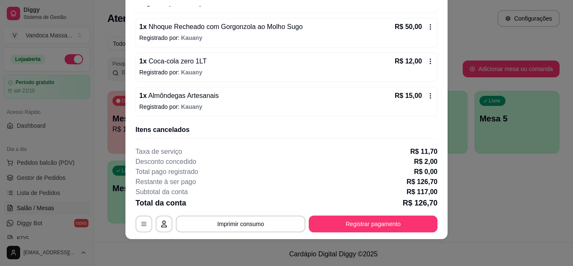
scroll to position [122, 0]
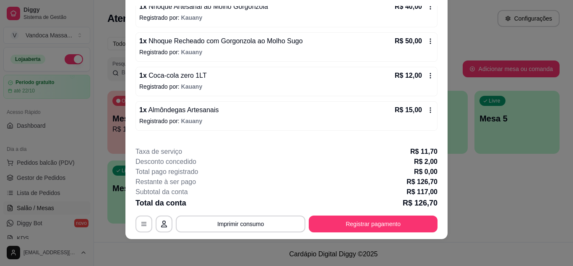
click at [427, 112] on icon at bounding box center [430, 110] width 7 height 7
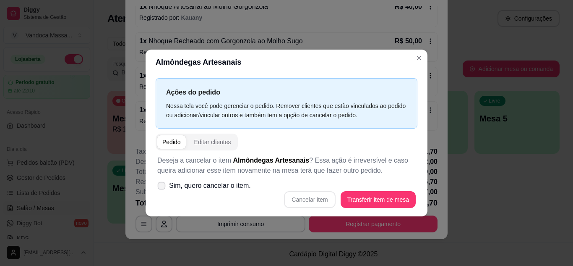
click at [221, 185] on span "Sim, quero cancelar o item." at bounding box center [210, 185] width 82 height 10
click at [162, 187] on input "Sim, quero cancelar o item." at bounding box center [159, 189] width 5 height 5
checkbox input "true"
click at [320, 199] on button "Cancelar item" at bounding box center [309, 199] width 51 height 17
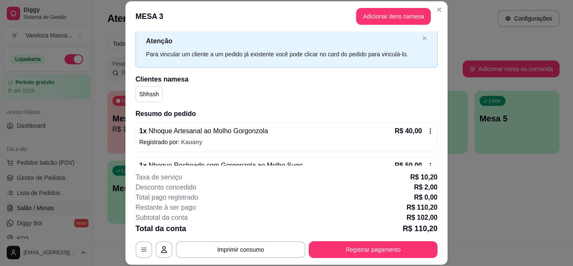
scroll to position [42, 0]
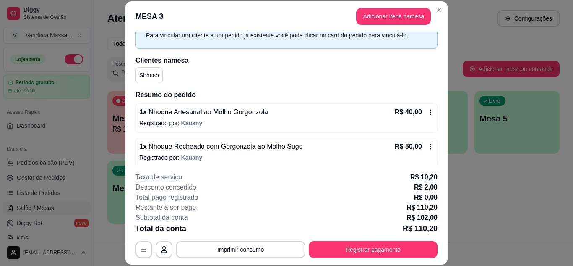
click at [427, 112] on icon at bounding box center [430, 112] width 7 height 7
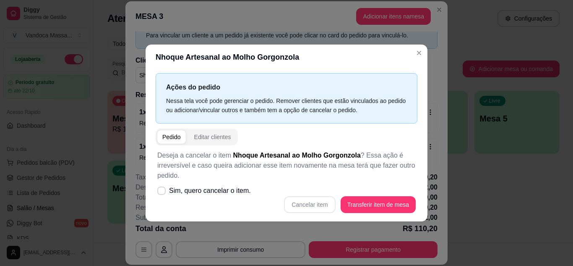
click at [305, 204] on div "Cancelar item Transferir item de mesa" at bounding box center [286, 204] width 258 height 17
click at [226, 193] on span "Sim, quero cancelar o item." at bounding box center [210, 190] width 82 height 10
click at [162, 193] on input "Sim, quero cancelar o item." at bounding box center [159, 194] width 5 height 5
checkbox input "true"
click at [293, 205] on button "Cancelar item" at bounding box center [309, 204] width 51 height 17
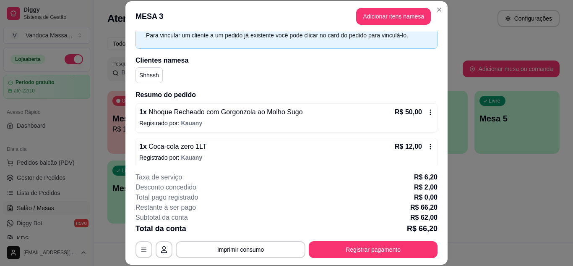
click at [427, 112] on icon at bounding box center [430, 112] width 7 height 7
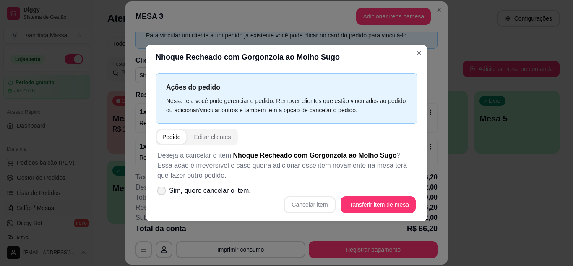
click at [238, 188] on span "Sim, quero cancelar o item." at bounding box center [210, 190] width 82 height 10
click at [162, 192] on input "Sim, quero cancelar o item." at bounding box center [159, 194] width 5 height 5
checkbox input "true"
click at [300, 199] on button "Cancelar item" at bounding box center [309, 204] width 51 height 17
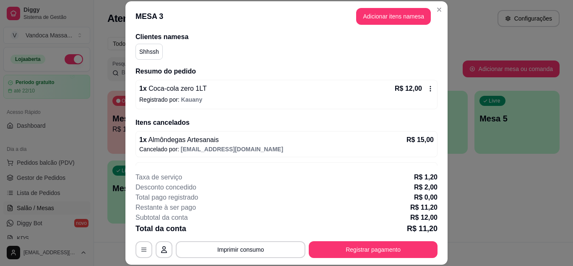
scroll to position [84, 0]
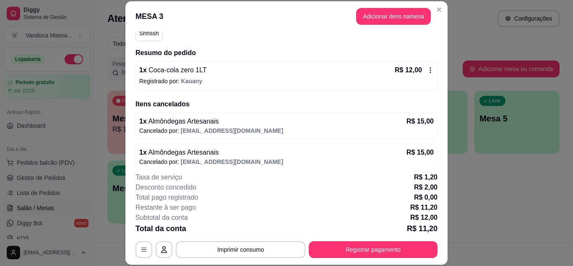
click at [427, 73] on icon at bounding box center [430, 70] width 7 height 7
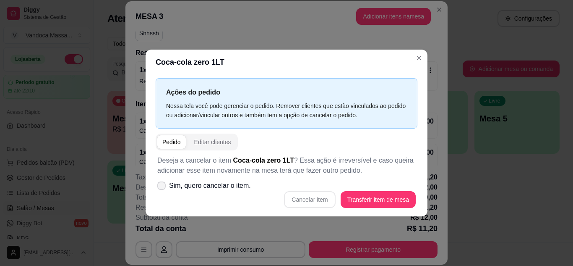
click at [231, 185] on span "Sim, quero cancelar o item." at bounding box center [210, 185] width 82 height 10
click at [162, 187] on input "Sim, quero cancelar o item." at bounding box center [159, 189] width 5 height 5
checkbox input "true"
click at [305, 192] on button "Cancelar item" at bounding box center [309, 199] width 51 height 17
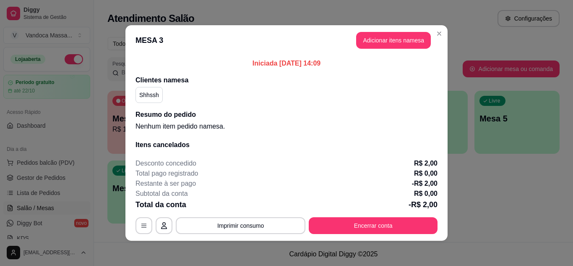
scroll to position [0, 0]
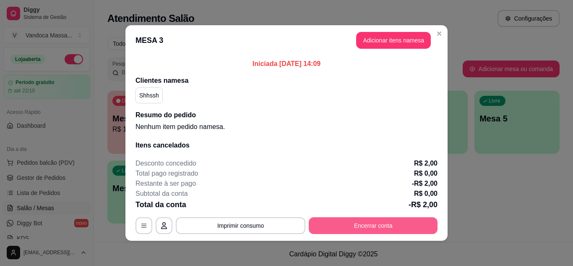
click at [380, 221] on button "Encerrar conta" at bounding box center [373, 225] width 129 height 17
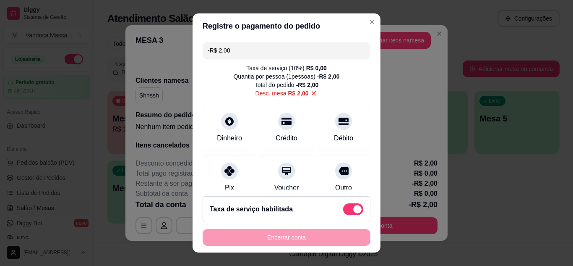
click at [310, 94] on icon at bounding box center [314, 93] width 8 height 8
type input "R$ 0,00"
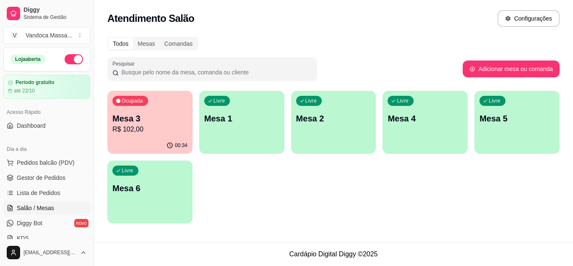
click at [146, 110] on div "Ocupada Mesa 3 R$ 102,00" at bounding box center [149, 114] width 85 height 47
click at [62, 160] on span "Pedidos balcão (PDV)" at bounding box center [46, 162] width 58 height 8
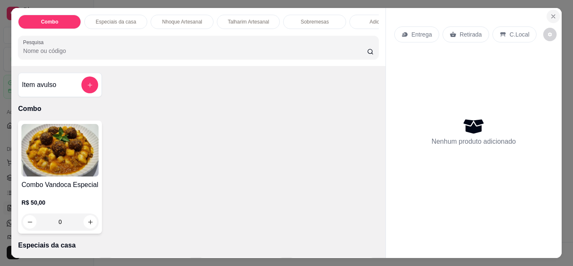
click at [552, 15] on icon "Close" at bounding box center [553, 16] width 7 height 7
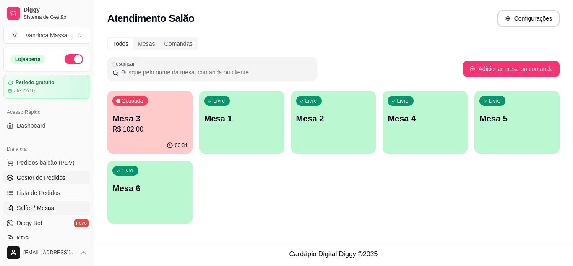
click at [46, 177] on span "Gestor de Pedidos" at bounding box center [41, 177] width 49 height 8
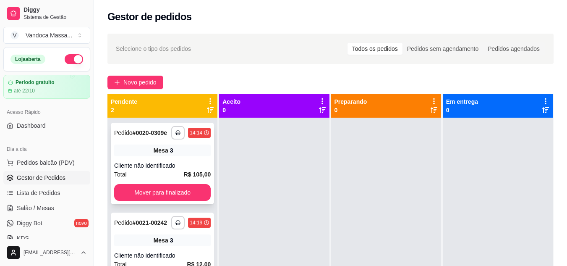
click at [171, 151] on div "3" at bounding box center [171, 150] width 3 height 8
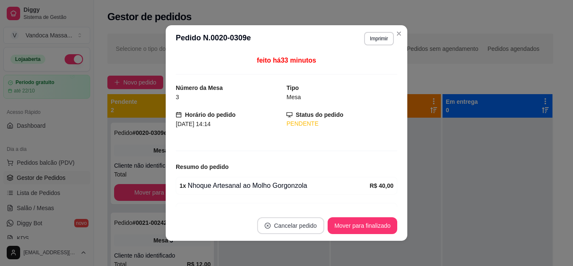
click at [298, 232] on button "Cancelar pedido" at bounding box center [290, 225] width 67 height 17
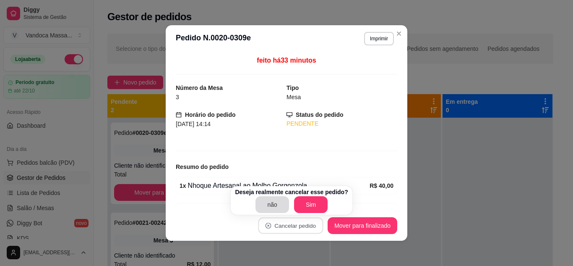
click at [267, 200] on button "não" at bounding box center [272, 204] width 34 height 17
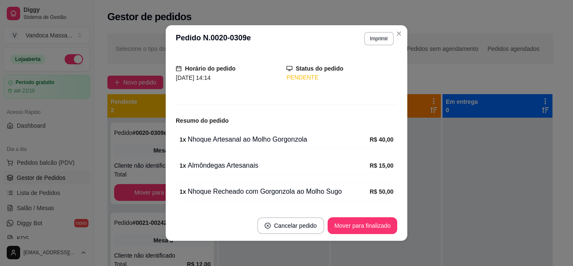
scroll to position [72, 0]
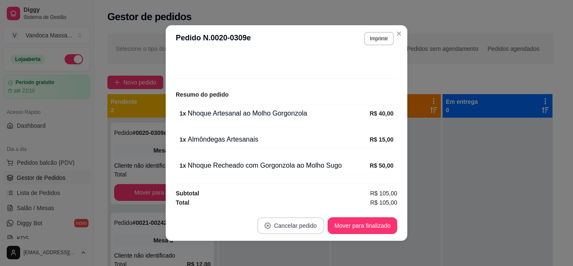
click at [295, 227] on button "Cancelar pedido" at bounding box center [290, 225] width 67 height 17
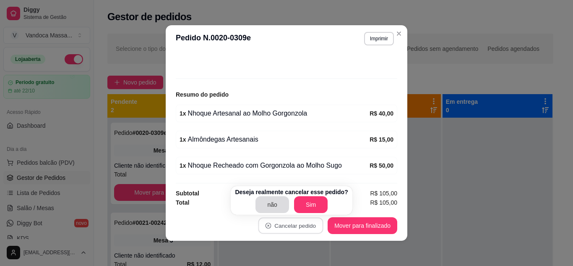
click at [313, 206] on button "Sim" at bounding box center [311, 204] width 34 height 17
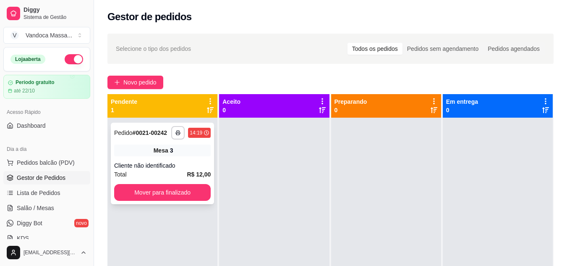
click at [179, 161] on div "Cliente não identificado" at bounding box center [162, 165] width 96 height 8
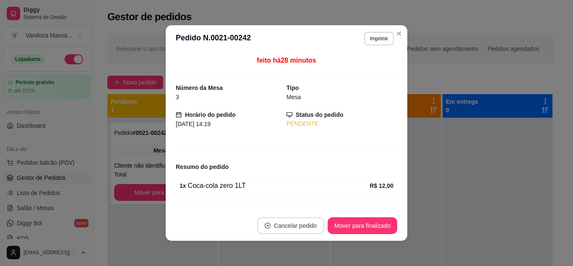
click at [287, 224] on button "Cancelar pedido" at bounding box center [290, 225] width 67 height 17
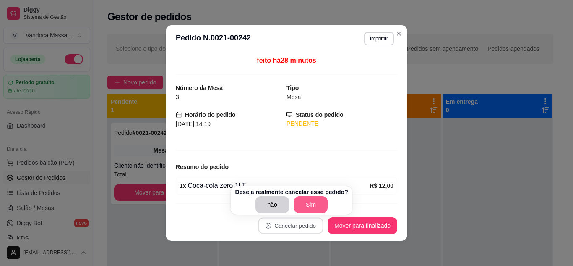
click at [312, 204] on button "Sim" at bounding box center [311, 204] width 34 height 17
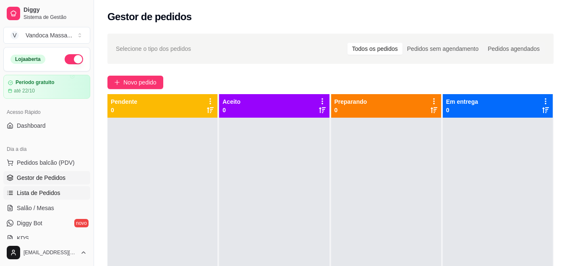
click at [68, 189] on link "Lista de Pedidos" at bounding box center [46, 192] width 87 height 13
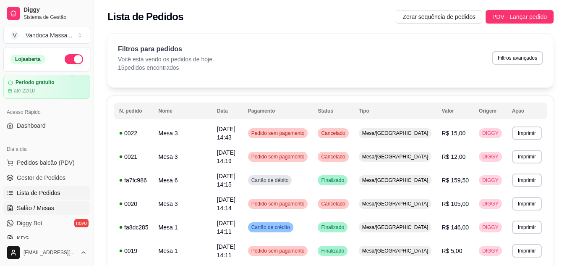
click at [39, 206] on span "Salão / Mesas" at bounding box center [35, 207] width 37 height 8
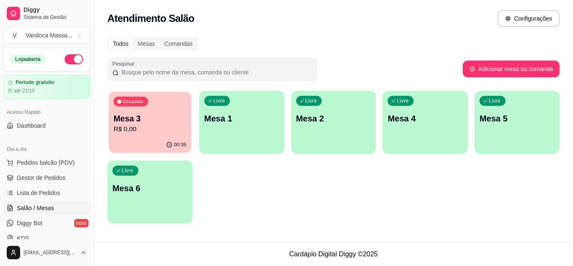
click at [144, 116] on p "Mesa 3" at bounding box center [150, 118] width 73 height 11
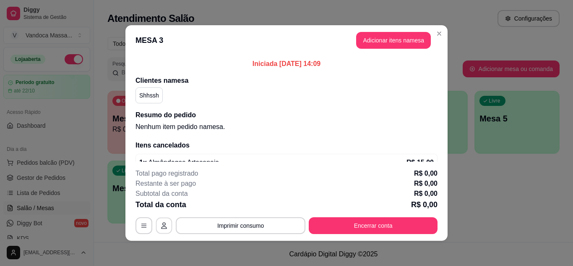
click at [162, 225] on icon "button" at bounding box center [164, 225] width 6 height 7
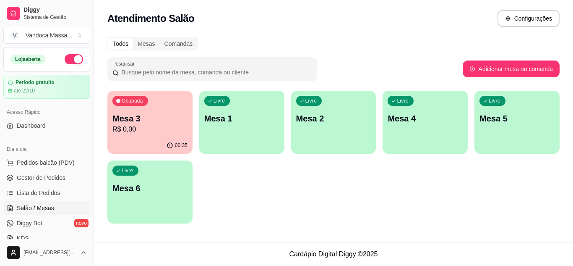
click at [145, 114] on p "Mesa 3" at bounding box center [149, 118] width 75 height 12
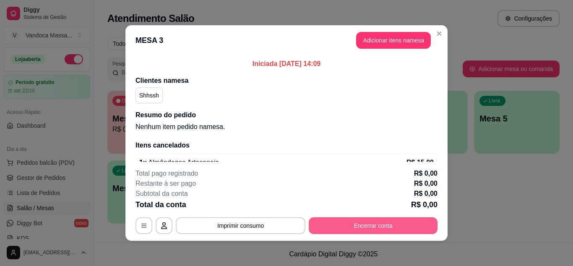
click at [341, 218] on button "Encerrar conta" at bounding box center [373, 225] width 129 height 17
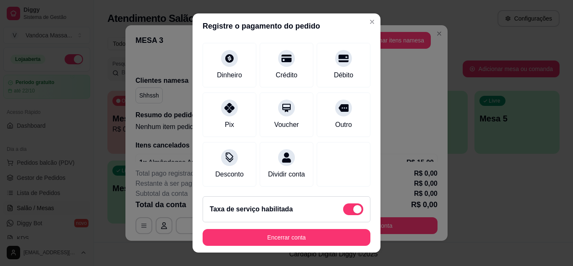
scroll to position [65, 0]
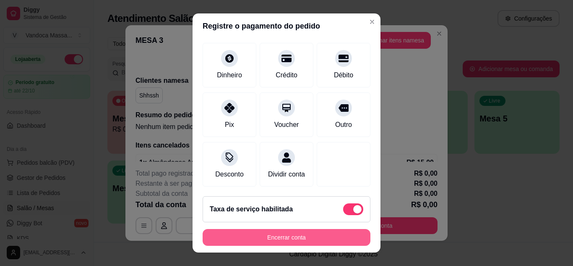
click at [322, 232] on button "Encerrar conta" at bounding box center [287, 237] width 168 height 17
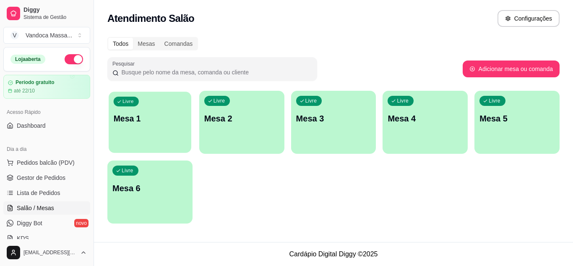
click at [148, 130] on div "Livre Mesa 1" at bounding box center [150, 116] width 83 height 51
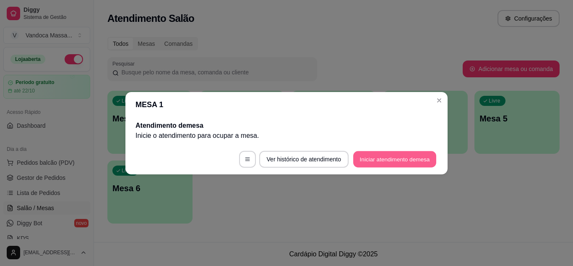
click at [397, 154] on button "Iniciar atendimento de mesa" at bounding box center [394, 159] width 83 height 16
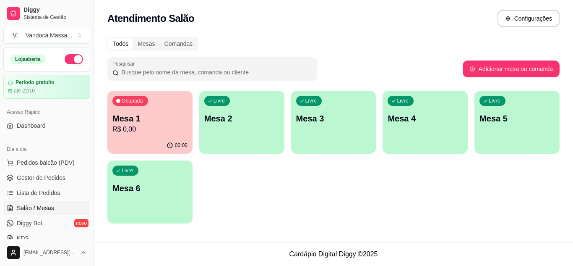
click at [151, 115] on p "Mesa 1" at bounding box center [149, 118] width 75 height 12
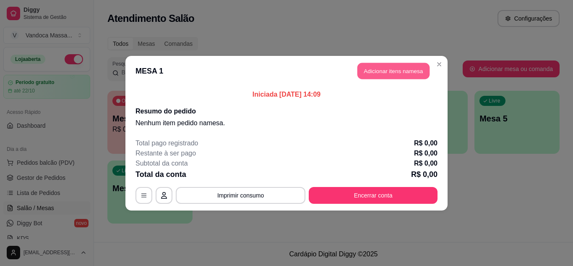
click at [377, 70] on button "Adicionar itens na mesa" at bounding box center [393, 71] width 72 height 16
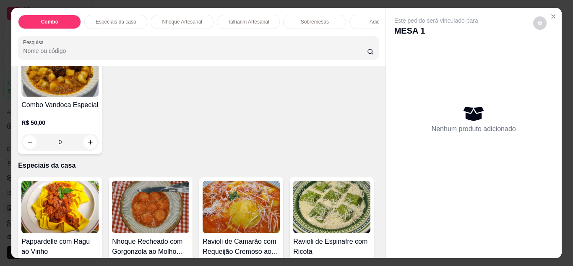
scroll to position [168, 0]
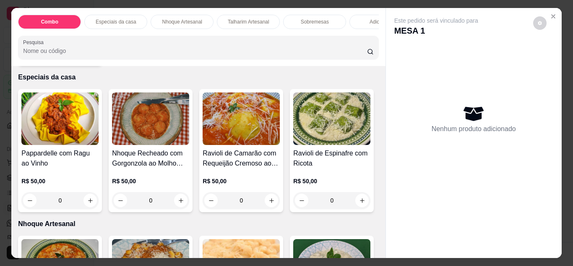
click at [165, 126] on img at bounding box center [150, 118] width 77 height 52
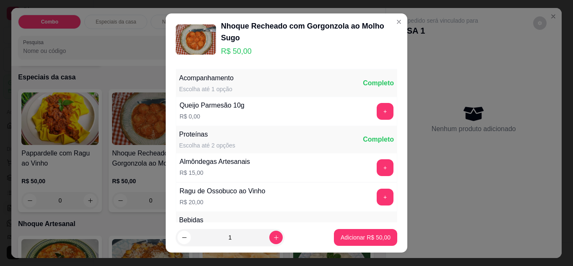
scroll to position [42, 0]
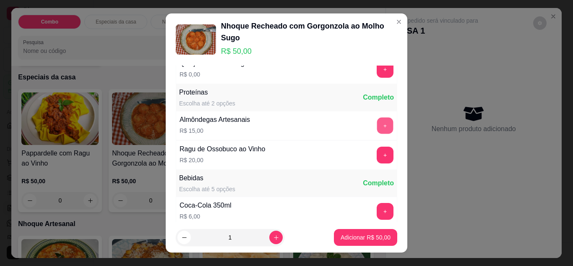
click at [377, 123] on button "+" at bounding box center [385, 125] width 16 height 16
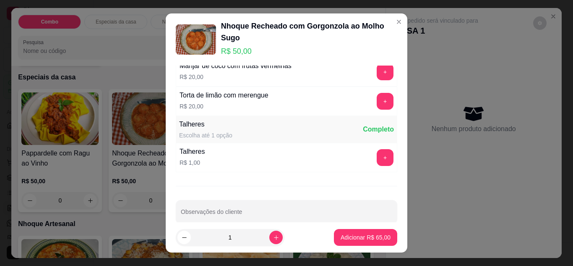
scroll to position [309, 0]
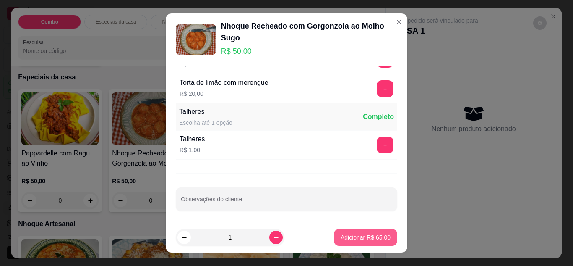
click at [351, 237] on p "Adicionar R$ 65,00" at bounding box center [366, 237] width 50 height 8
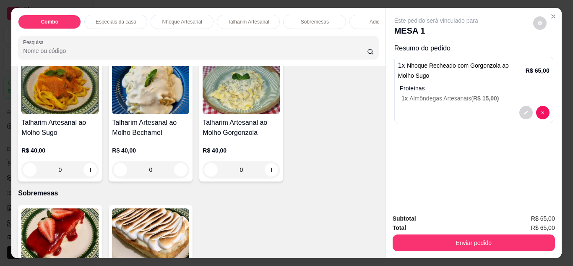
scroll to position [503, 0]
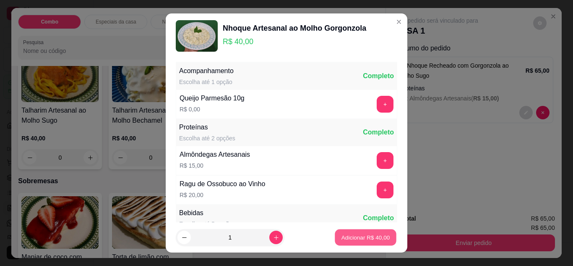
click at [352, 234] on p "Adicionar R$ 40,00" at bounding box center [365, 237] width 49 height 8
type input "1"
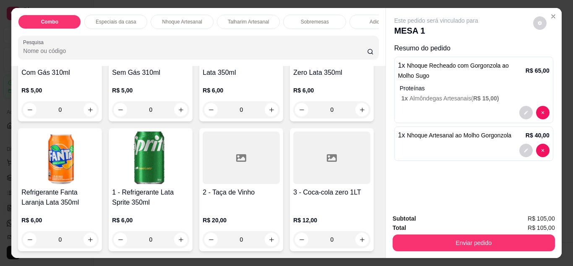
scroll to position [1376, 0]
click at [293, 166] on div at bounding box center [331, 157] width 77 height 52
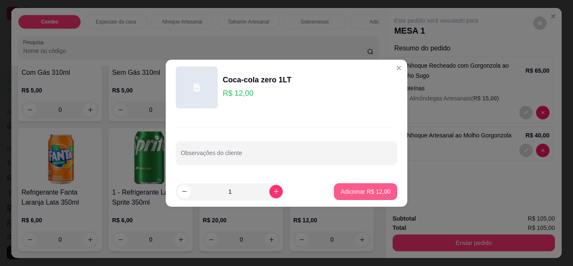
click at [341, 193] on p "Adicionar R$ 12,00" at bounding box center [366, 191] width 50 height 8
type input "1"
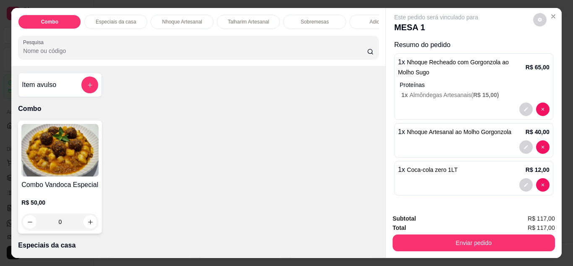
scroll to position [0, 0]
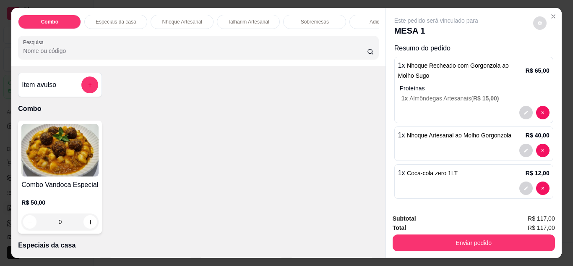
click at [538, 21] on icon "decrease-product-quantity" at bounding box center [540, 23] width 4 height 4
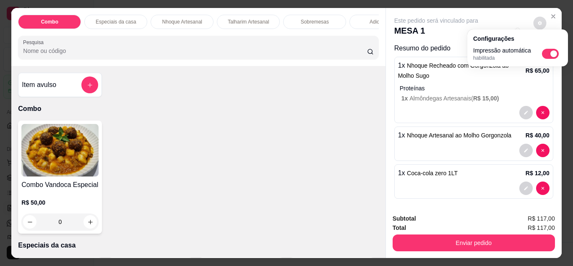
click at [538, 21] on icon "decrease-product-quantity" at bounding box center [540, 23] width 4 height 4
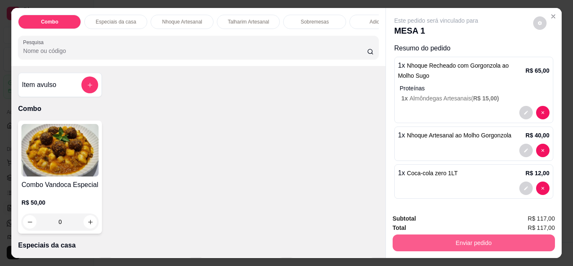
click at [459, 239] on button "Enviar pedido" at bounding box center [474, 242] width 162 height 17
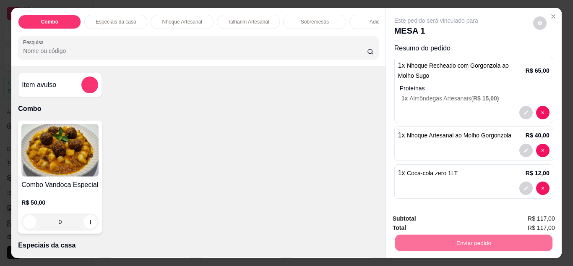
click at [478, 220] on button "Registrar cliente" at bounding box center [476, 219] width 55 height 16
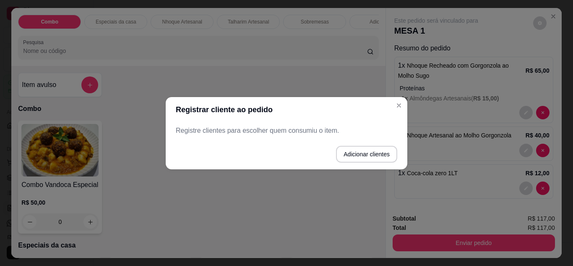
click at [290, 135] on p "Registre clientes para escolher quem consumiu o item." at bounding box center [286, 130] width 221 height 10
click at [349, 155] on button "Adicionar clientes" at bounding box center [366, 154] width 61 height 17
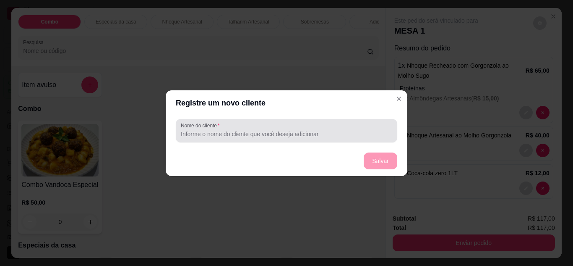
click at [318, 135] on input "Nome do cliente" at bounding box center [286, 134] width 211 height 8
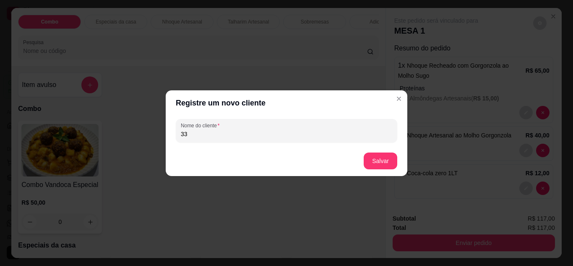
type input "3"
type input "Gabriela Rigaud"
click at [381, 162] on button "Salvar" at bounding box center [381, 160] width 34 height 17
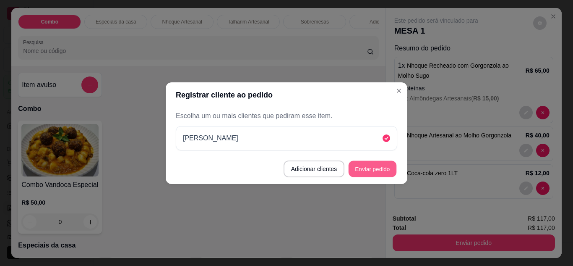
click at [361, 169] on button "Enviar pedido" at bounding box center [373, 168] width 48 height 16
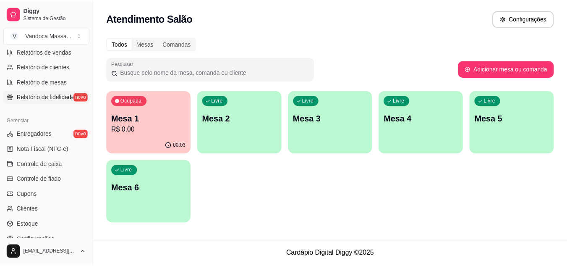
scroll to position [338, 0]
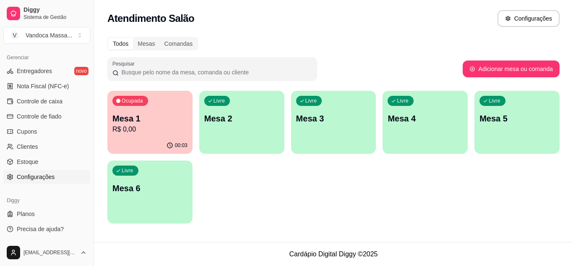
click at [34, 176] on span "Configurações" at bounding box center [36, 176] width 38 height 8
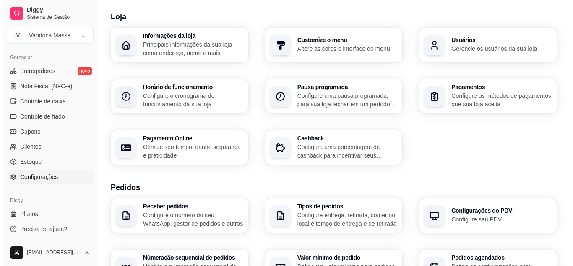
scroll to position [42, 0]
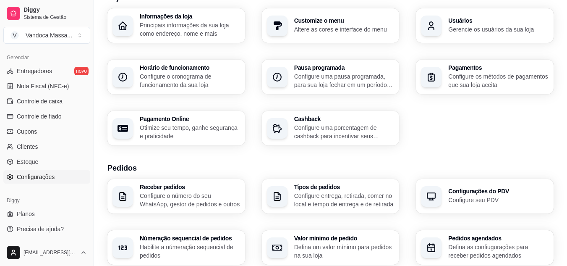
click at [321, 125] on p "Configure uma porcentagem de cashback para incentivar seus clientes a comprarem…" at bounding box center [344, 131] width 100 height 17
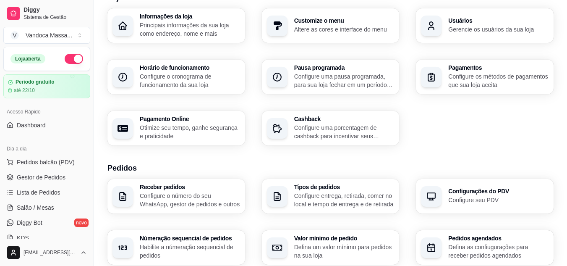
scroll to position [0, 0]
click at [45, 165] on span "Pedidos balcão (PDV)" at bounding box center [46, 162] width 58 height 8
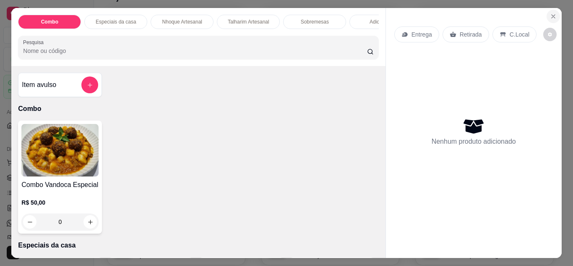
click at [547, 14] on button "Close" at bounding box center [553, 16] width 13 height 13
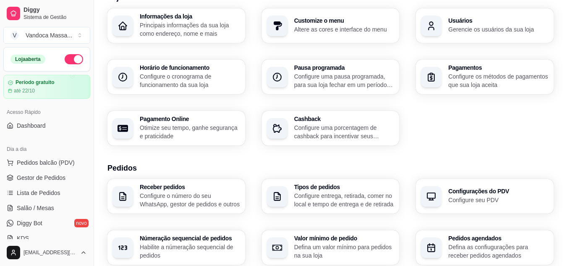
click at [37, 184] on ul "Pedidos balcão (PDV) Gestor de Pedidos Lista de Pedidos Salão / Mesas Diggy Bot…" at bounding box center [46, 200] width 87 height 89
click at [39, 178] on span "Gestor de Pedidos" at bounding box center [41, 177] width 49 height 8
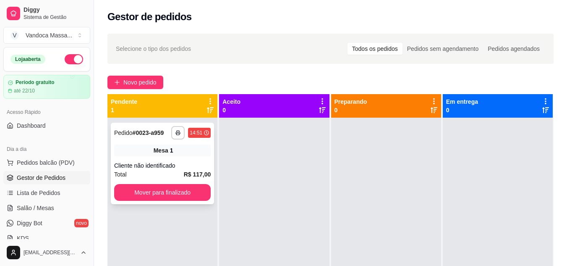
click at [186, 156] on div "Mesa 1" at bounding box center [162, 150] width 96 height 12
click at [60, 195] on link "Lista de Pedidos" at bounding box center [46, 192] width 87 height 13
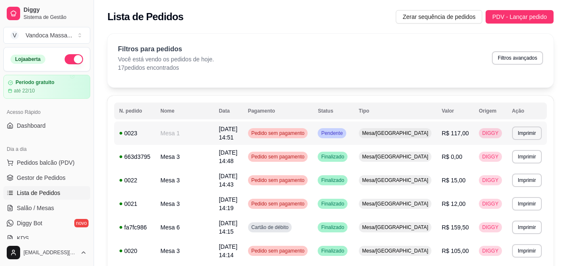
click at [242, 135] on td "27/09/25 às 14:51" at bounding box center [228, 132] width 29 height 23
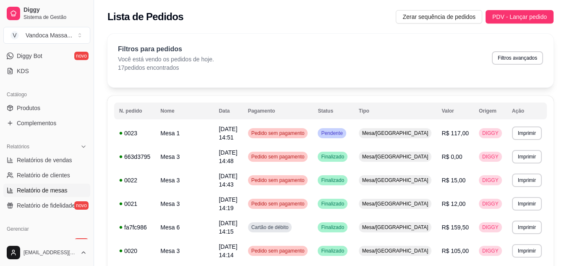
scroll to position [168, 0]
click at [40, 177] on span "Relatório de clientes" at bounding box center [43, 174] width 53 height 8
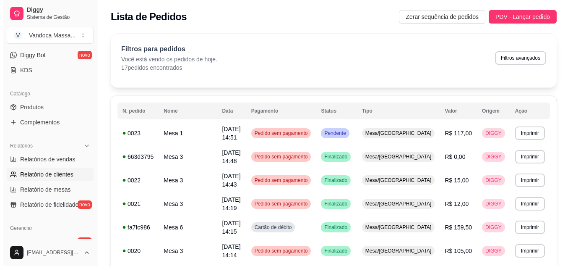
select select "30"
select select "HIGHEST_TOTAL_SPENT_WITH_ORDERS"
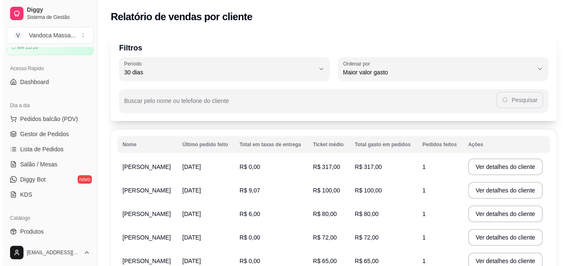
scroll to position [42, 0]
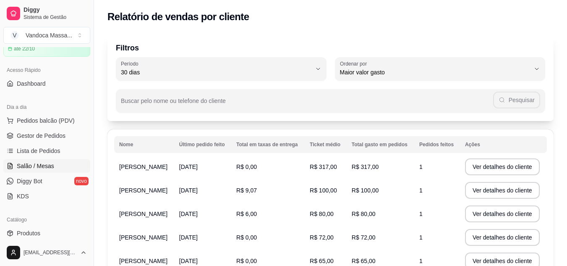
click at [45, 160] on link "Salão / Mesas" at bounding box center [46, 165] width 87 height 13
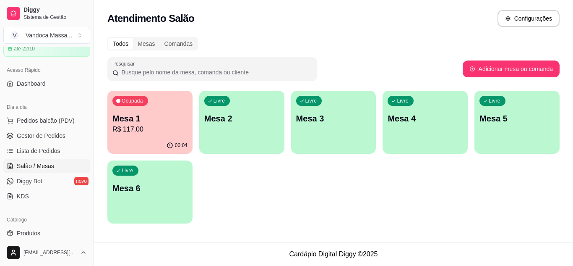
click at [178, 109] on div "Ocupada Mesa 1 R$ 117,00" at bounding box center [149, 114] width 85 height 47
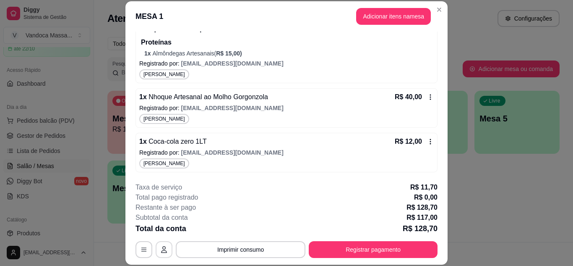
click at [165, 244] on button "button" at bounding box center [164, 249] width 17 height 17
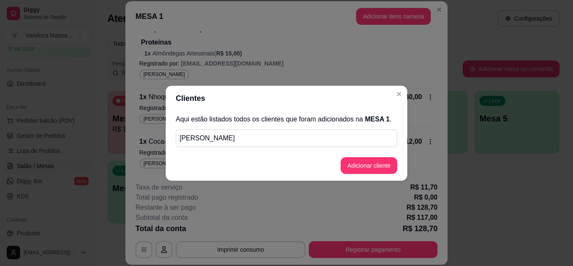
click at [246, 146] on div "Gabriela Rigaud" at bounding box center [286, 138] width 221 height 18
click at [344, 167] on button "Adicionar cliente" at bounding box center [369, 165] width 57 height 17
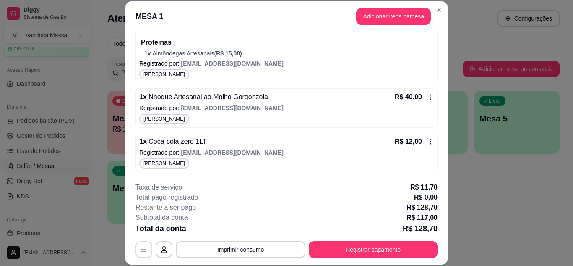
click at [135, 250] on div "**********" at bounding box center [286, 249] width 302 height 17
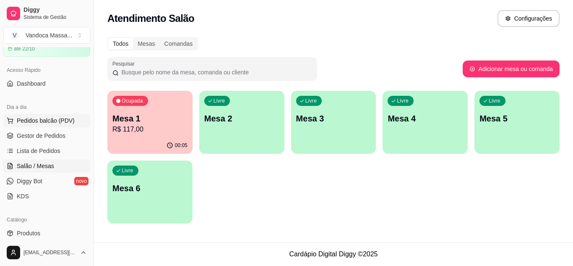
click at [45, 126] on button "Pedidos balcão (PDV)" at bounding box center [46, 120] width 87 height 13
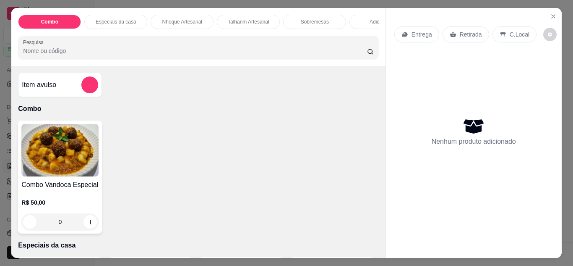
click at [510, 32] on p "C.Local" at bounding box center [520, 34] width 20 height 8
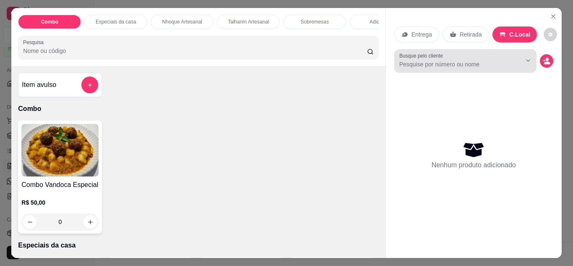
click at [448, 66] on div "Busque pelo cliente" at bounding box center [465, 60] width 142 height 23
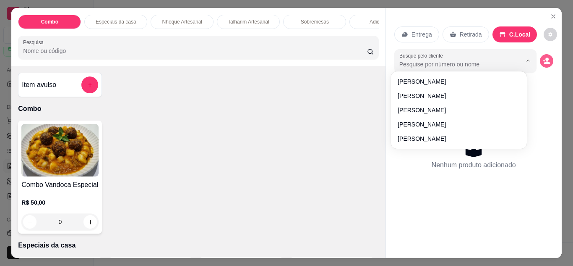
click at [543, 59] on icon "decrease-product-quantity" at bounding box center [547, 61] width 8 height 8
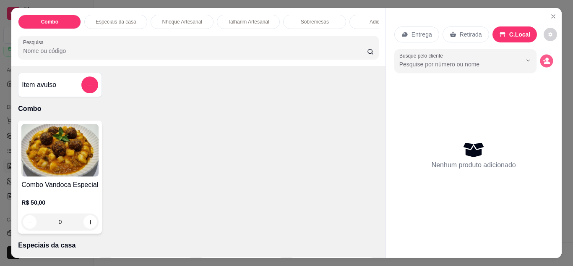
click at [543, 59] on icon "decrease-product-quantity" at bounding box center [546, 60] width 7 height 7
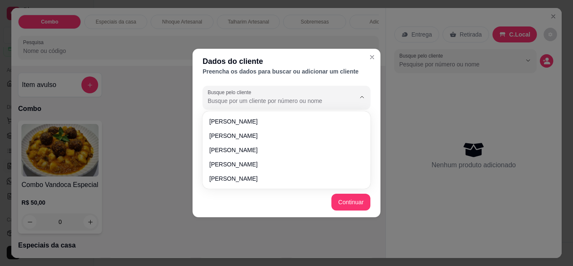
click at [294, 100] on input "Busque pelo cliente" at bounding box center [275, 100] width 134 height 8
click at [369, 55] on icon "Close" at bounding box center [372, 57] width 7 height 7
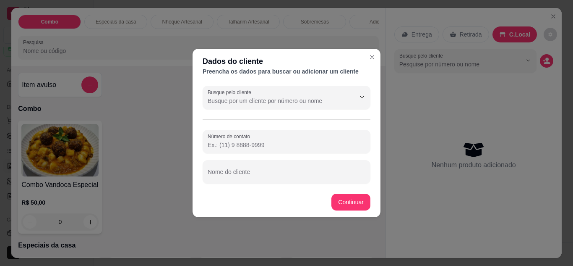
click at [287, 101] on input "Busque pelo cliente" at bounding box center [275, 100] width 134 height 8
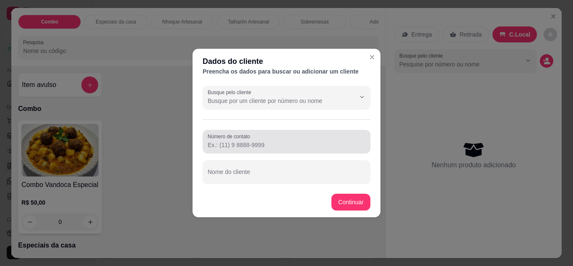
click at [254, 152] on div "Número de contato" at bounding box center [287, 141] width 168 height 23
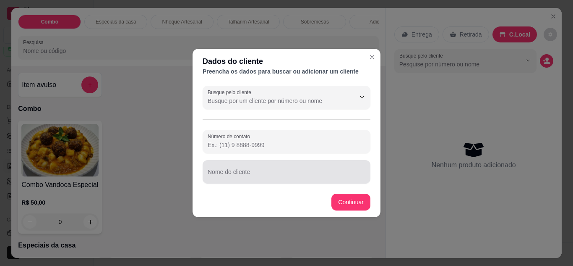
click at [257, 176] on input "Nome do cliente" at bounding box center [287, 175] width 158 height 8
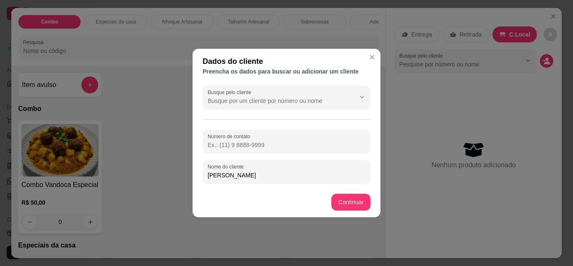
type input "Gabriela Regaud"
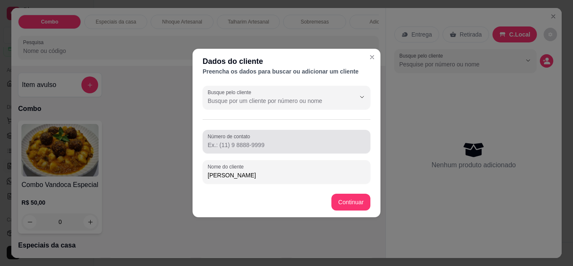
click at [249, 151] on div "Número de contato" at bounding box center [287, 141] width 168 height 23
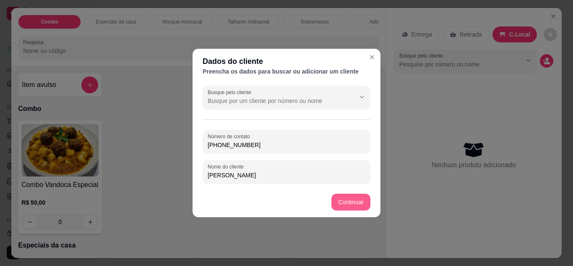
type input "(77) 98828-2997"
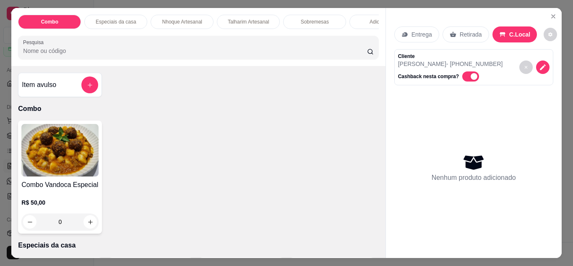
click at [509, 158] on div "Nenhum produto adicionado" at bounding box center [474, 167] width 84 height 30
click at [464, 124] on div "Nenhum produto adicionado" at bounding box center [473, 167] width 159 height 164
click at [451, 60] on p "Gabriela Regaud - (77) 98828-2997" at bounding box center [450, 64] width 105 height 8
click at [550, 14] on icon "Close" at bounding box center [553, 16] width 7 height 7
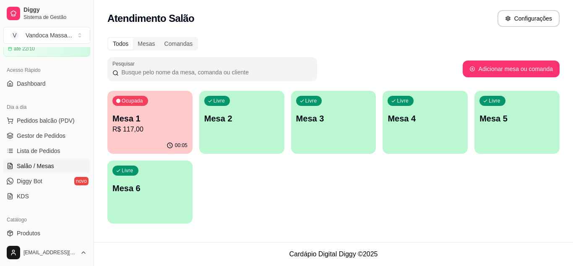
click at [166, 125] on p "R$ 117,00" at bounding box center [149, 129] width 75 height 10
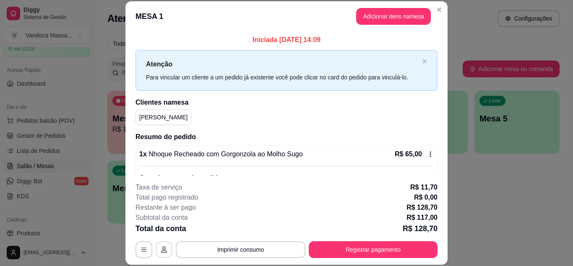
click at [162, 253] on button "button" at bounding box center [164, 249] width 16 height 16
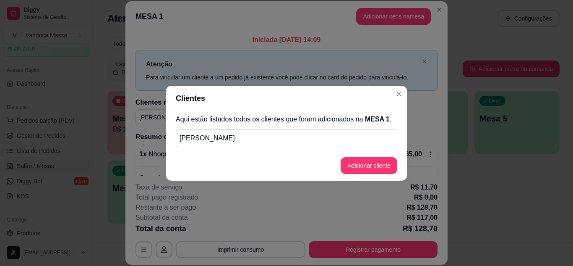
click at [247, 139] on p "Gabriela Rigaud" at bounding box center [287, 138] width 214 height 10
click at [361, 167] on button "Adicionar cliente" at bounding box center [369, 165] width 57 height 17
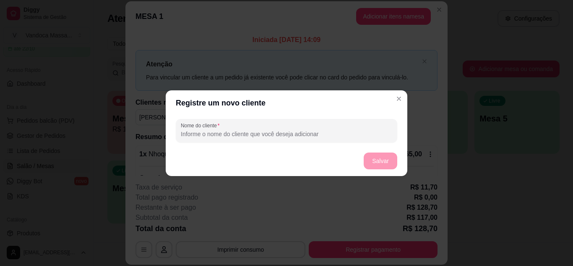
click at [262, 136] on input "Nome do cliente" at bounding box center [286, 134] width 211 height 8
type input "g"
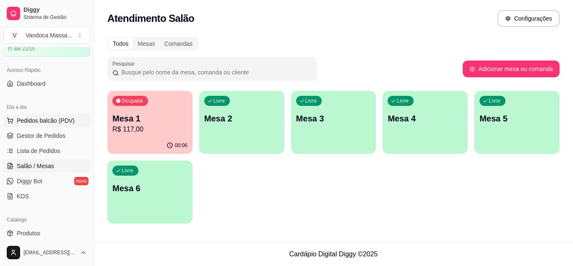
click at [31, 121] on span "Pedidos balcão (PDV)" at bounding box center [46, 120] width 58 height 8
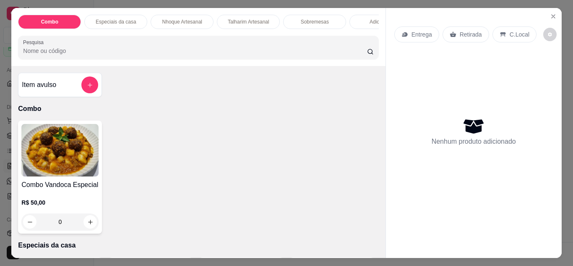
click at [503, 32] on div "C.Local" at bounding box center [514, 34] width 44 height 16
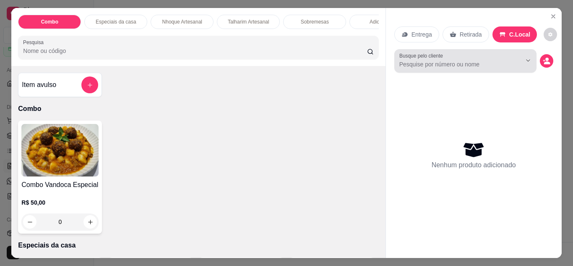
click at [449, 60] on input "Busque pelo cliente" at bounding box center [453, 64] width 109 height 8
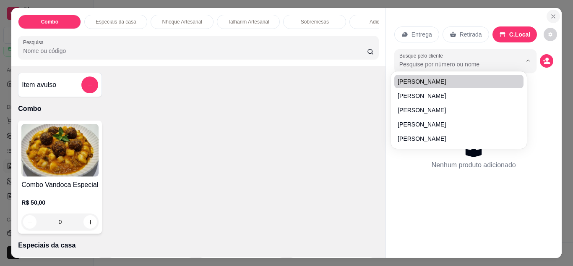
click at [550, 16] on icon "Close" at bounding box center [553, 16] width 7 height 7
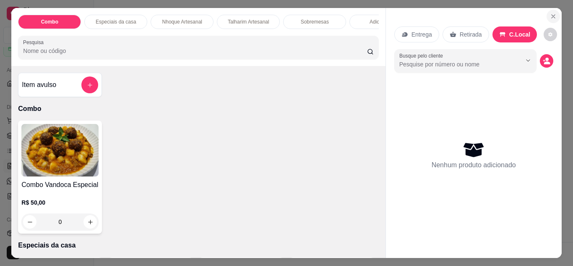
click at [550, 16] on icon "Close" at bounding box center [553, 16] width 7 height 7
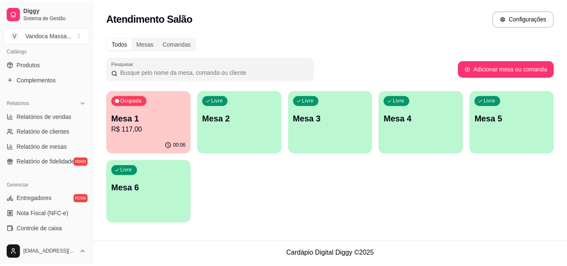
scroll to position [210, 0]
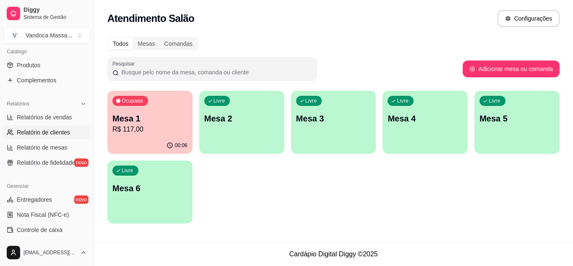
click at [49, 138] on link "Relatório de clientes" at bounding box center [46, 131] width 87 height 13
select select "30"
select select "HIGHEST_TOTAL_SPENT_WITH_ORDERS"
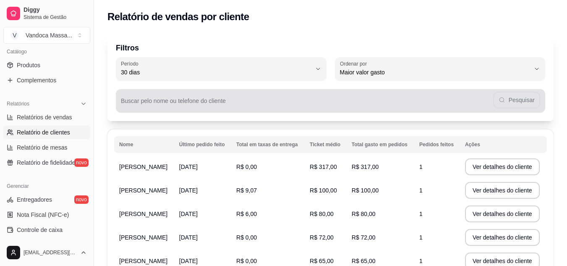
click at [186, 99] on div "Pesquisar" at bounding box center [330, 100] width 419 height 17
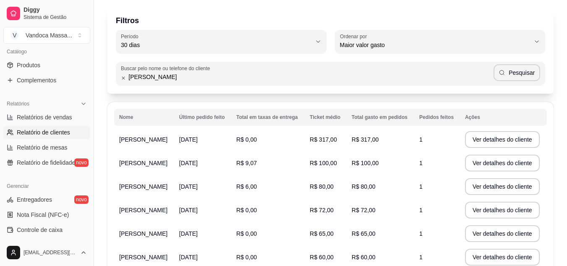
scroll to position [42, 0]
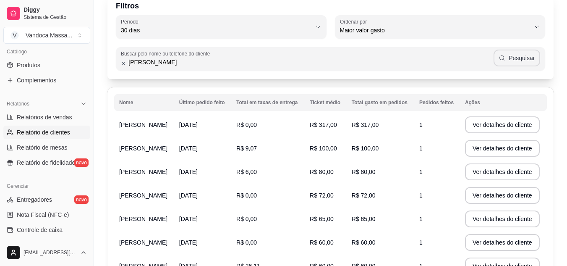
type input "gabriela"
click at [530, 52] on button "Pesquisar" at bounding box center [516, 57] width 47 height 17
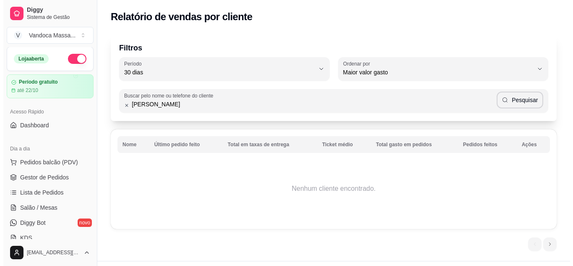
scroll to position [0, 0]
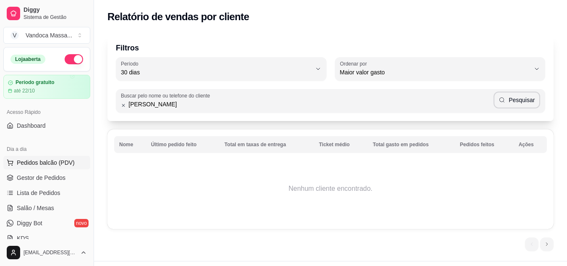
click at [38, 163] on span "Pedidos balcão (PDV)" at bounding box center [46, 162] width 58 height 8
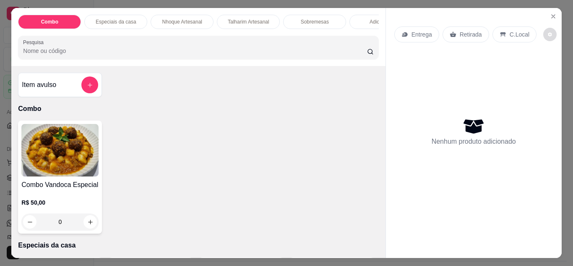
click at [548, 32] on icon "decrease-product-quantity" at bounding box center [550, 34] width 4 height 4
click at [510, 31] on p "C.Local" at bounding box center [520, 34] width 20 height 8
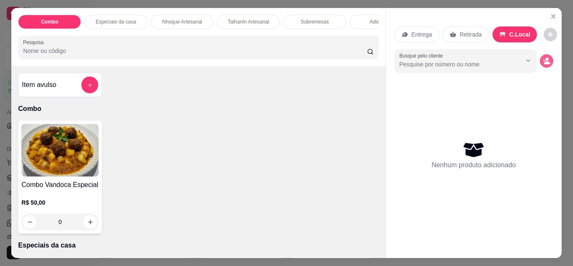
click at [540, 62] on button "decrease-product-quantity" at bounding box center [546, 60] width 13 height 13
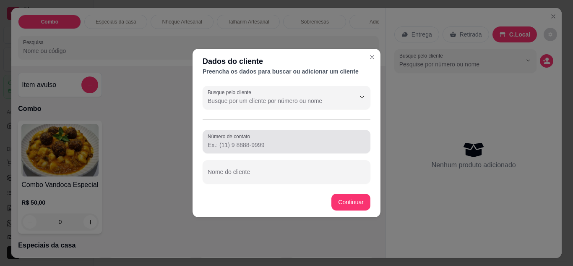
click at [239, 146] on input "Número de contato" at bounding box center [287, 145] width 158 height 8
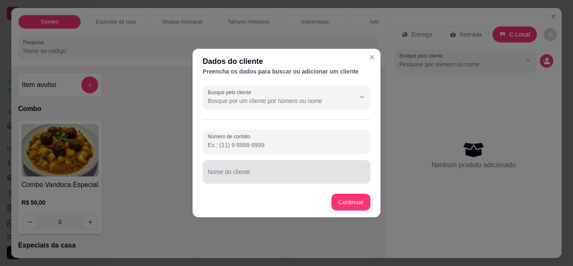
click at [243, 172] on div "Nome do cliente" at bounding box center [287, 171] width 168 height 23
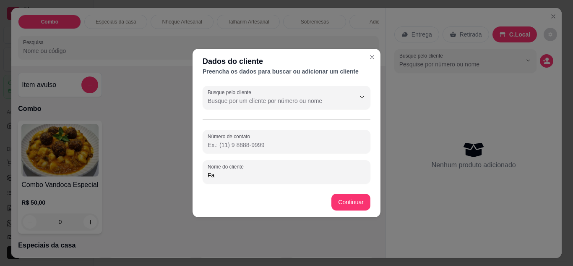
type input "F"
type input "Gabriela Regaud"
click at [268, 147] on input "Número de contato" at bounding box center [287, 145] width 158 height 8
type input "(77) 98828-2997"
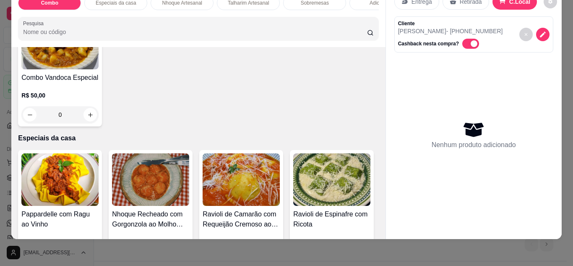
scroll to position [168, 0]
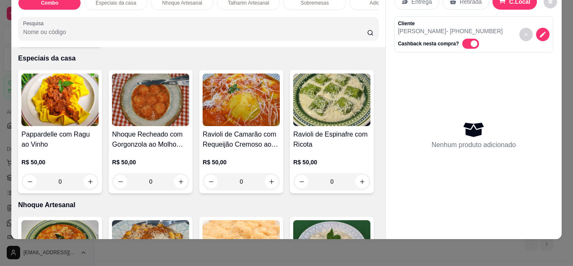
click at [177, 187] on div "0" at bounding box center [150, 181] width 77 height 17
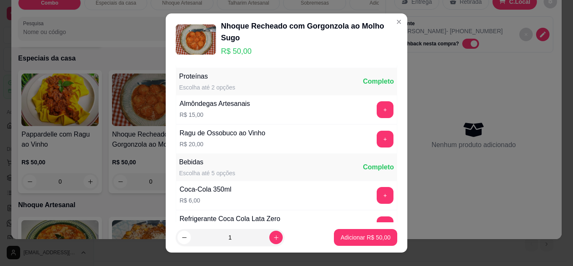
scroll to position [57, 0]
click at [377, 112] on button "+" at bounding box center [385, 110] width 17 height 17
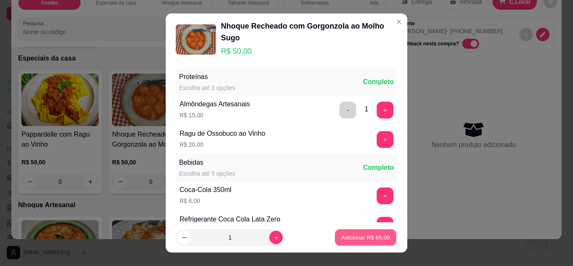
click at [362, 235] on p "Adicionar R$ 65,00" at bounding box center [365, 237] width 49 height 8
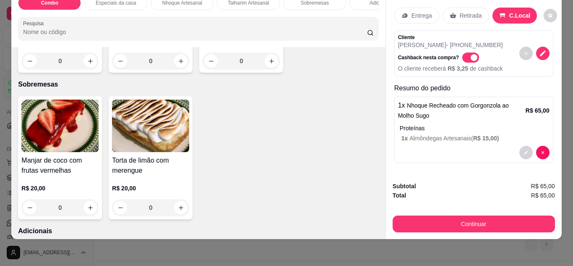
scroll to position [587, 0]
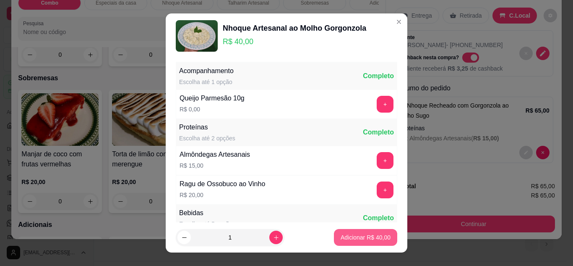
click at [341, 234] on p "Adicionar R$ 40,00" at bounding box center [366, 237] width 50 height 8
type input "1"
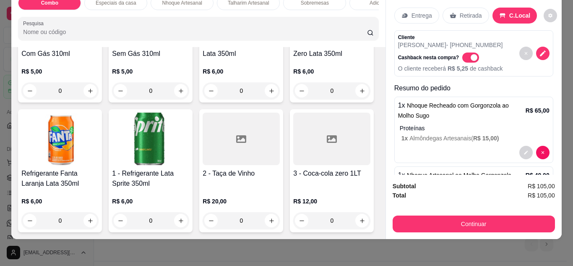
scroll to position [1376, 0]
click at [293, 143] on div at bounding box center [331, 138] width 77 height 52
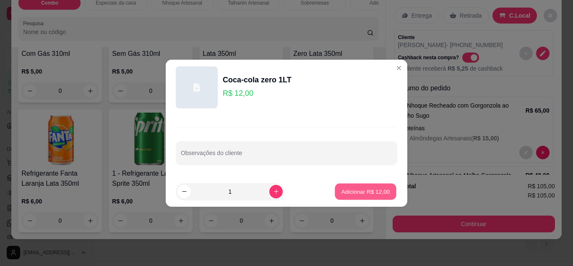
click at [335, 192] on button "Adicionar R$ 12,00" at bounding box center [366, 191] width 62 height 16
type input "1"
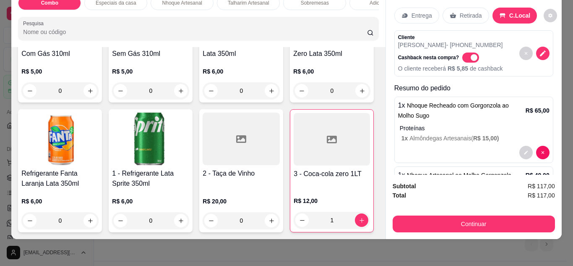
scroll to position [76, 0]
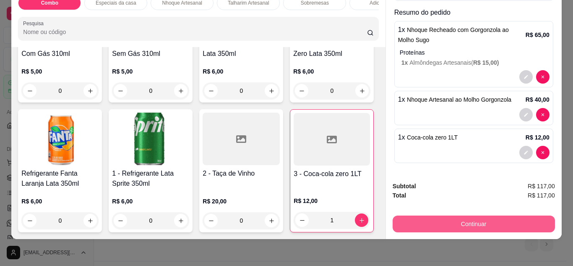
click at [474, 215] on button "Continuar" at bounding box center [474, 223] width 162 height 17
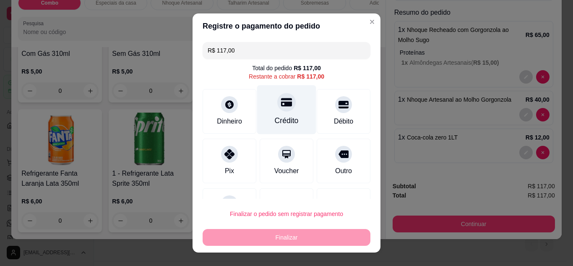
scroll to position [37, 0]
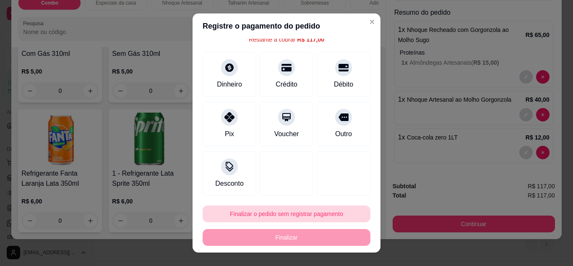
click at [290, 210] on button "Finalizar o pedido sem registrar pagamento" at bounding box center [287, 213] width 168 height 17
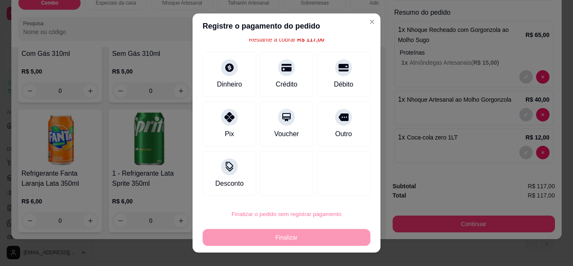
click at [337, 193] on button "Confirmar" at bounding box center [336, 189] width 30 height 13
type input "0"
type input "R$ 0,00"
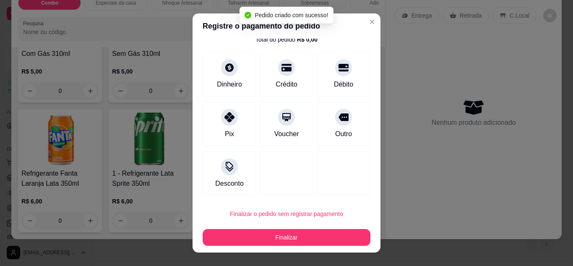
scroll to position [29, 0]
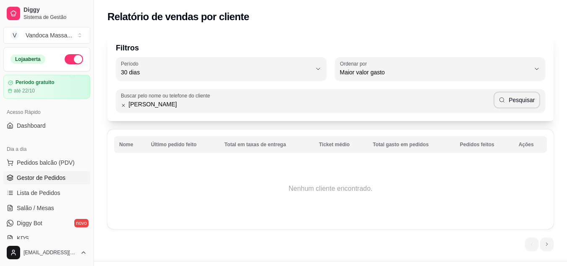
click at [64, 175] on link "Gestor de Pedidos" at bounding box center [46, 177] width 87 height 13
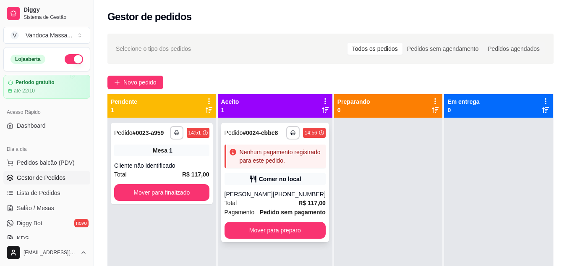
click at [300, 154] on div "Nenhum pagamento registrado para este pedido." at bounding box center [281, 156] width 83 height 17
click at [281, 149] on div "Nenhum pagamento registrado para este pedido." at bounding box center [281, 156] width 83 height 17
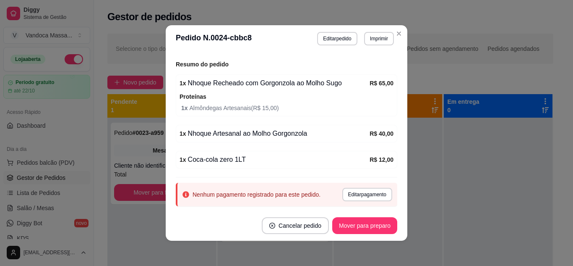
scroll to position [151, 0]
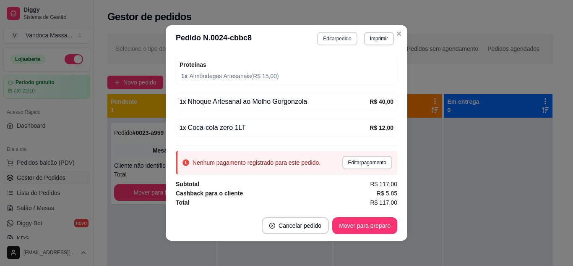
click at [323, 39] on button "Editar pedido" at bounding box center [337, 38] width 40 height 13
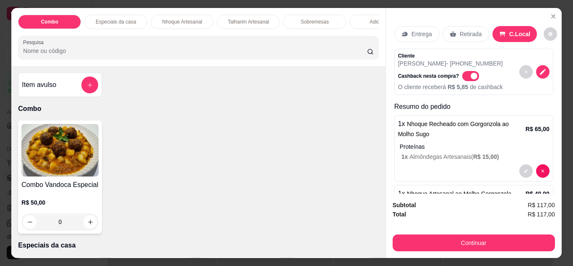
scroll to position [0, 0]
click at [548, 32] on icon "decrease-product-quantity" at bounding box center [550, 34] width 4 height 4
click at [513, 16] on div "Entrega Retirada C.Local Cliente Gabriela Regaud - (77) 98828-2997 Cashback nes…" at bounding box center [474, 100] width 176 height 185
click at [550, 16] on icon "Close" at bounding box center [553, 16] width 7 height 7
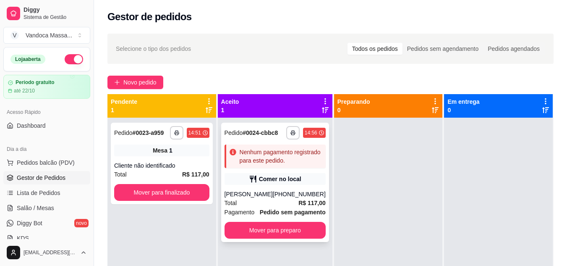
click at [292, 173] on div "Comer no local" at bounding box center [274, 179] width 101 height 12
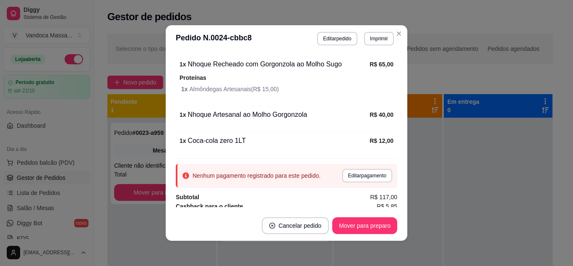
scroll to position [151, 0]
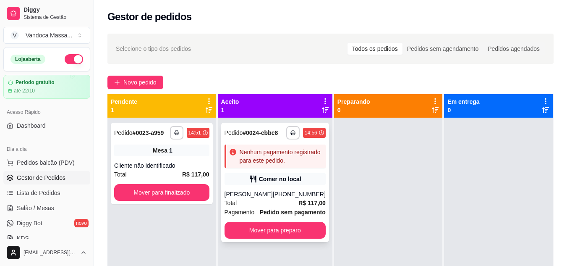
click at [263, 136] on strong "# 0024-cbbc8" at bounding box center [259, 132] width 35 height 7
click at [266, 151] on div "Nenhum pagamento registrado para este pedido." at bounding box center [281, 156] width 83 height 17
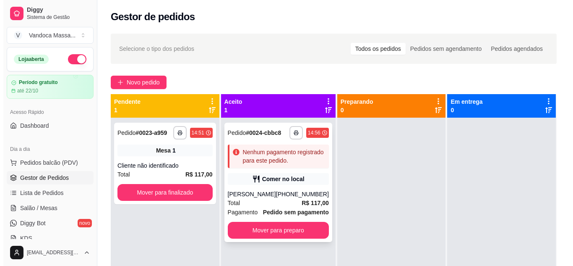
scroll to position [23, 0]
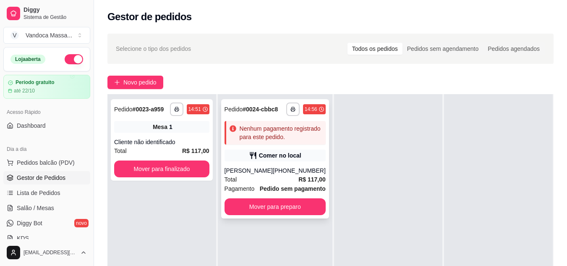
click at [287, 146] on div "**********" at bounding box center [275, 158] width 108 height 119
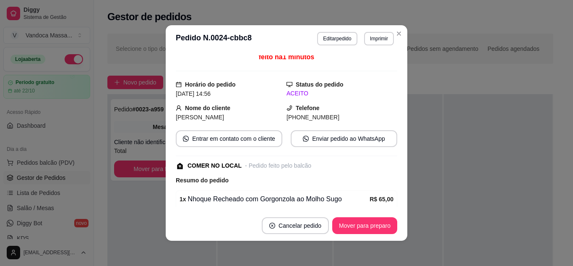
scroll to position [0, 0]
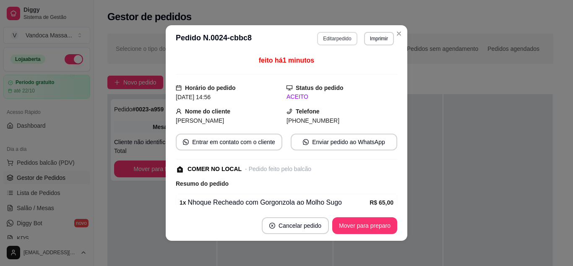
click at [329, 43] on button "Editar pedido" at bounding box center [337, 38] width 40 height 13
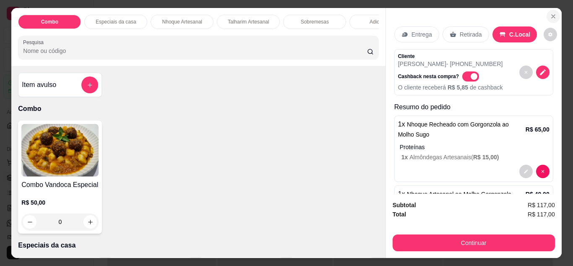
click at [550, 13] on icon "Close" at bounding box center [553, 16] width 7 height 7
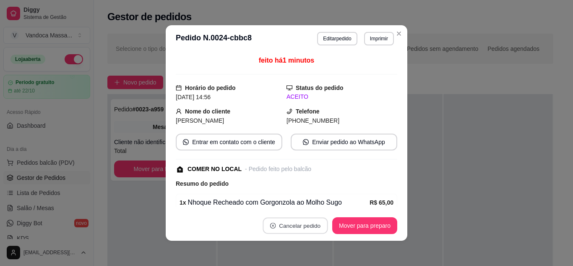
click at [274, 224] on button "Cancelar pedido" at bounding box center [295, 225] width 65 height 16
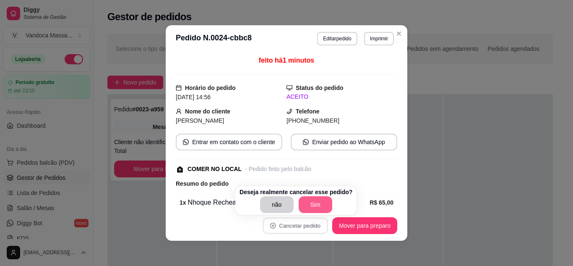
click at [313, 200] on button "Sim" at bounding box center [316, 204] width 34 height 17
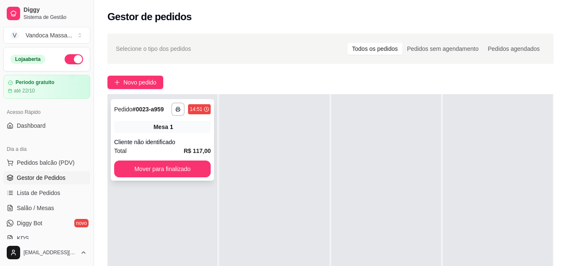
click at [122, 134] on div "**********" at bounding box center [162, 139] width 103 height 81
click at [32, 195] on span "Lista de Pedidos" at bounding box center [39, 192] width 44 height 8
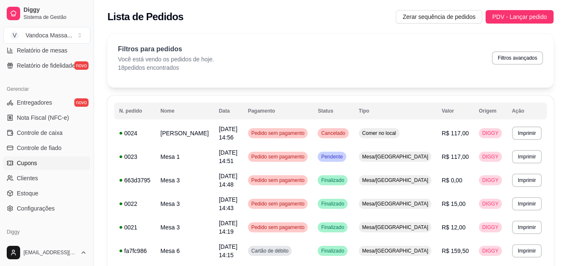
scroll to position [336, 0]
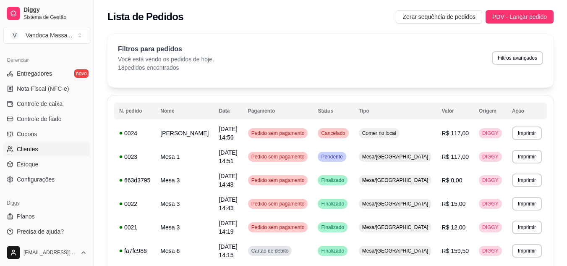
click at [35, 153] on span "Clientes" at bounding box center [27, 149] width 21 height 8
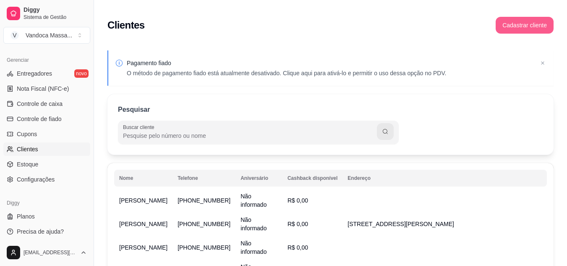
click at [503, 19] on button "Cadastrar cliente" at bounding box center [524, 25] width 58 height 17
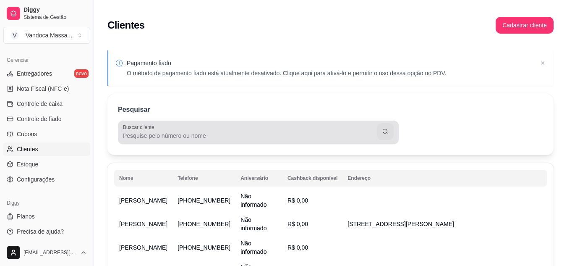
click at [207, 136] on input "Buscar cliente" at bounding box center [250, 135] width 254 height 8
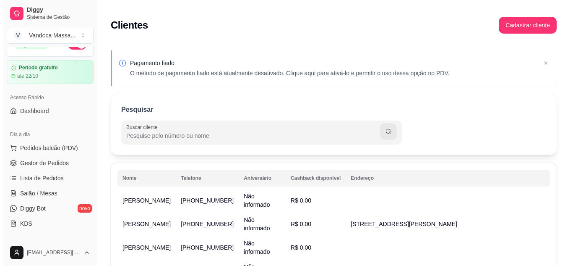
scroll to position [3, 0]
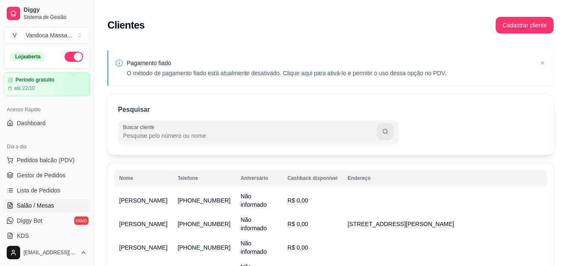
click at [49, 201] on link "Salão / Mesas" at bounding box center [46, 204] width 87 height 13
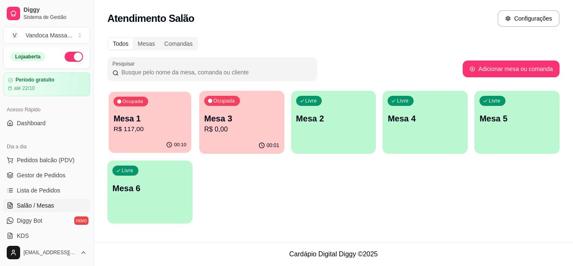
click at [176, 120] on p "Mesa 1" at bounding box center [150, 118] width 73 height 11
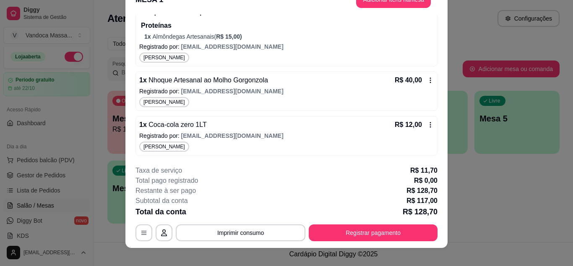
scroll to position [26, 0]
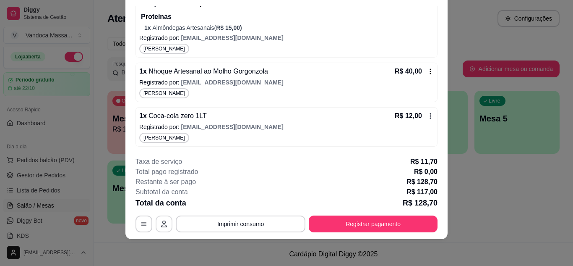
click at [160, 219] on button "button" at bounding box center [164, 223] width 17 height 17
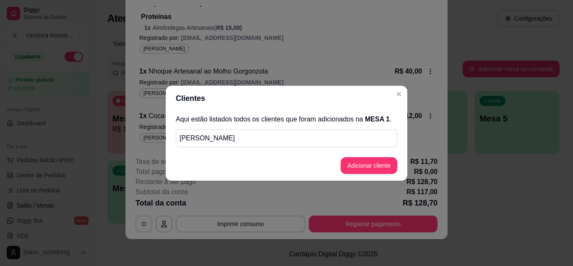
click at [231, 140] on p "Gabriela Rigaud" at bounding box center [287, 138] width 214 height 10
click at [357, 168] on button "Adicionar cliente" at bounding box center [369, 165] width 57 height 17
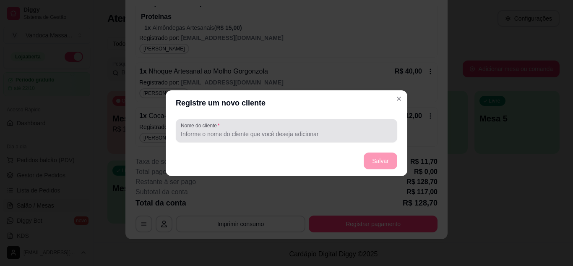
click at [232, 138] on div at bounding box center [286, 130] width 211 height 17
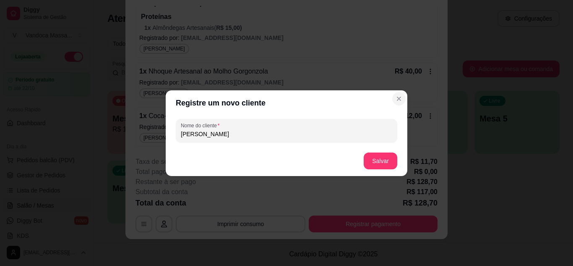
type input "gabriela"
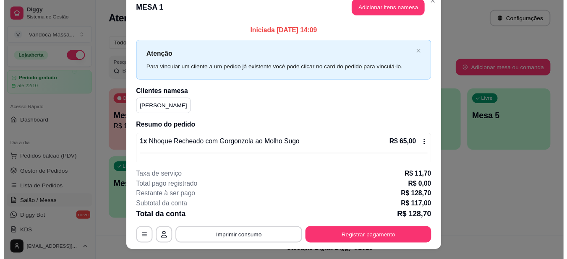
scroll to position [0, 0]
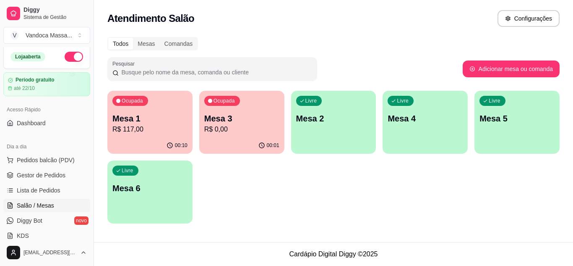
click at [244, 171] on div "Ocupada Mesa 1 R$ 117,00 00:10 Ocupada Mesa 3 R$ 0,00 00:01 Livre Mesa 2 Livre …" at bounding box center [333, 157] width 452 height 133
click at [547, 24] on button "Configurações" at bounding box center [528, 18] width 60 height 16
click at [31, 122] on span "Dashboard" at bounding box center [31, 123] width 29 height 8
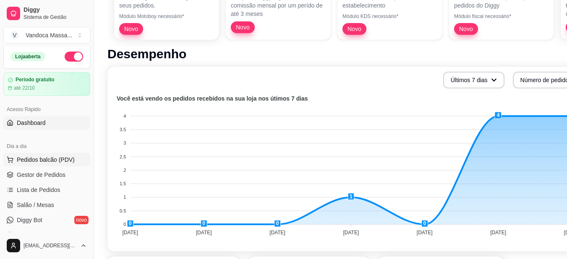
scroll to position [210, 0]
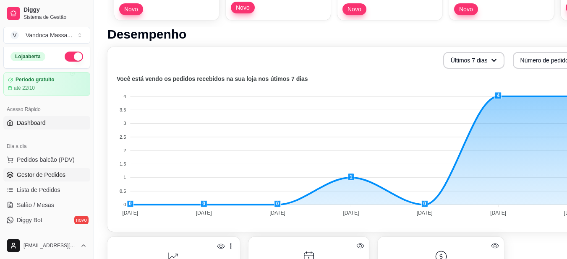
click at [55, 173] on span "Gestor de Pedidos" at bounding box center [41, 175] width 49 height 8
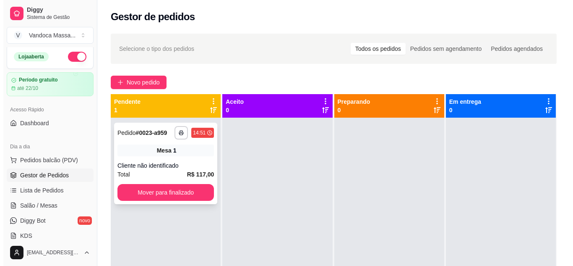
scroll to position [23, 0]
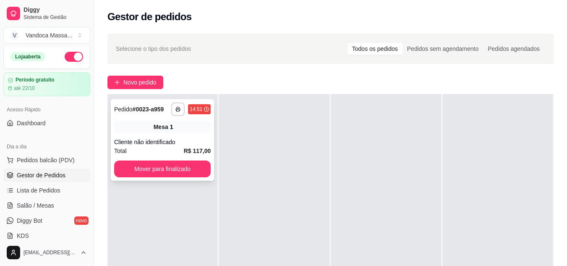
click at [132, 117] on div "**********" at bounding box center [162, 139] width 103 height 81
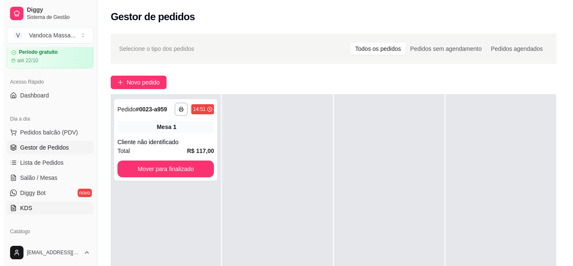
scroll to position [44, 0]
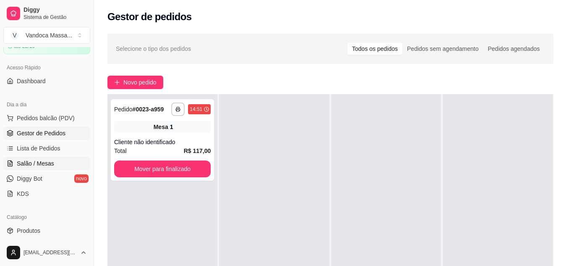
click at [29, 161] on span "Salão / Mesas" at bounding box center [35, 163] width 37 height 8
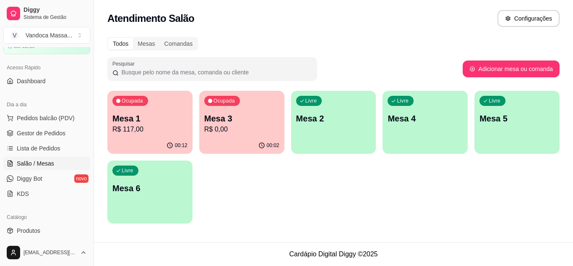
click at [155, 123] on p "Mesa 1" at bounding box center [149, 118] width 75 height 12
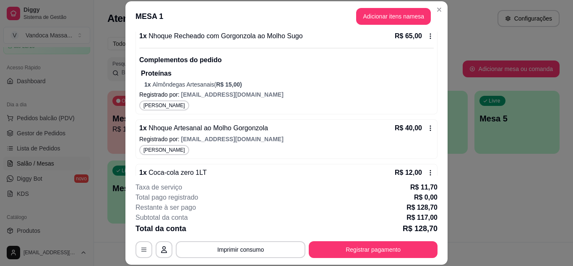
scroll to position [149, 0]
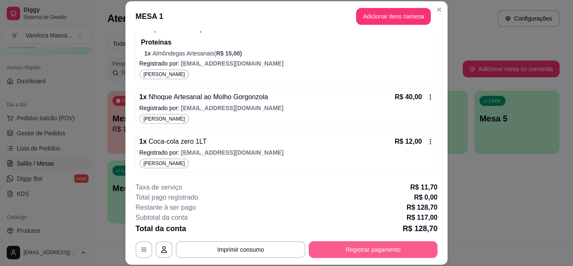
click at [361, 253] on button "Registrar pagamento" at bounding box center [373, 249] width 129 height 17
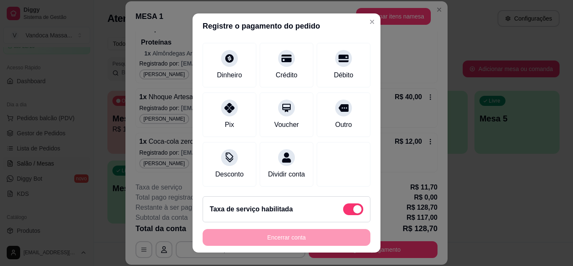
scroll to position [90, 0]
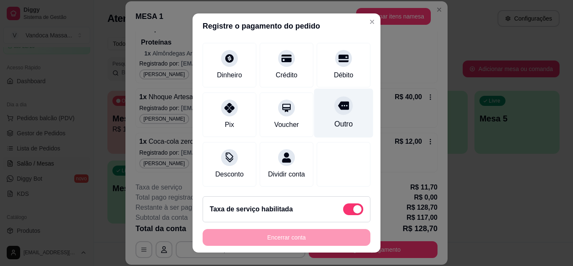
click at [334, 118] on div "Outro" at bounding box center [343, 123] width 18 height 11
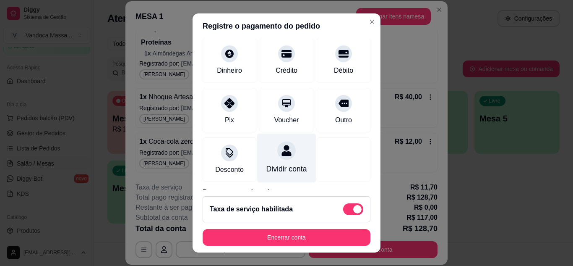
scroll to position [125, 0]
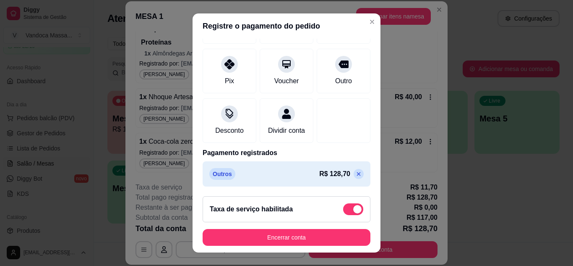
click at [357, 175] on icon at bounding box center [359, 174] width 4 height 4
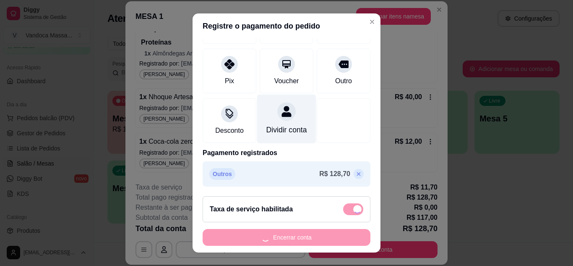
type input "R$ 128,70"
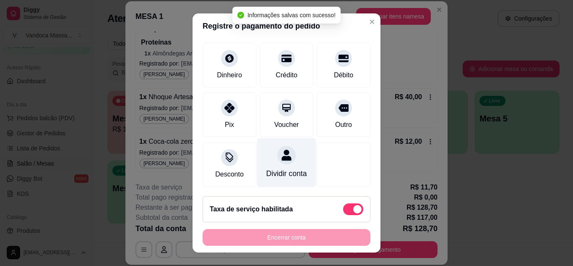
scroll to position [90, 0]
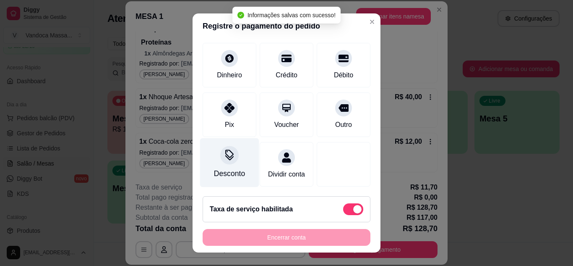
click at [237, 150] on div "Desconto" at bounding box center [229, 162] width 59 height 49
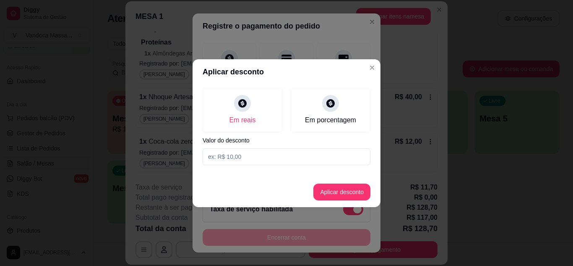
click at [259, 161] on input at bounding box center [287, 156] width 168 height 17
type input "2,00"
click at [326, 185] on button "Aplicar desconto" at bounding box center [342, 191] width 55 height 16
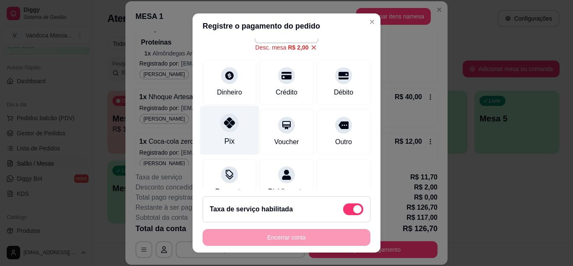
scroll to position [56, 0]
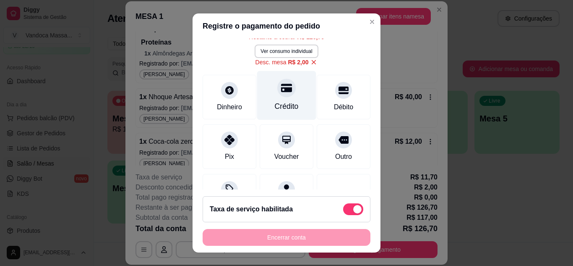
click at [279, 100] on div "Crédito" at bounding box center [286, 94] width 59 height 49
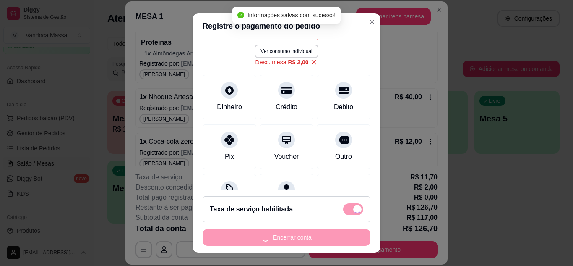
type input "R$ 0,00"
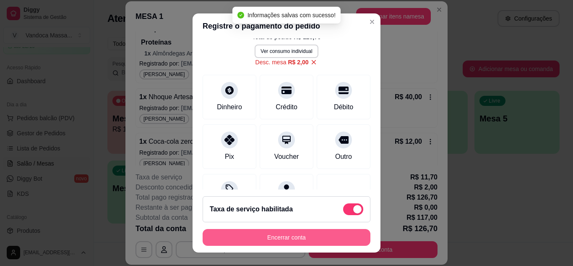
click at [310, 240] on button "Encerrar conta" at bounding box center [287, 237] width 168 height 17
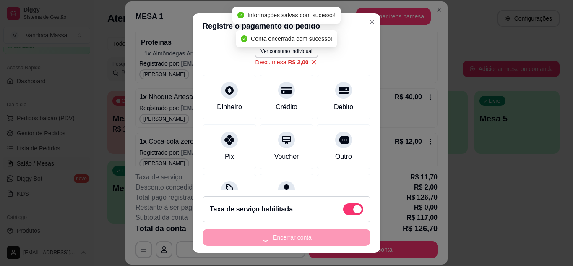
scroll to position [0, 0]
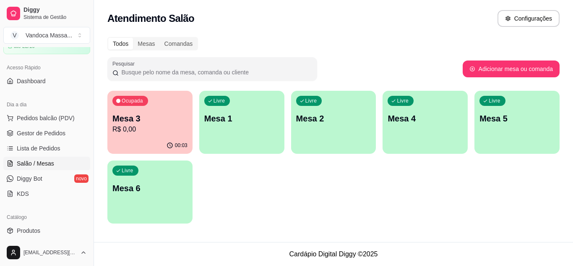
click at [156, 121] on p "Mesa 3" at bounding box center [149, 118] width 75 height 12
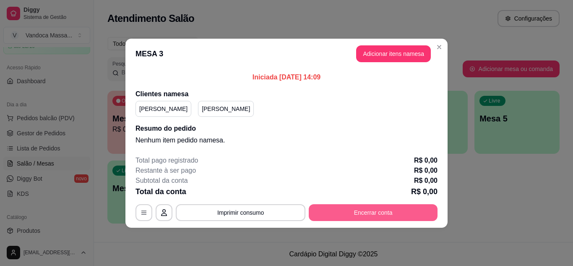
click at [347, 210] on button "Encerrar conta" at bounding box center [373, 212] width 129 height 17
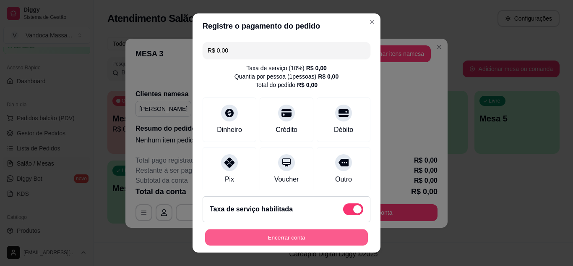
click at [317, 233] on button "Encerrar conta" at bounding box center [286, 237] width 163 height 16
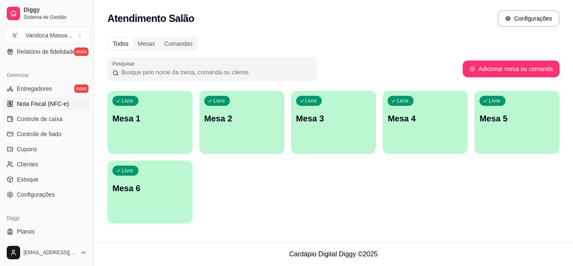
scroll to position [338, 0]
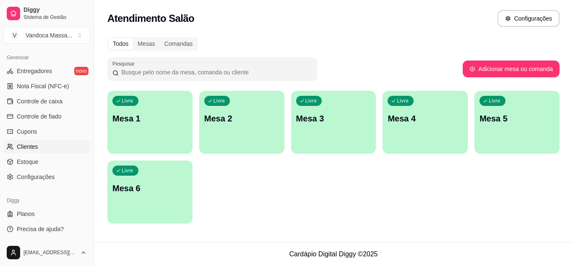
click at [46, 146] on link "Clientes" at bounding box center [46, 146] width 87 height 13
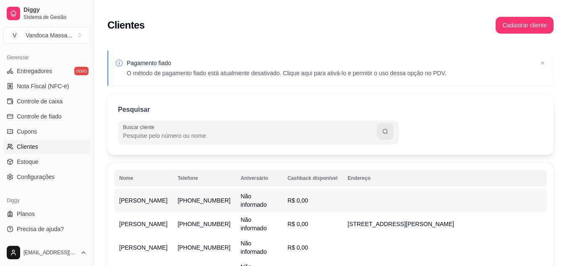
click at [225, 197] on span "(77) 9 8828-2997" at bounding box center [203, 200] width 53 height 7
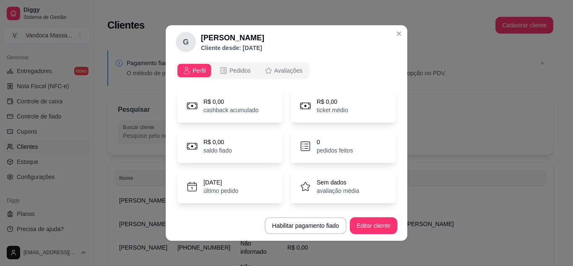
click at [244, 109] on p "cashback acumulado" at bounding box center [230, 110] width 55 height 8
click at [237, 73] on span "Pedidos" at bounding box center [239, 70] width 21 height 8
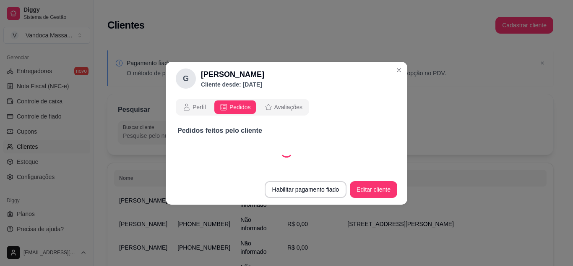
select select "30"
select select "ALL"
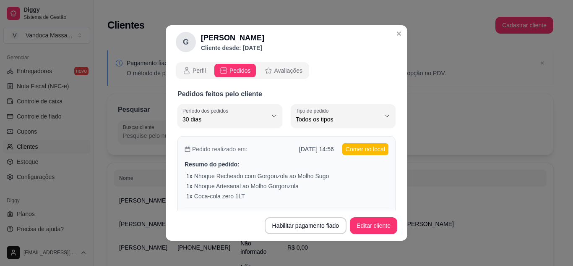
scroll to position [46, 0]
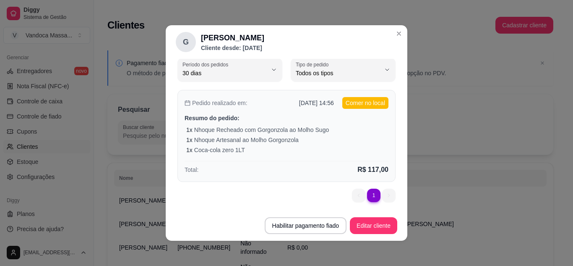
click at [271, 127] on p "Nhoque Recheado com Gorgonzola ao Molho Sugo" at bounding box center [261, 129] width 135 height 8
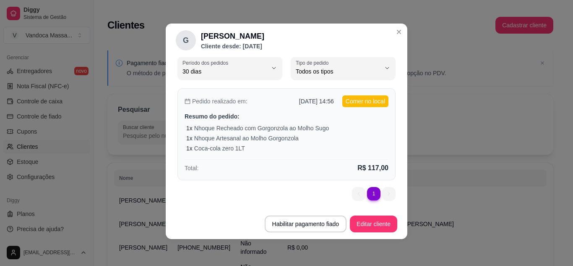
scroll to position [0, 0]
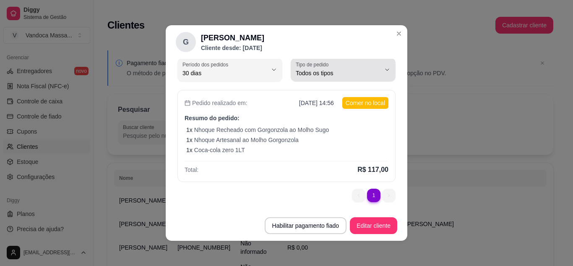
click at [313, 60] on button "Tipo de pedido Todos os tipos" at bounding box center [343, 69] width 105 height 23
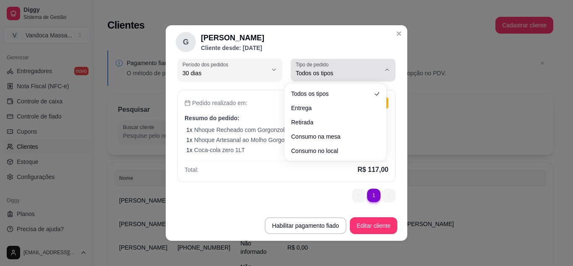
click at [320, 47] on header "G Gabriela Regaud Cliente desde: 27/09/2025" at bounding box center [287, 42] width 242 height 34
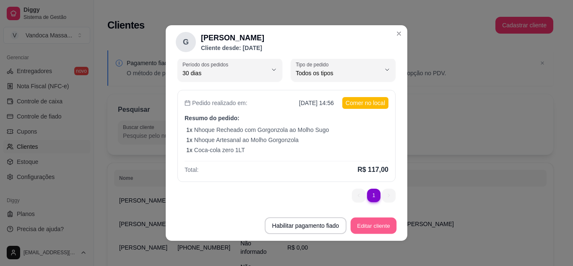
click at [361, 227] on button "Editar cliente" at bounding box center [374, 225] width 46 height 16
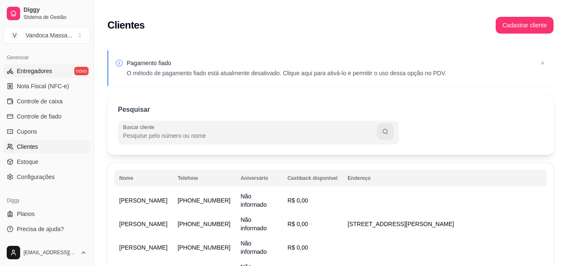
click at [49, 70] on span "Entregadores" at bounding box center [34, 71] width 35 height 8
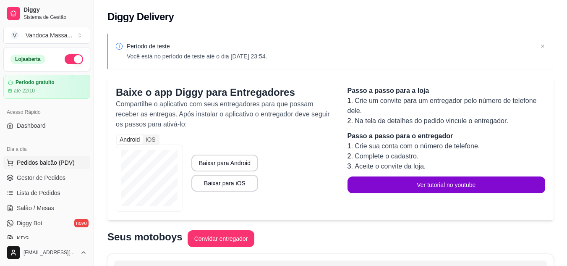
click at [43, 168] on button "Pedidos balcão (PDV)" at bounding box center [46, 162] width 87 height 13
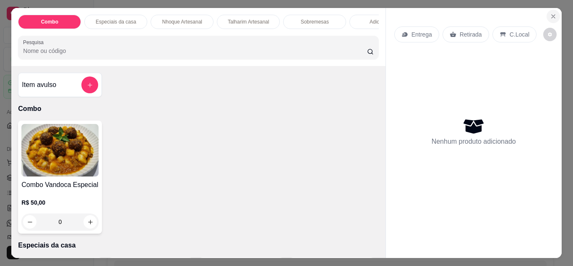
click at [552, 15] on icon "Close" at bounding box center [553, 16] width 3 height 3
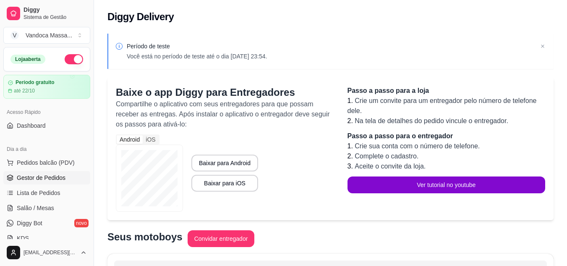
click at [56, 179] on span "Gestor de Pedidos" at bounding box center [41, 177] width 49 height 8
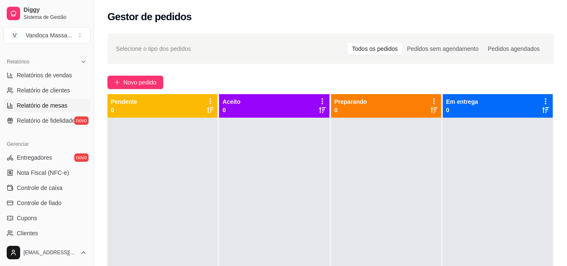
scroll to position [210, 0]
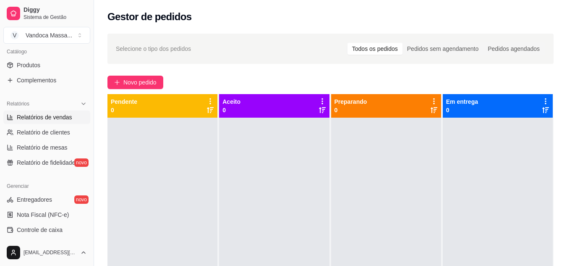
click at [54, 122] on link "Relatórios de vendas" at bounding box center [46, 116] width 87 height 13
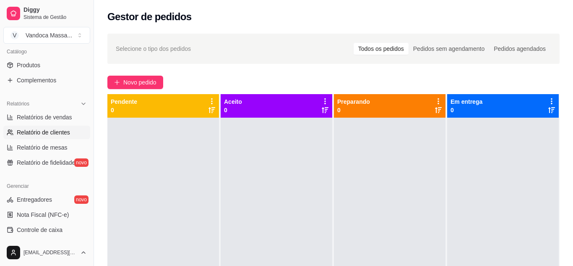
select select "ALL"
select select "0"
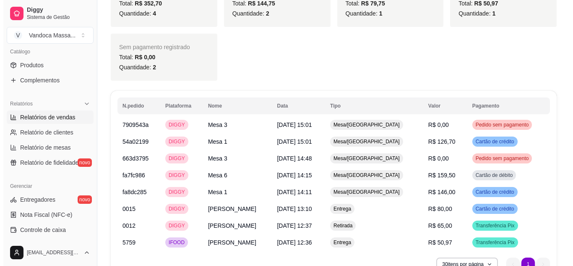
scroll to position [545, 0]
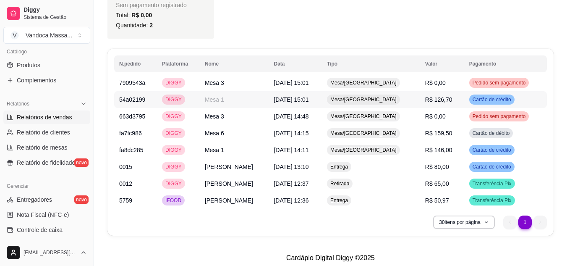
click at [240, 102] on td "Mesa 1" at bounding box center [234, 99] width 69 height 17
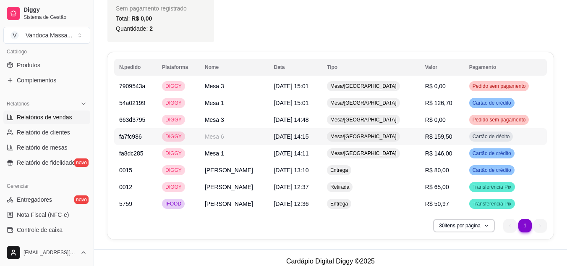
scroll to position [549, 0]
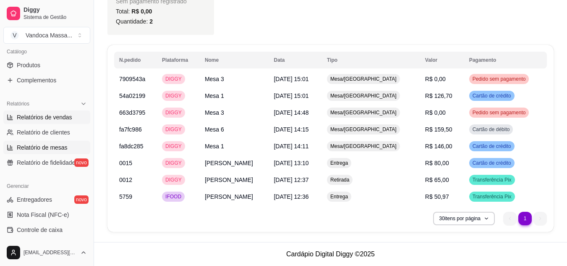
click at [40, 148] on span "Relatório de mesas" at bounding box center [42, 147] width 51 height 8
select select "TOTAL_OF_ORDERS"
select select "7"
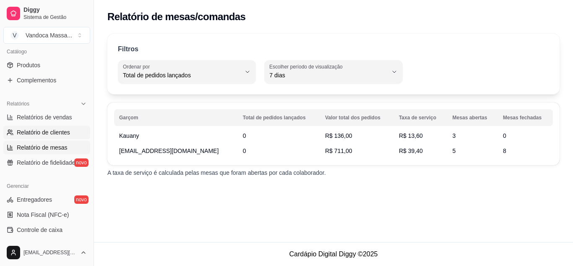
click at [44, 136] on link "Relatório de clientes" at bounding box center [46, 131] width 87 height 13
select select "30"
select select "HIGHEST_TOTAL_SPENT_WITH_ORDERS"
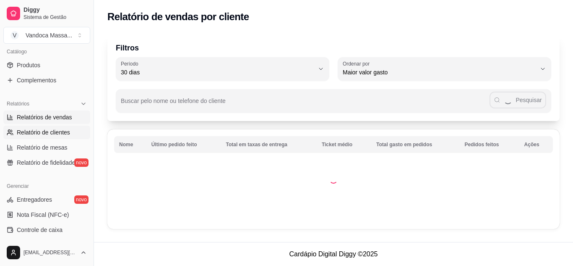
click at [49, 121] on link "Relatórios de vendas" at bounding box center [46, 116] width 87 height 13
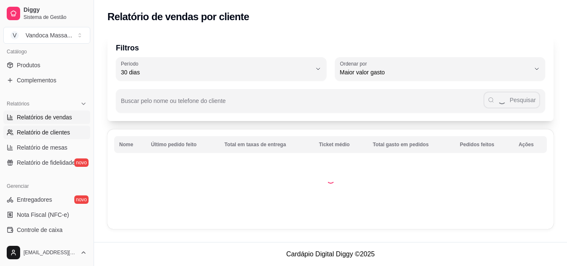
select select "ALL"
select select "0"
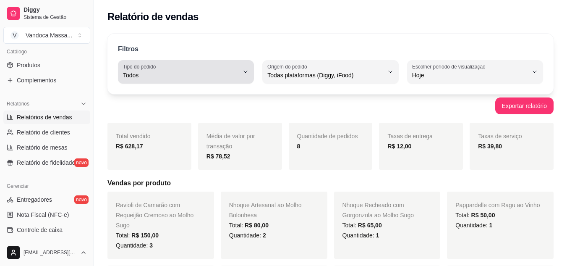
click at [253, 78] on button "Tipo do pedido Todos" at bounding box center [186, 71] width 136 height 23
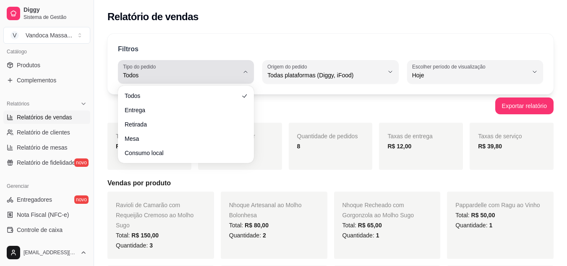
click at [252, 75] on button "Tipo do pedido Todos" at bounding box center [186, 71] width 136 height 23
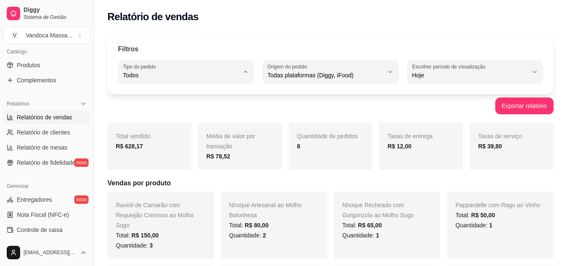
click at [287, 56] on div "Filtros ALL Tipo do pedido Todos Entrega Retirada Mesa Consumo local Tipo do pe…" at bounding box center [330, 64] width 446 height 60
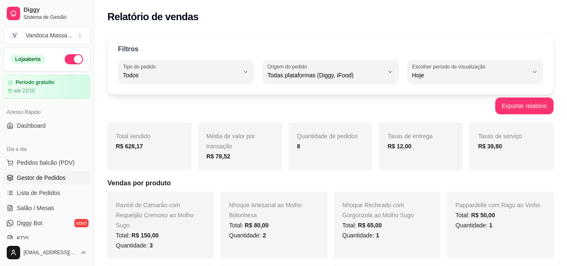
click at [46, 175] on span "Gestor de Pedidos" at bounding box center [41, 177] width 49 height 8
